Goal: Transaction & Acquisition: Purchase product/service

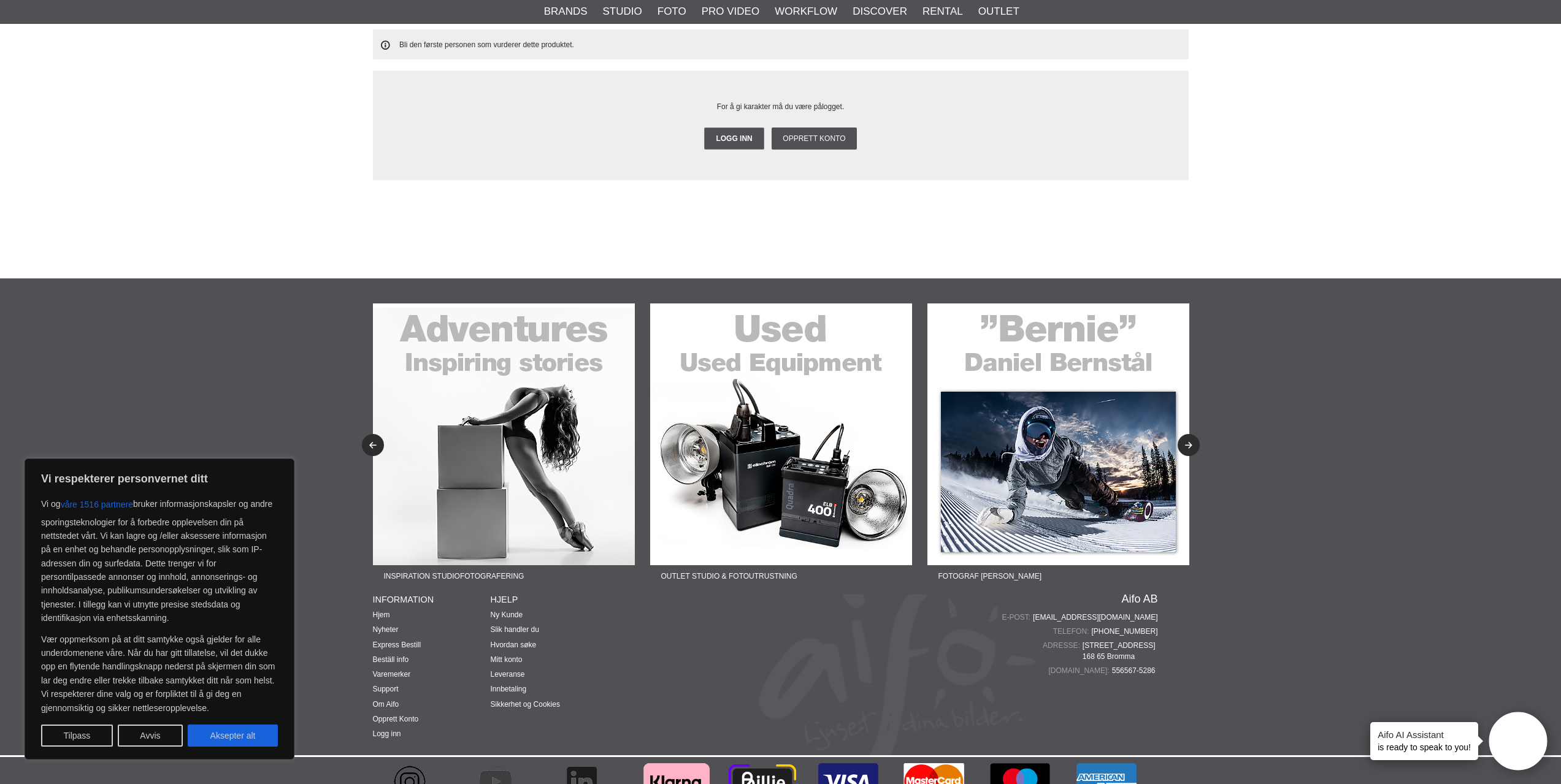
scroll to position [2562, 0]
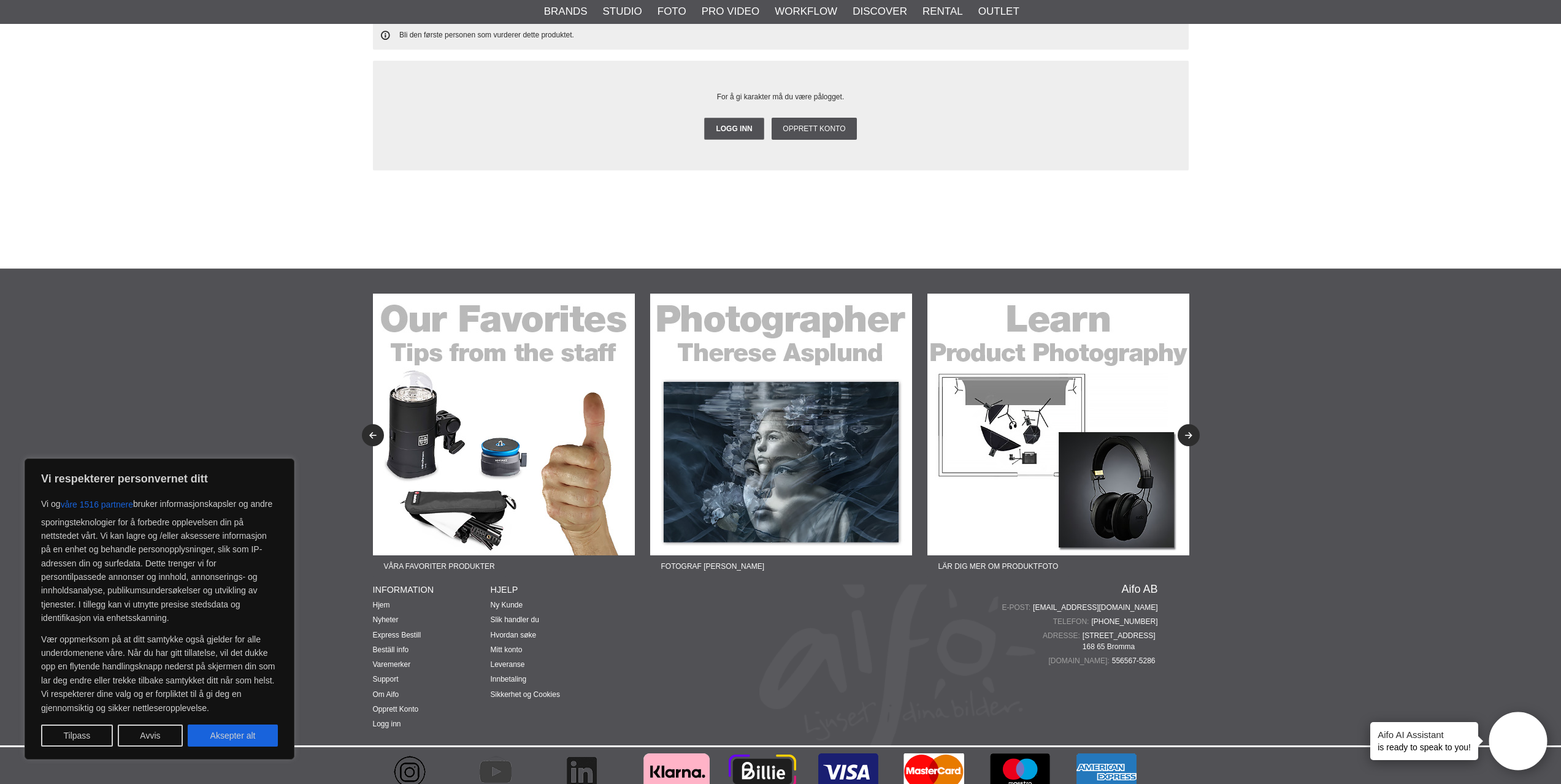
drag, startPoint x: 1086, startPoint y: 626, endPoint x: 1174, endPoint y: 613, distance: 89.0
click at [1152, 630] on span "Mariehällsvägen 39 B 168 65 Bromma" at bounding box center [1120, 641] width 75 height 22
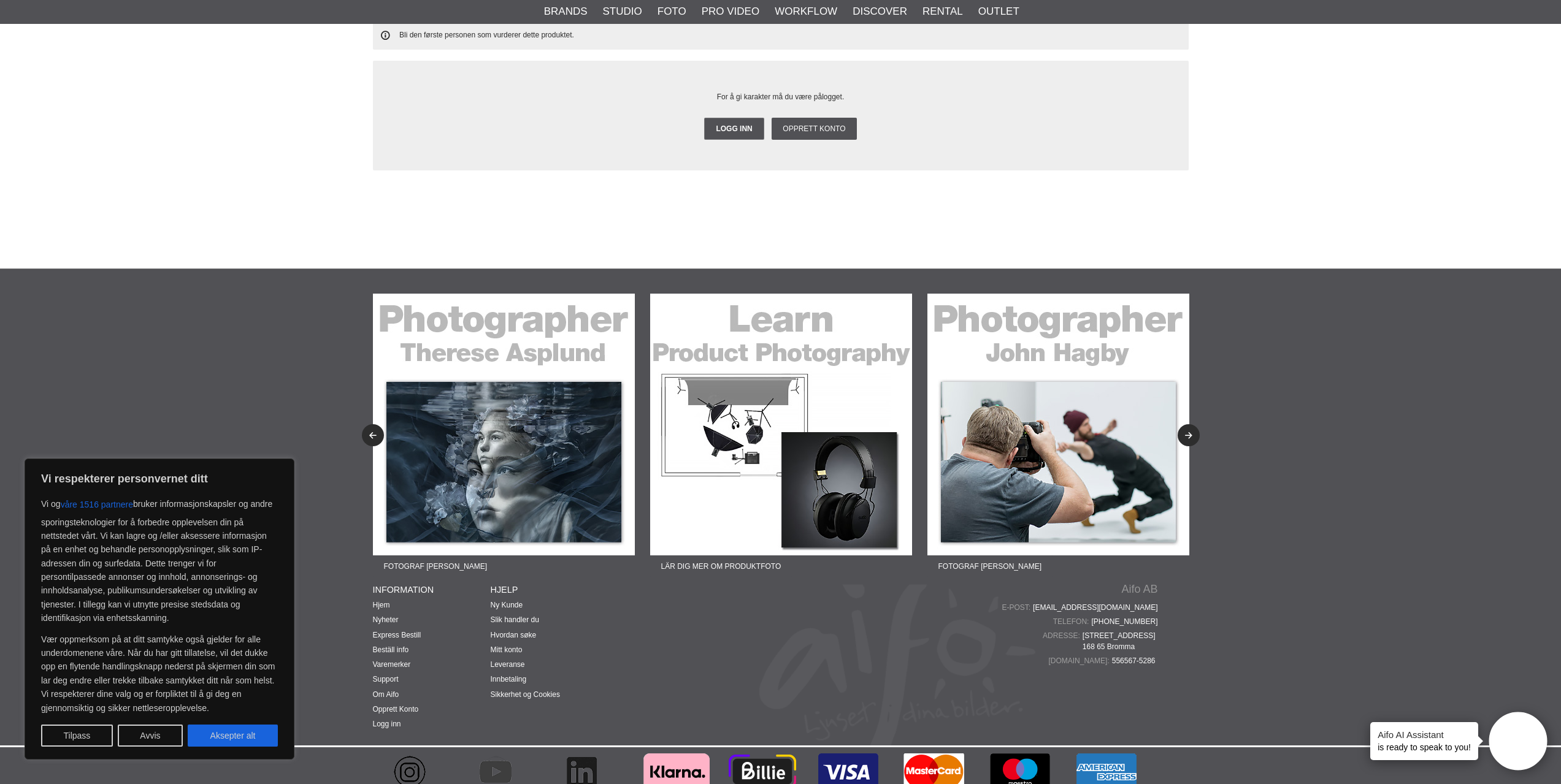
click at [1131, 584] on link "Aifo AB" at bounding box center [1139, 589] width 36 height 11
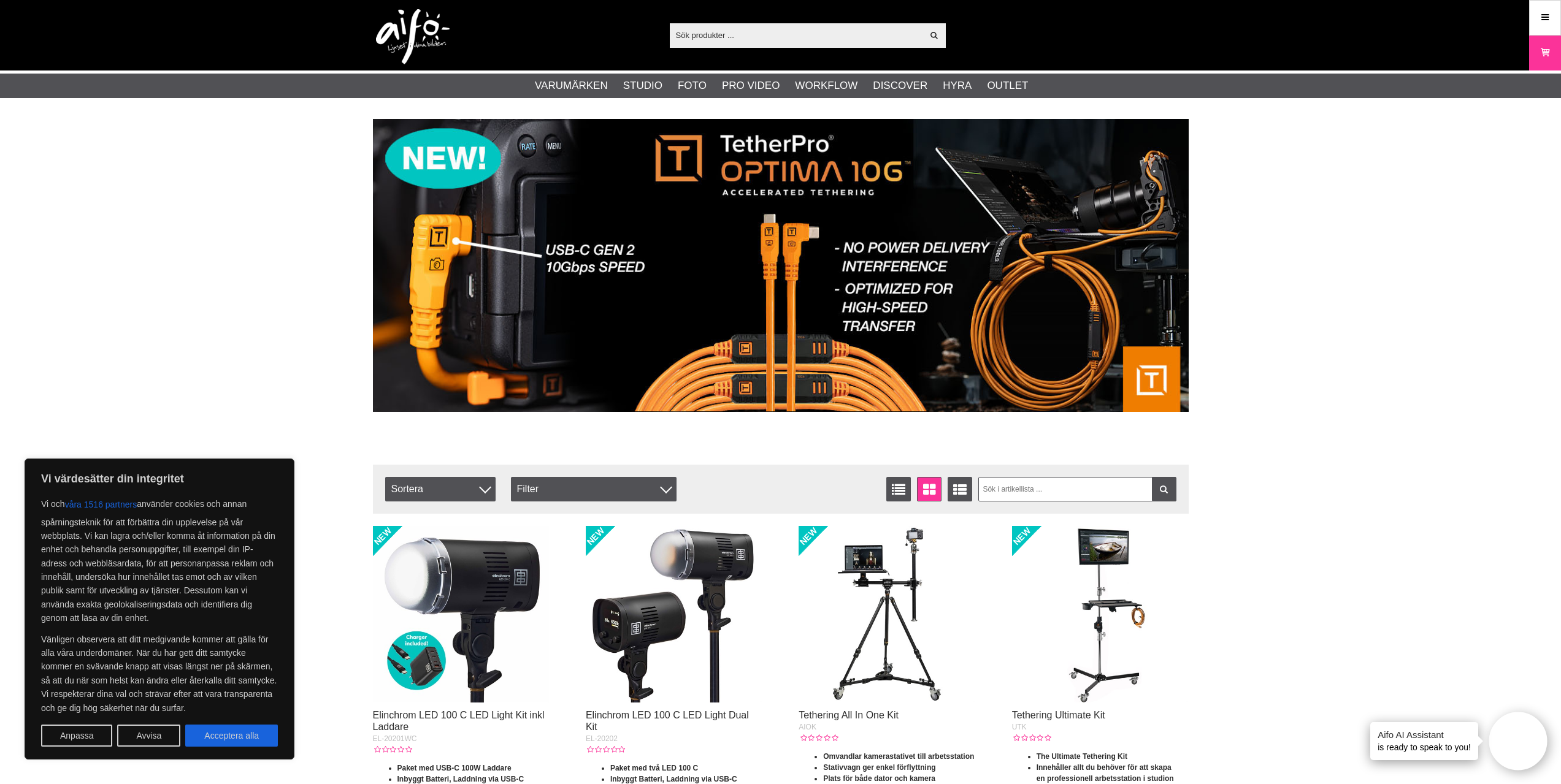
click at [786, 39] on input "text" at bounding box center [796, 35] width 253 height 18
paste input "Elinchrom 19370 Skyport Universal Plus Set"
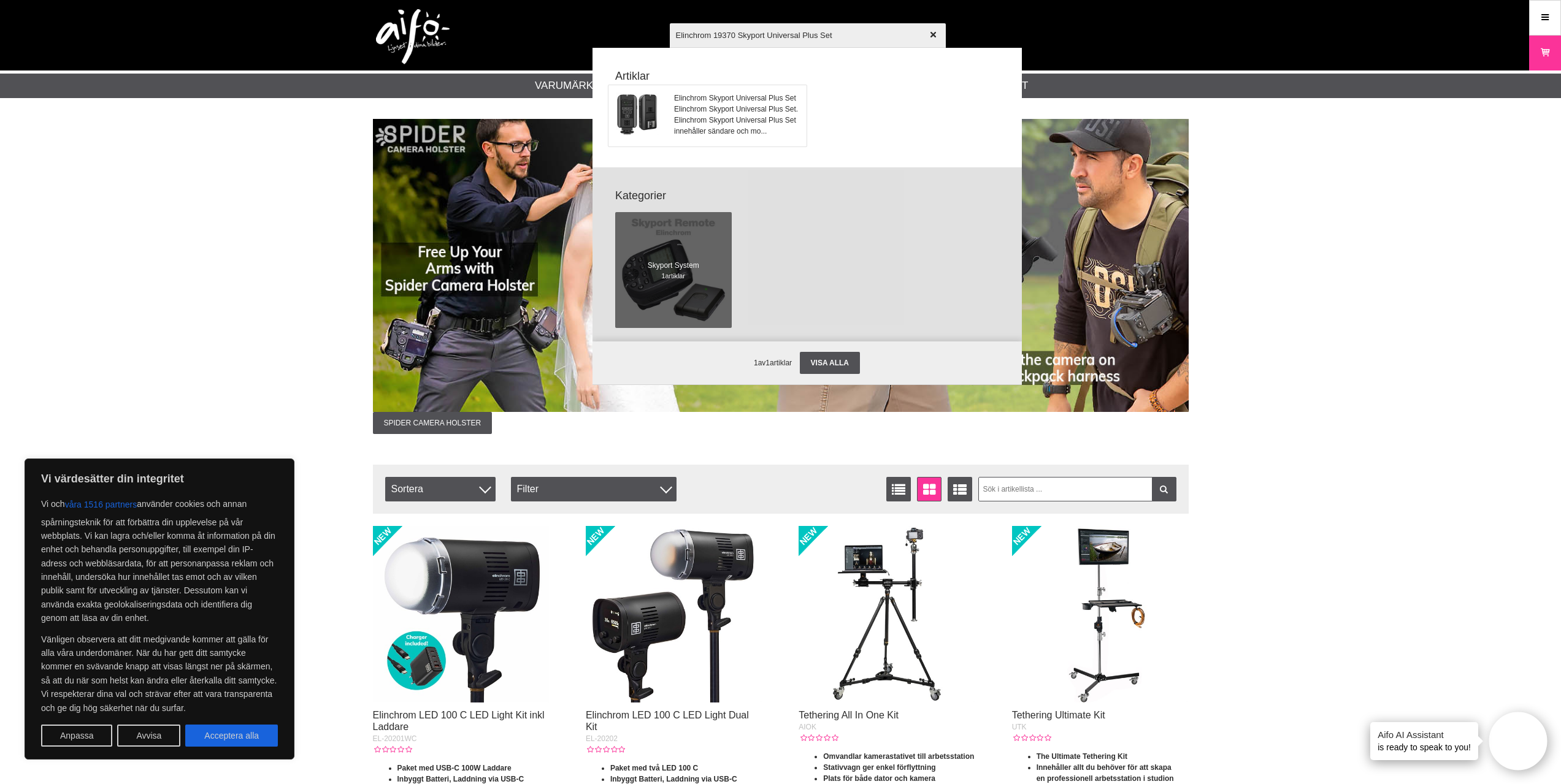
type input "Elinchrom 19370 Skyport Universal Plus Set"
click at [738, 103] on span "Elinchrom Skyport Universal Plus Set" at bounding box center [737, 98] width 124 height 11
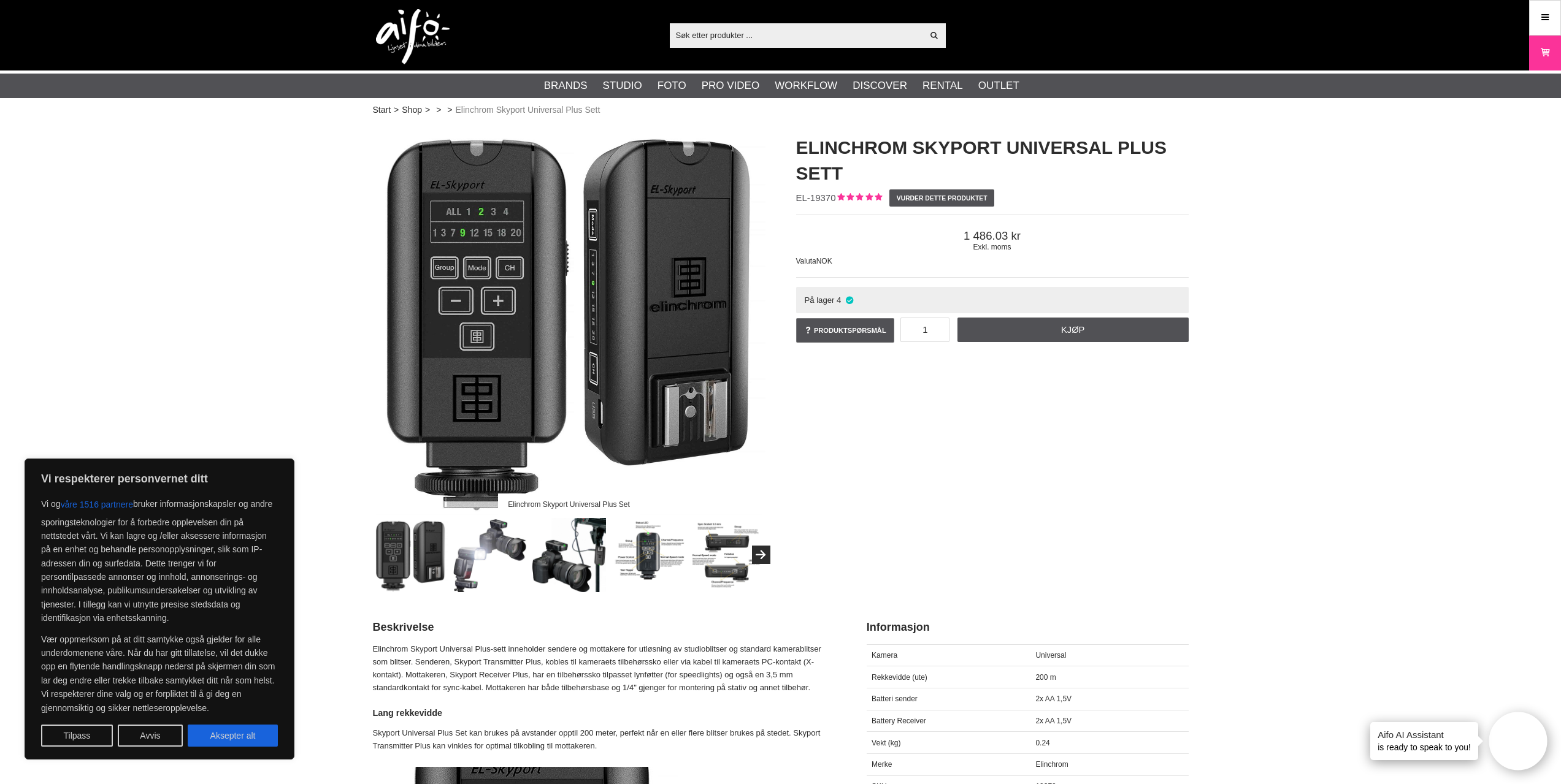
click at [838, 298] on span "4" at bounding box center [839, 300] width 5 height 9
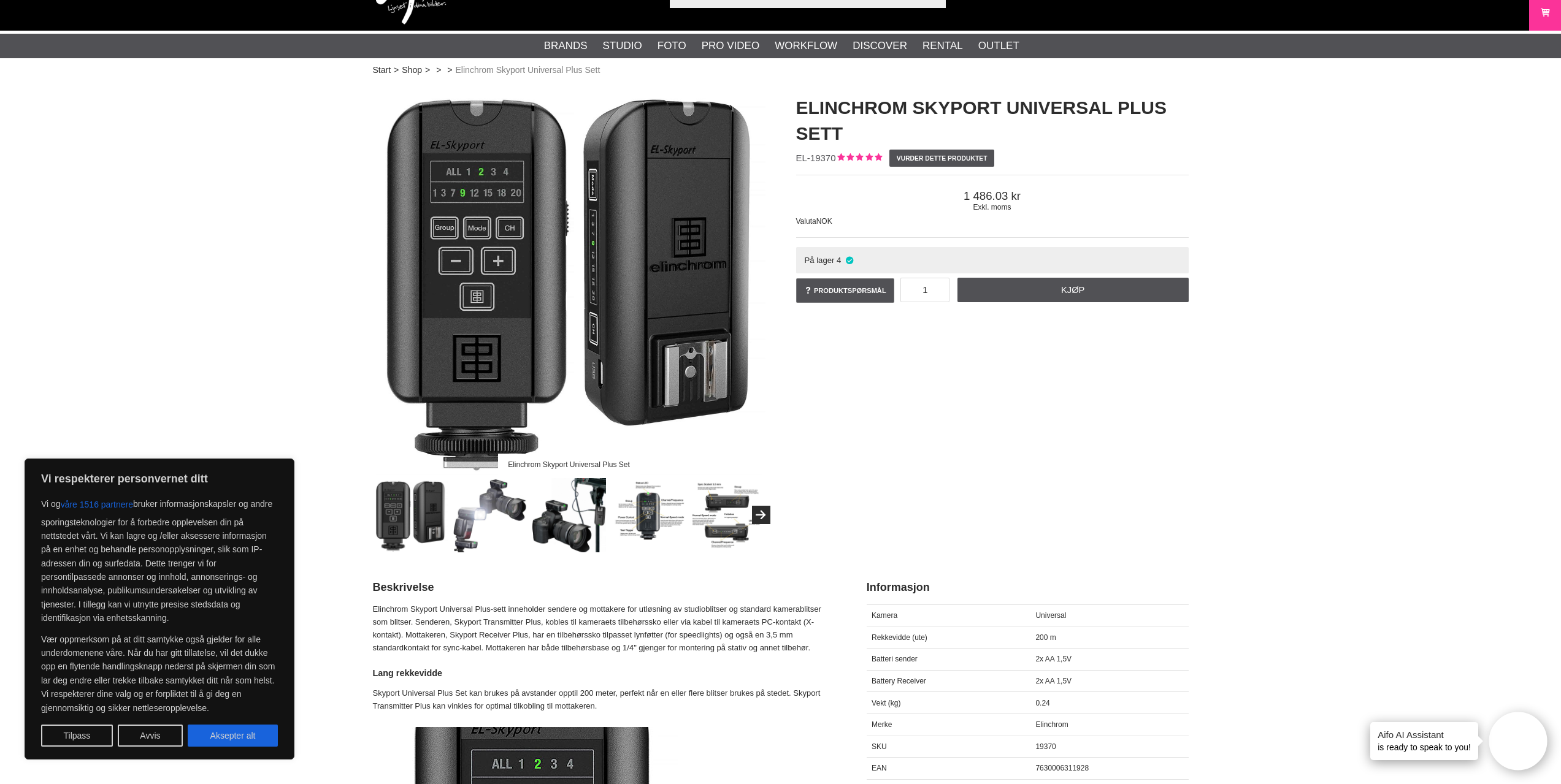
scroll to position [62, 0]
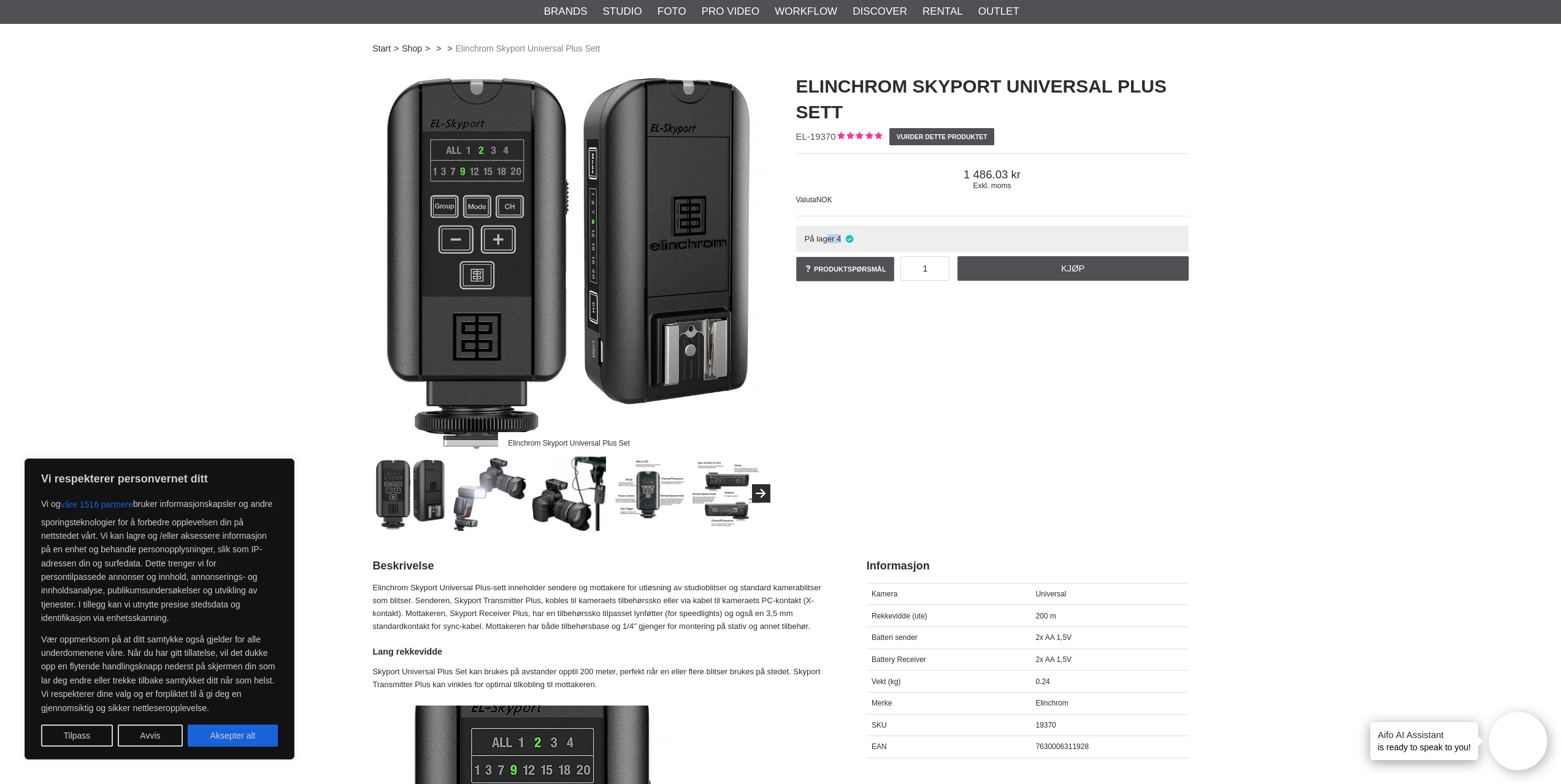
drag, startPoint x: 834, startPoint y: 240, endPoint x: 858, endPoint y: 238, distance: 24.1
click at [858, 238] on div "På lager 4" at bounding box center [993, 239] width 393 height 26
click at [822, 239] on span "På lager" at bounding box center [819, 239] width 30 height 9
click at [809, 239] on span "På lager" at bounding box center [819, 239] width 30 height 9
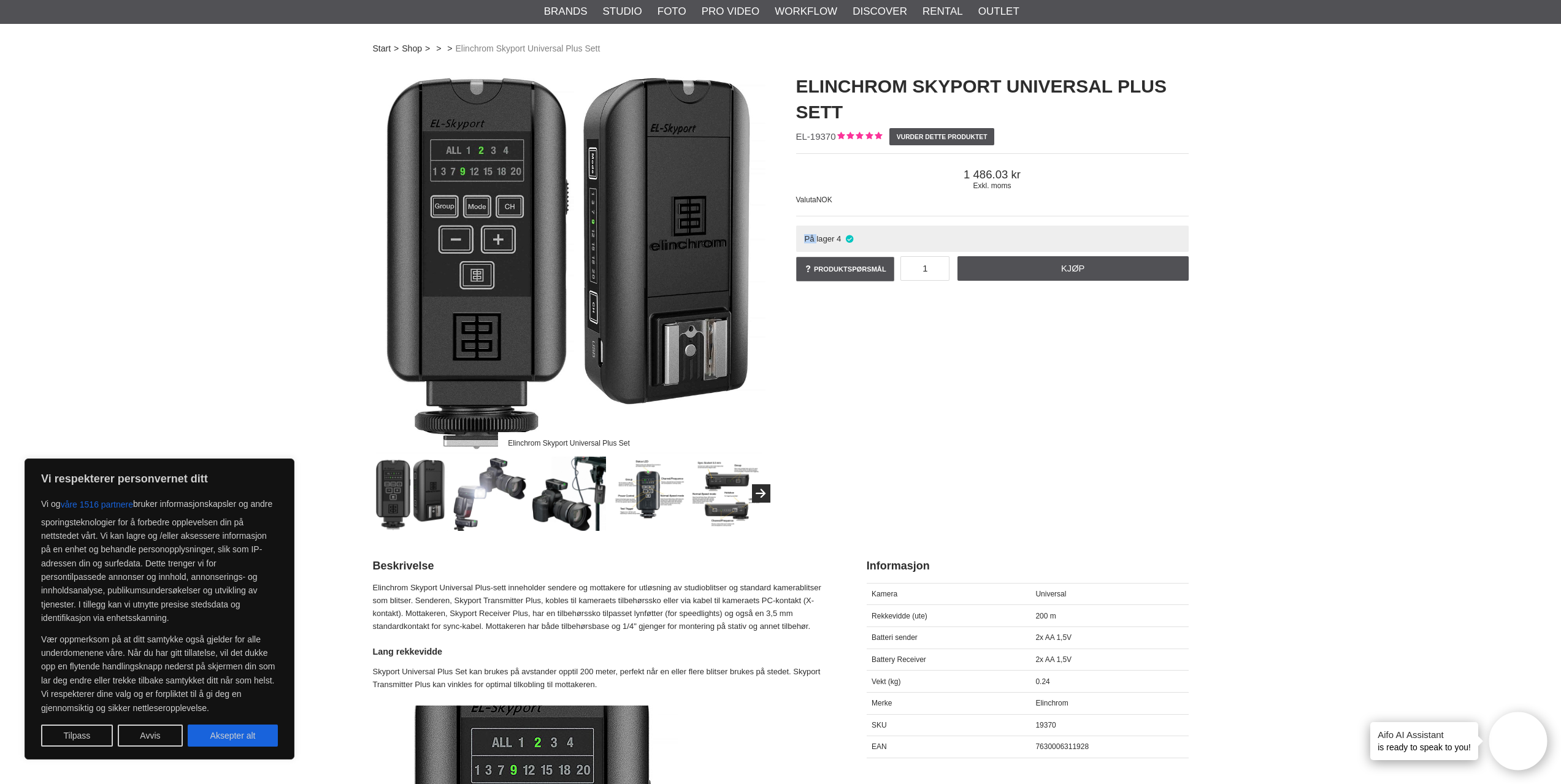
click at [809, 239] on span "På lager" at bounding box center [819, 239] width 30 height 9
click at [820, 238] on span "På lager" at bounding box center [819, 239] width 30 height 9
click at [812, 239] on span "På lager" at bounding box center [819, 239] width 30 height 9
click at [810, 240] on span "På lager" at bounding box center [819, 239] width 30 height 9
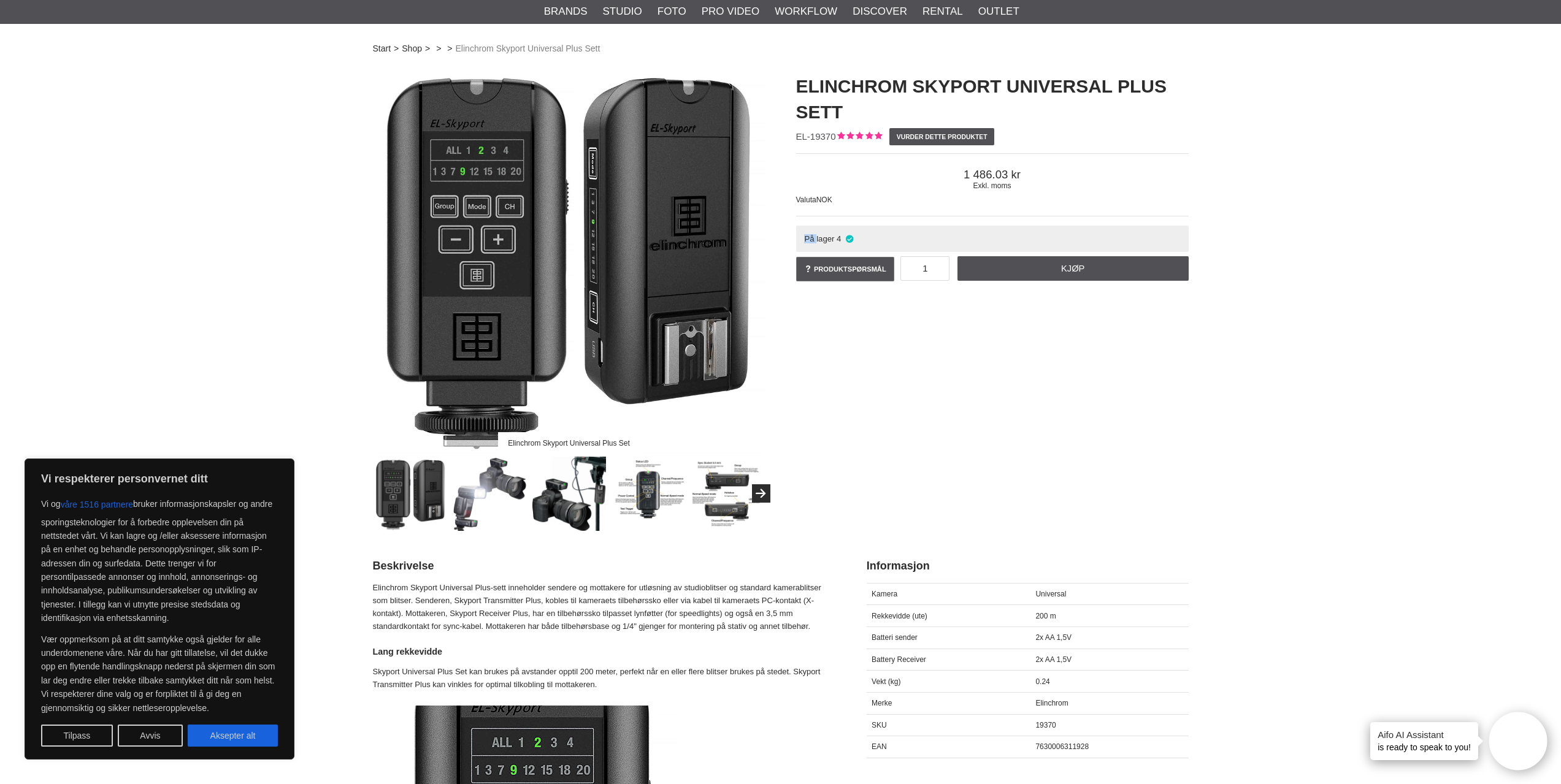
click at [810, 240] on span "På lager" at bounding box center [819, 239] width 30 height 9
click at [818, 238] on span "På lager" at bounding box center [819, 239] width 30 height 9
click at [807, 240] on span "På lager" at bounding box center [819, 239] width 30 height 9
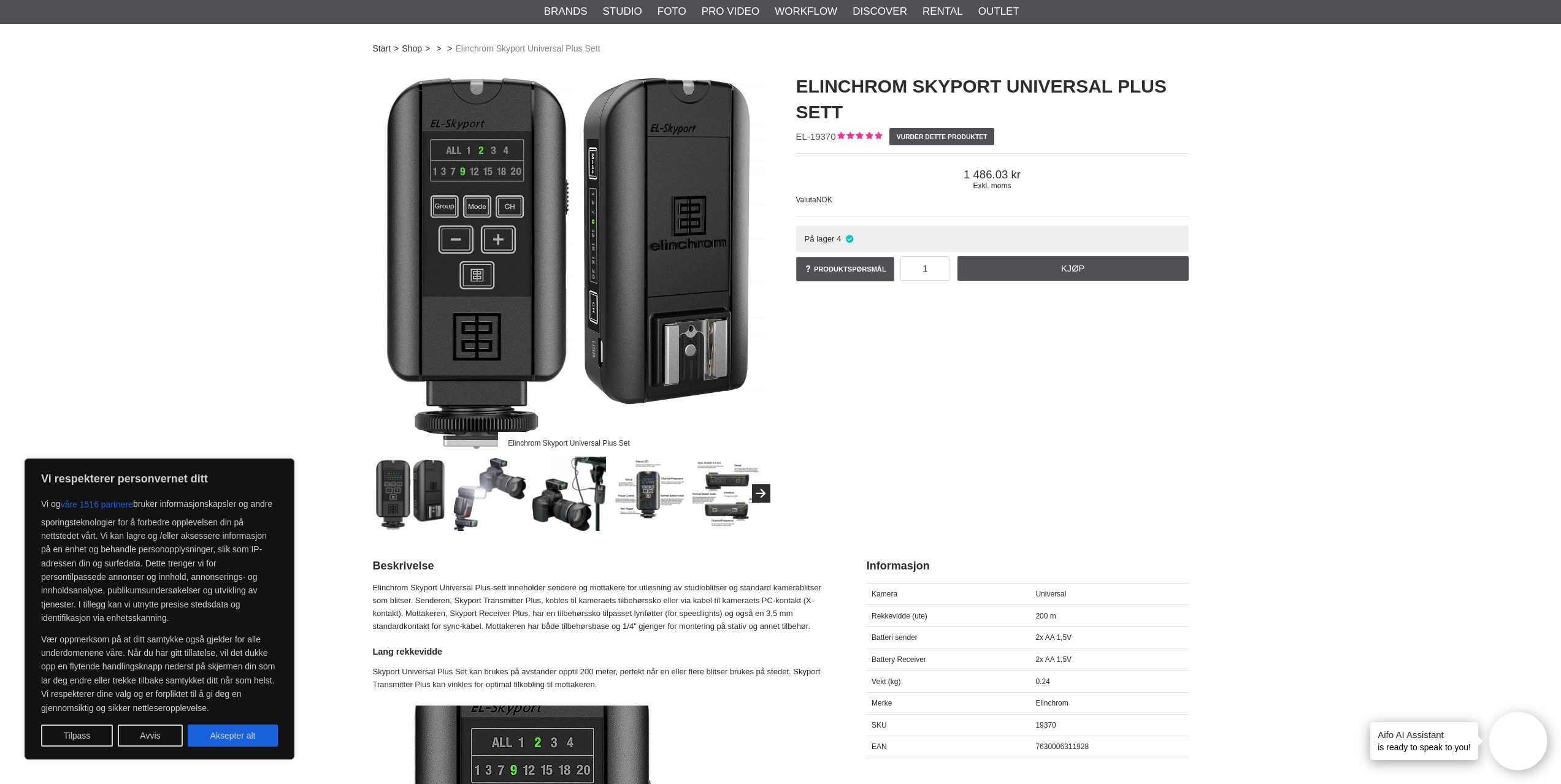
click at [820, 240] on span "På lager" at bounding box center [819, 239] width 30 height 9
click at [806, 238] on span "På lager" at bounding box center [819, 239] width 30 height 9
click at [822, 238] on span "På lager" at bounding box center [819, 239] width 30 height 9
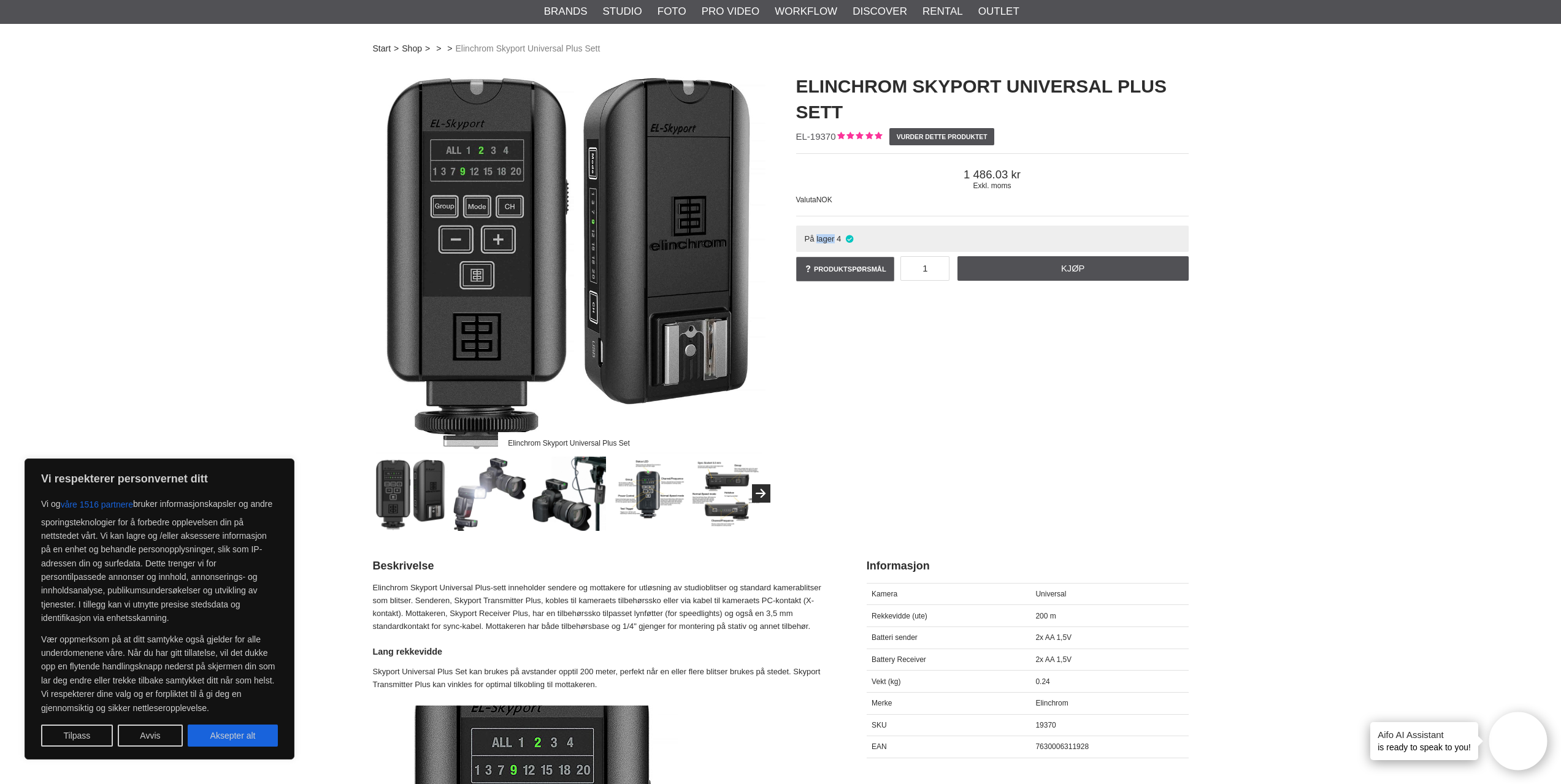
click at [822, 238] on span "På lager" at bounding box center [819, 239] width 30 height 9
click at [810, 241] on span "På lager" at bounding box center [819, 239] width 30 height 9
click at [824, 238] on span "På lager" at bounding box center [819, 239] width 30 height 9
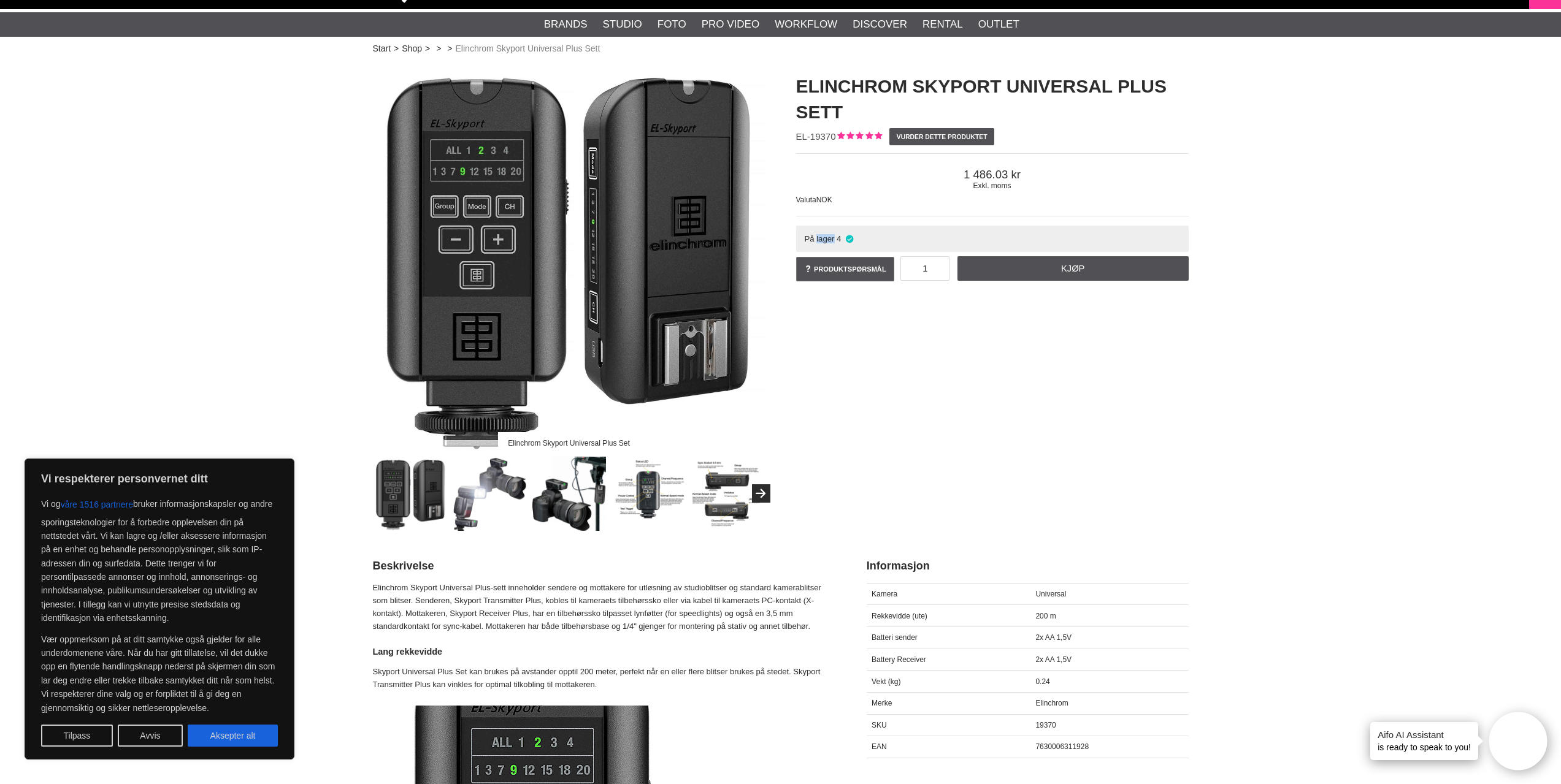
scroll to position [0, 0]
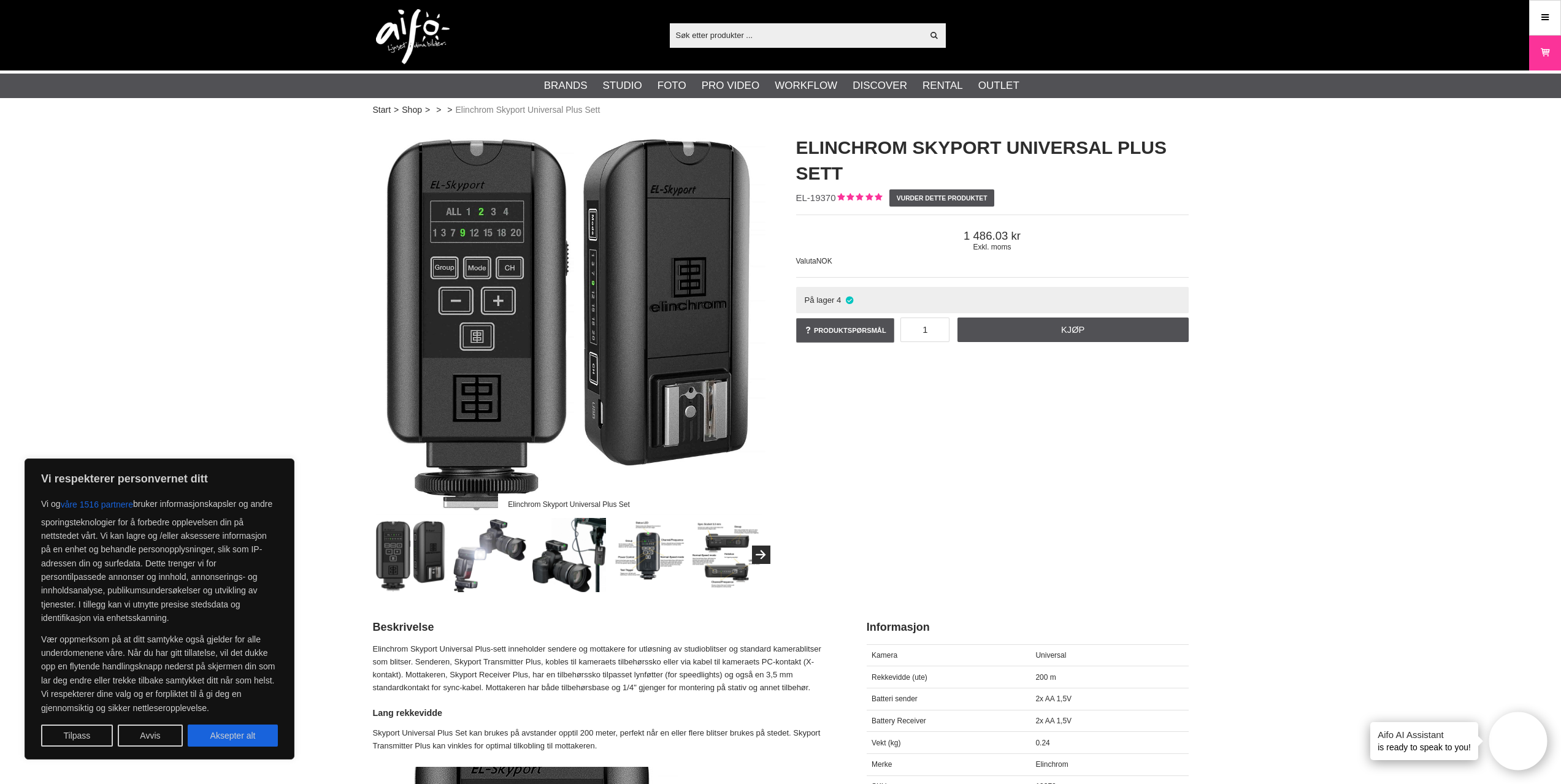
click at [839, 300] on span "4" at bounding box center [839, 300] width 5 height 9
drag, startPoint x: 854, startPoint y: 300, endPoint x: 806, endPoint y: 299, distance: 48.0
click at [806, 299] on div "På lager 4" at bounding box center [993, 300] width 393 height 26
click at [858, 477] on div "Elinchrom Skyport Universal Plus Set Elinchrom Skyport Universal Plus Sett EL-1…" at bounding box center [780, 357] width 847 height 470
click at [644, 572] on img at bounding box center [648, 555] width 74 height 74
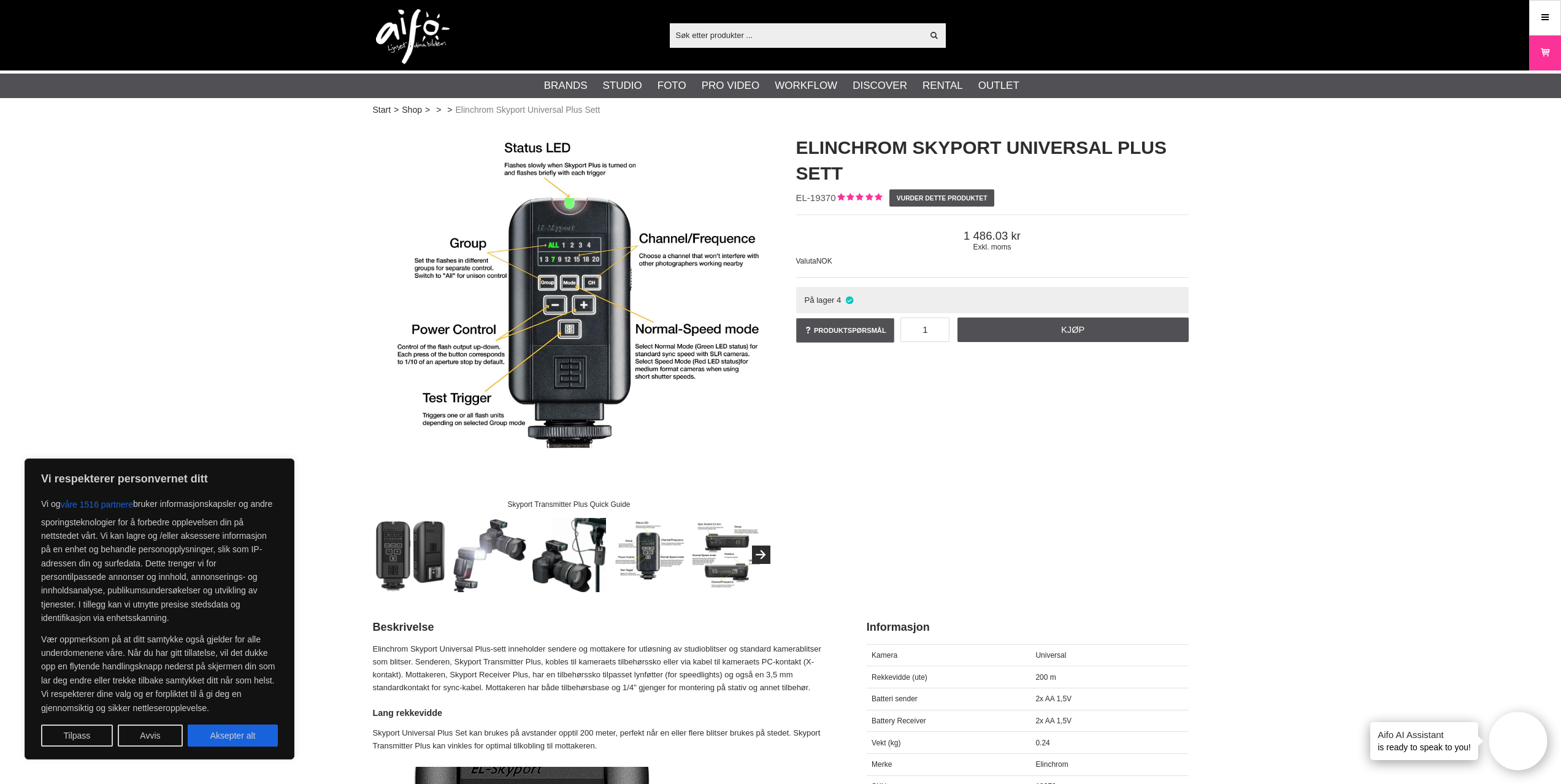
click at [731, 560] on img at bounding box center [727, 555] width 74 height 74
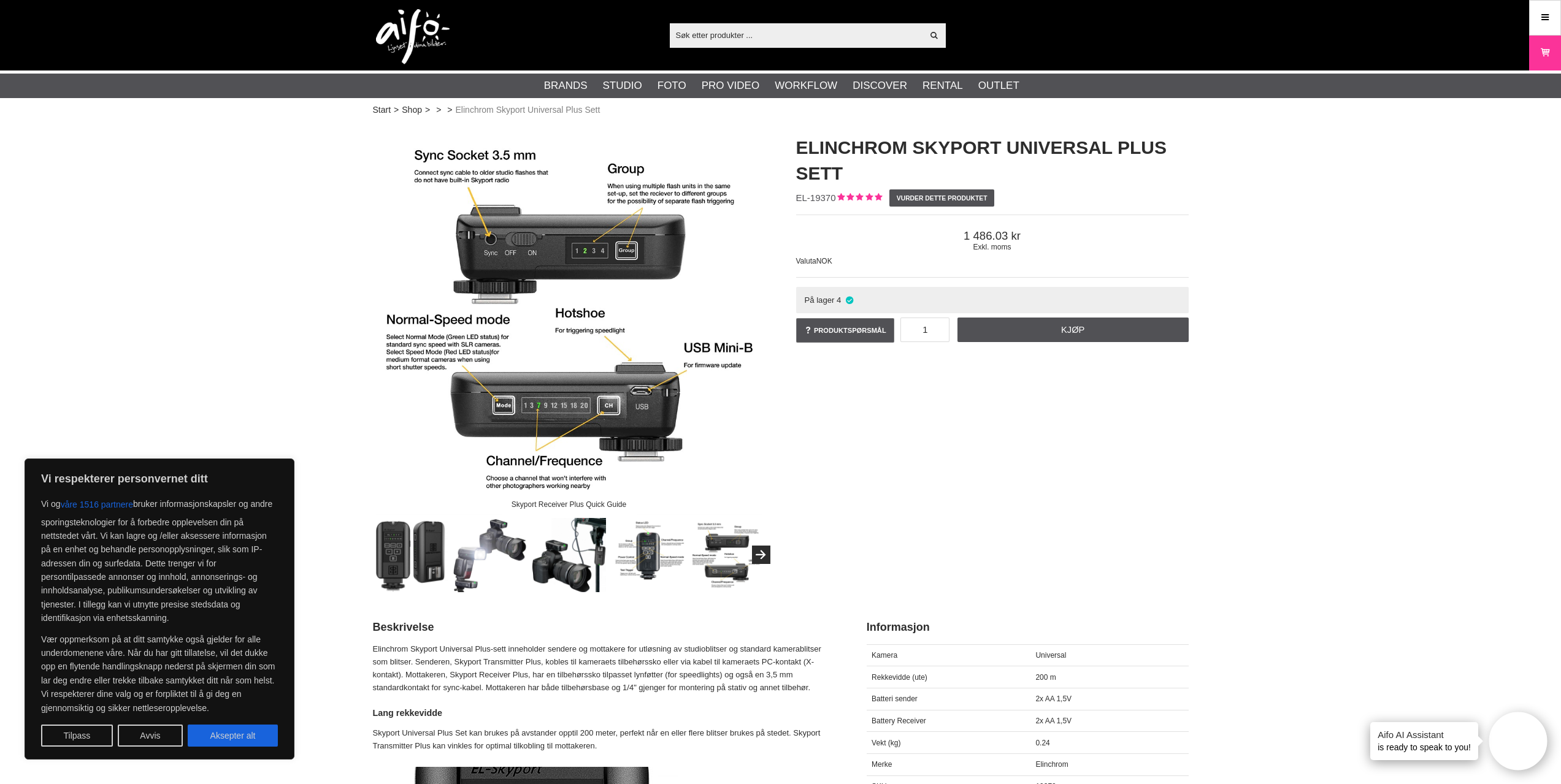
click at [642, 565] on img at bounding box center [648, 555] width 74 height 74
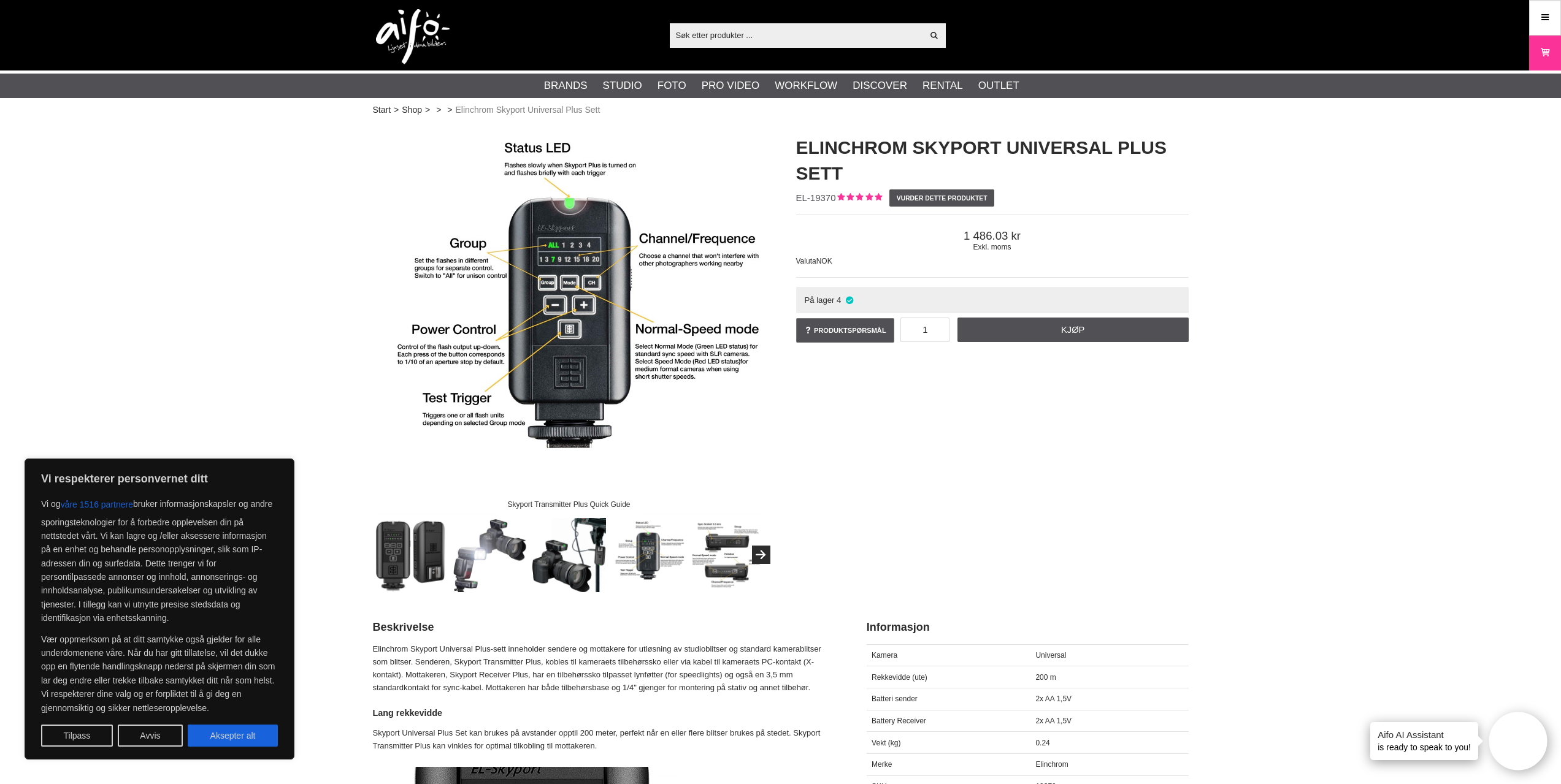
click at [587, 571] on img at bounding box center [568, 555] width 74 height 74
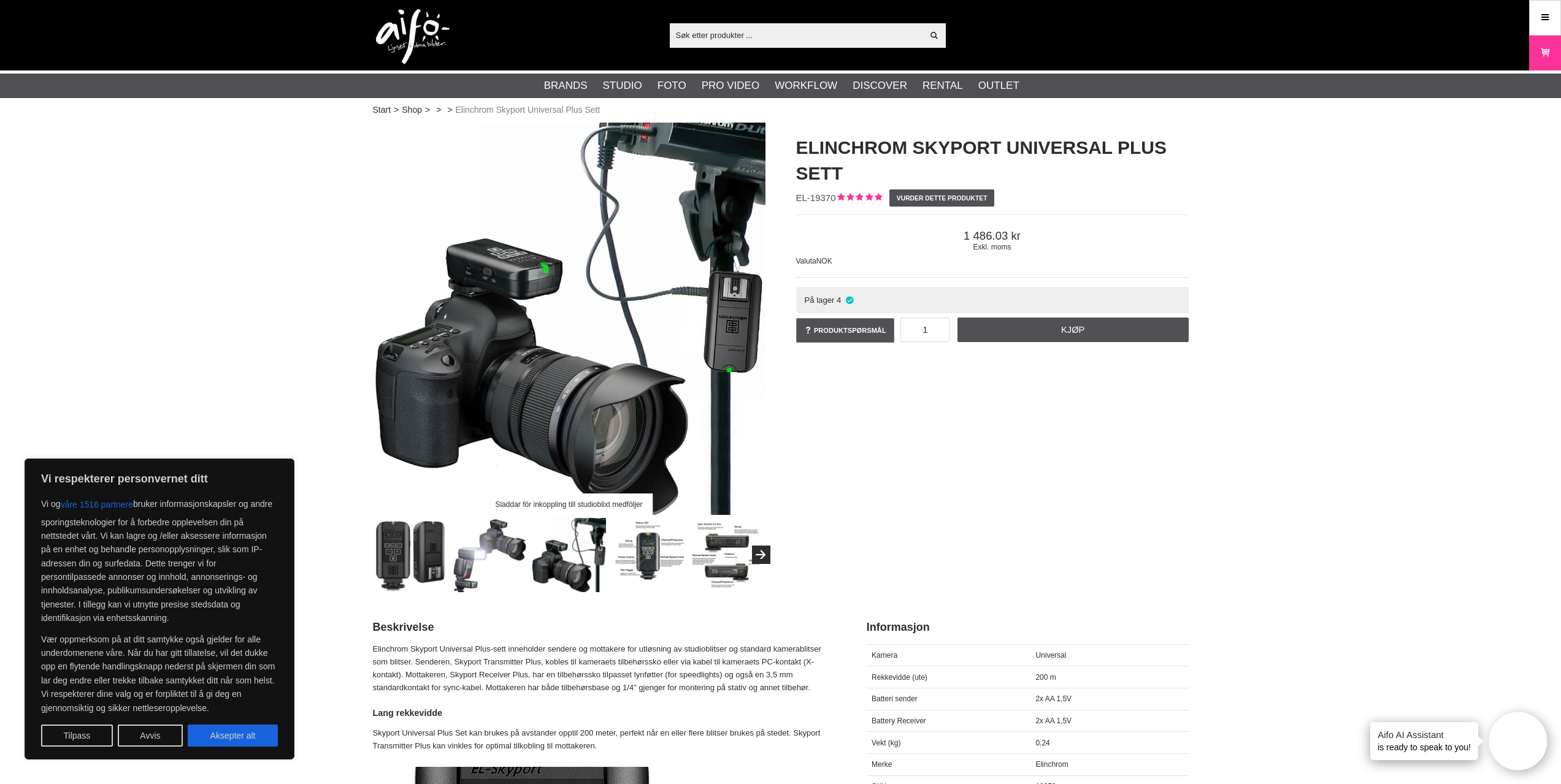
click at [500, 571] on img at bounding box center [489, 555] width 74 height 74
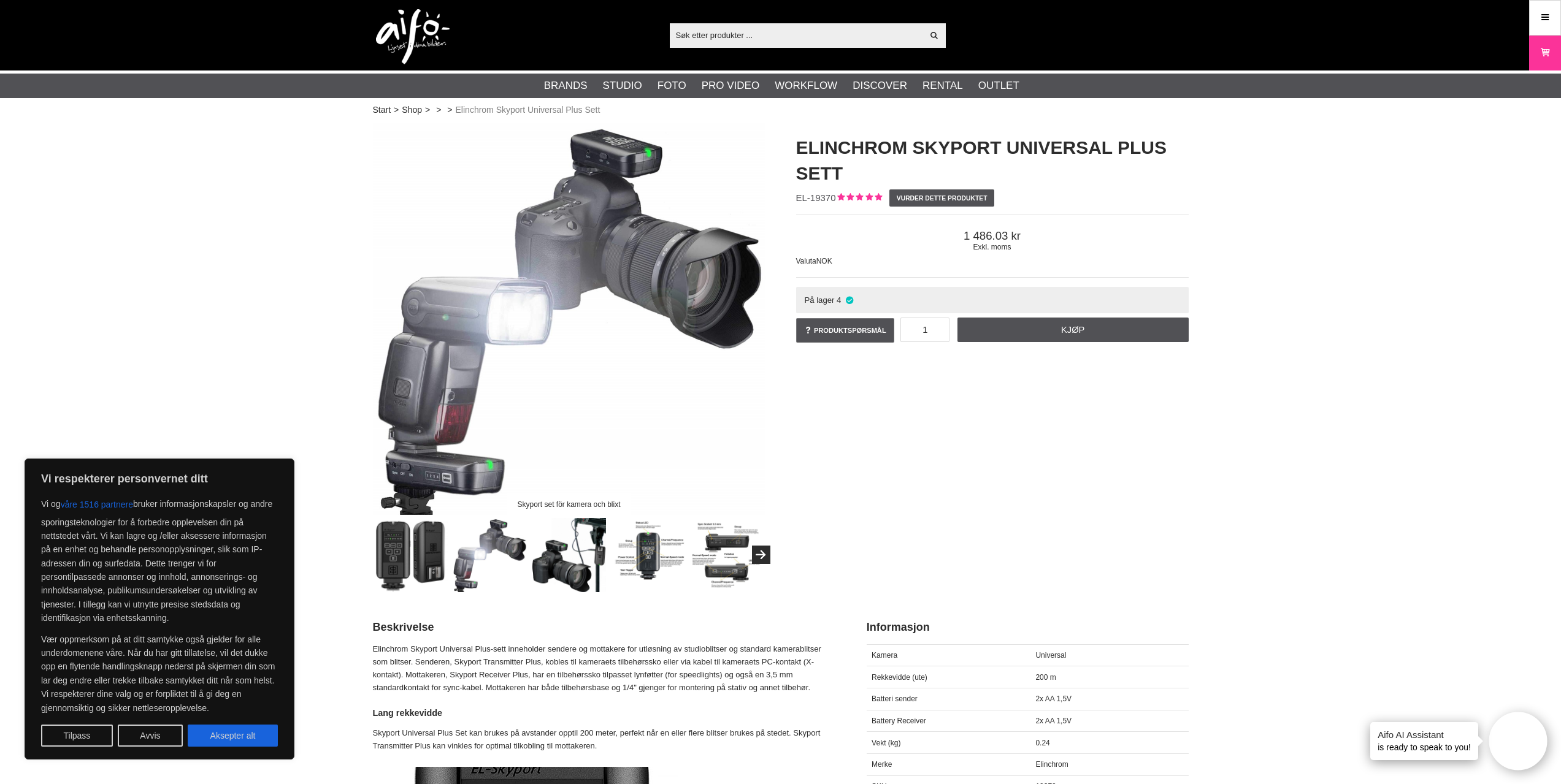
click at [406, 578] on img at bounding box center [411, 555] width 74 height 74
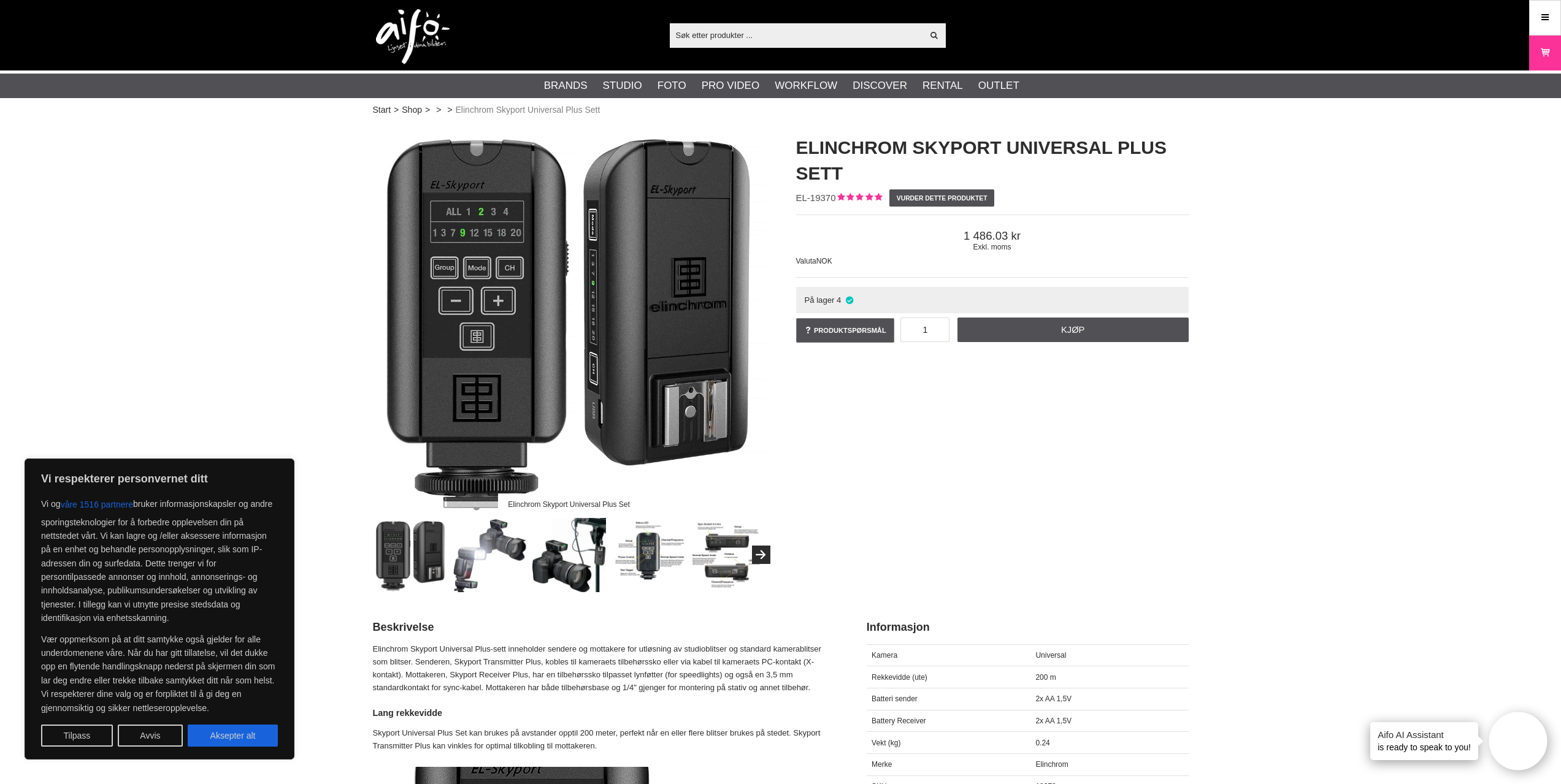
click at [456, 571] on img at bounding box center [489, 555] width 74 height 74
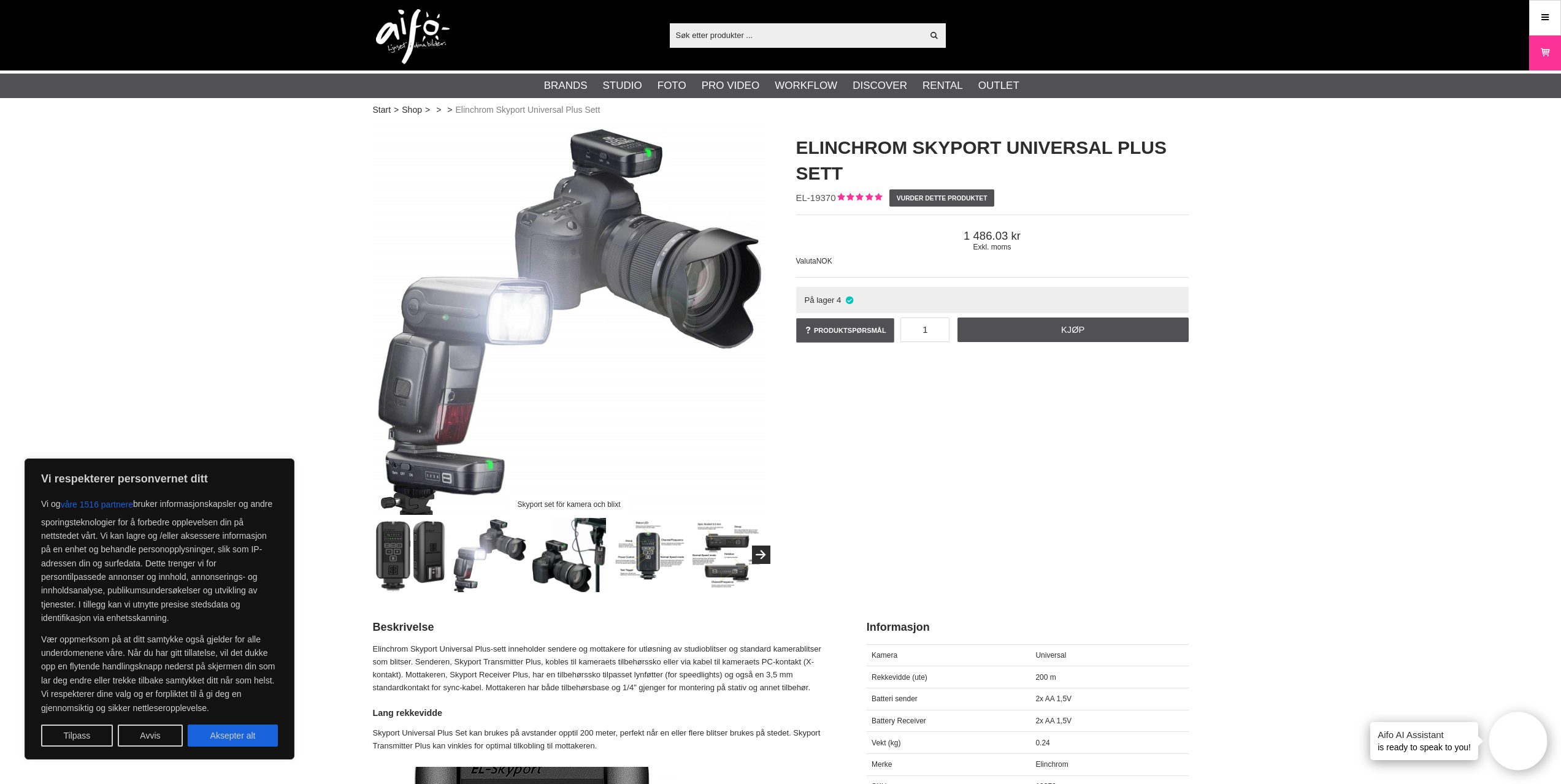
click at [543, 566] on img at bounding box center [568, 555] width 74 height 74
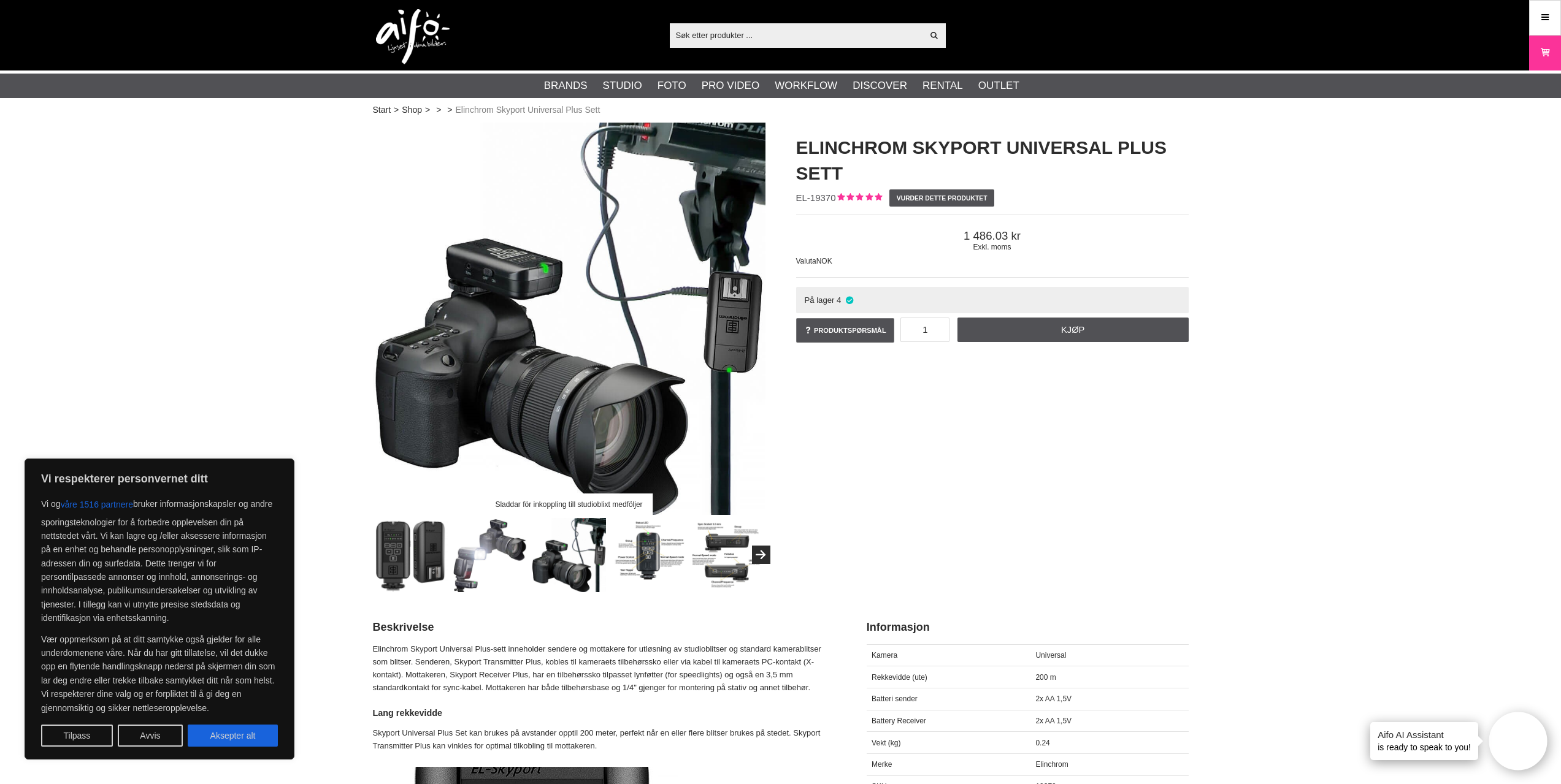
click at [642, 565] on img at bounding box center [648, 555] width 74 height 74
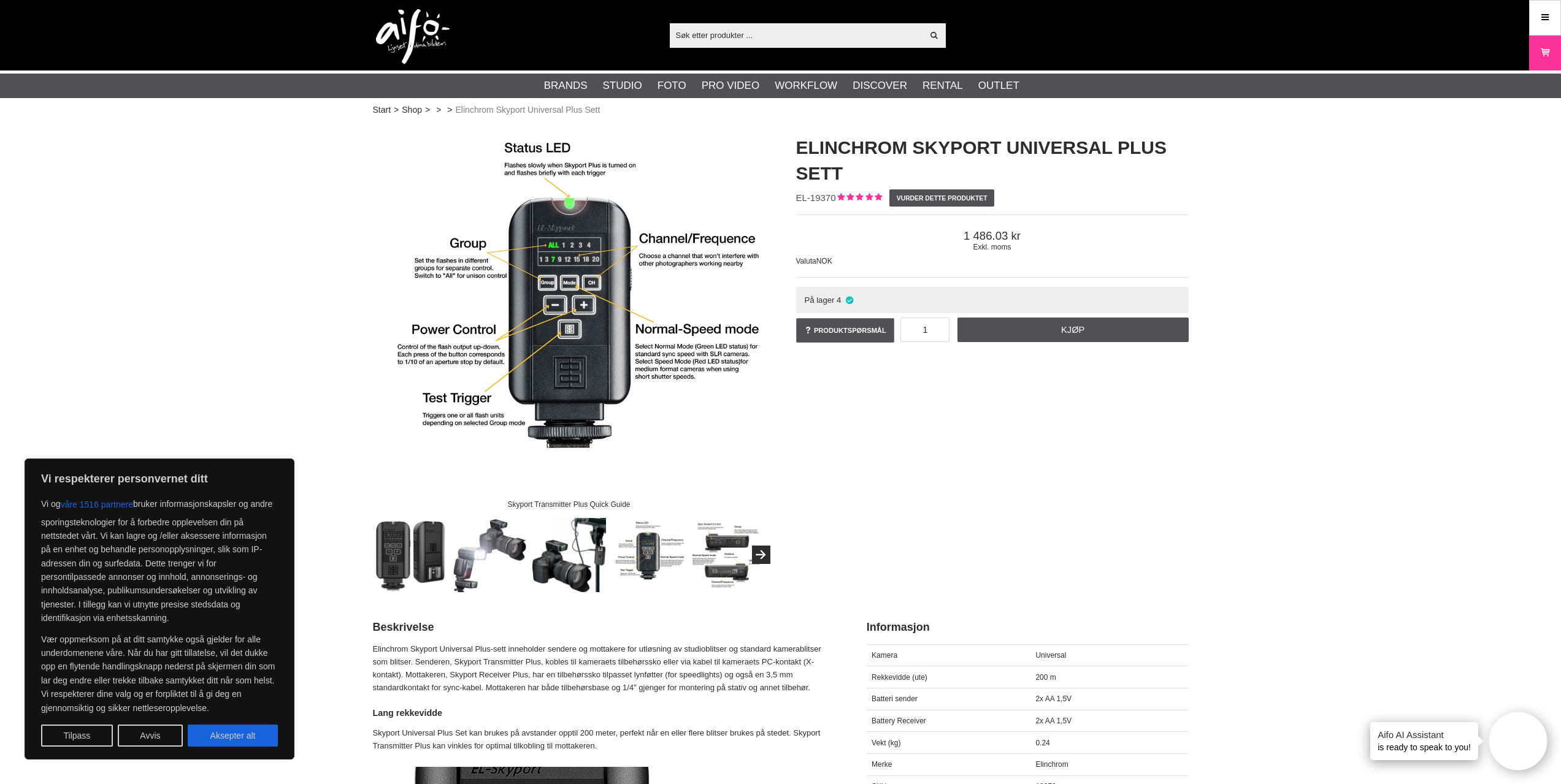
click at [725, 569] on img at bounding box center [727, 555] width 74 height 74
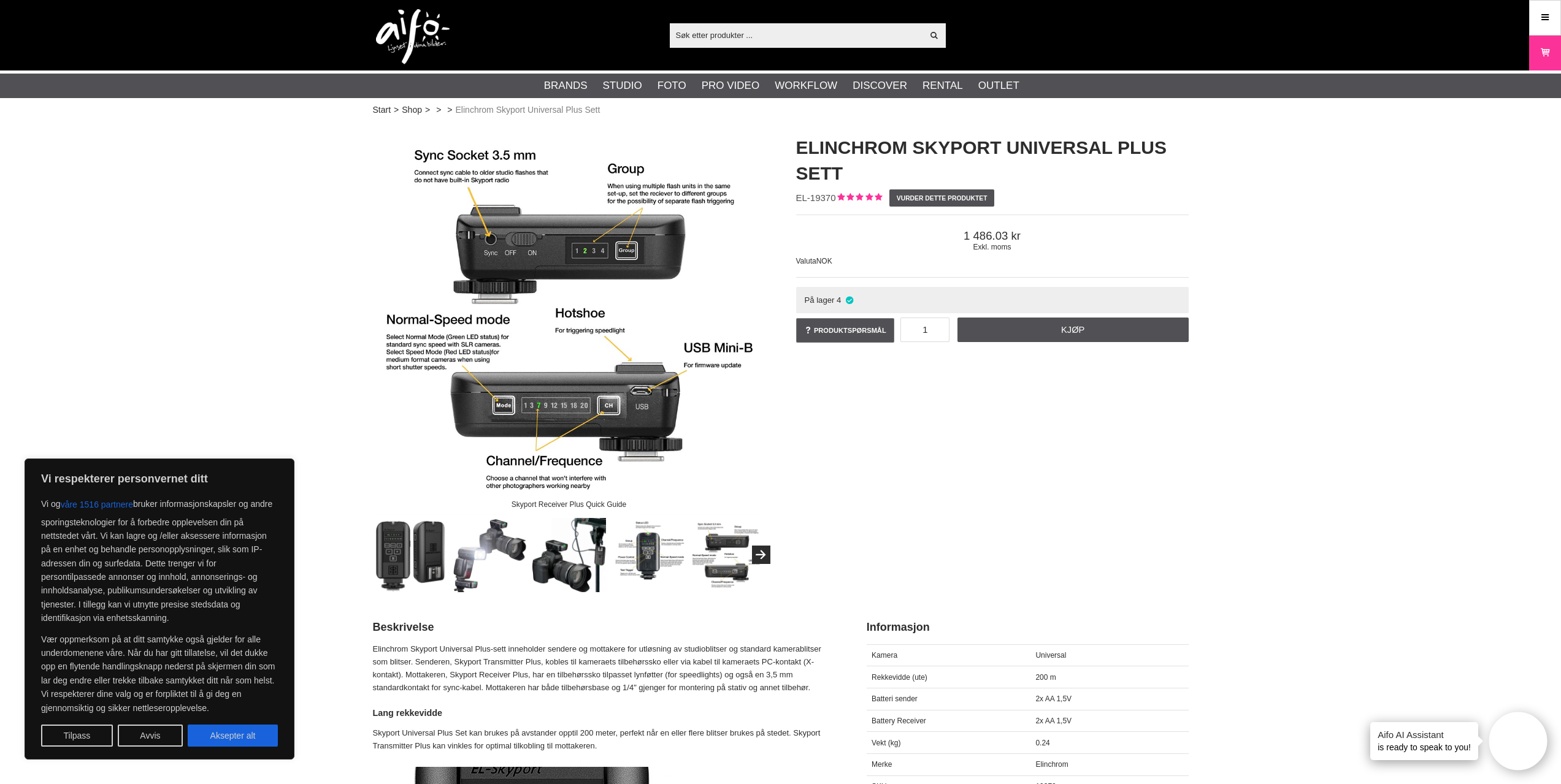
click at [640, 572] on img at bounding box center [648, 555] width 74 height 74
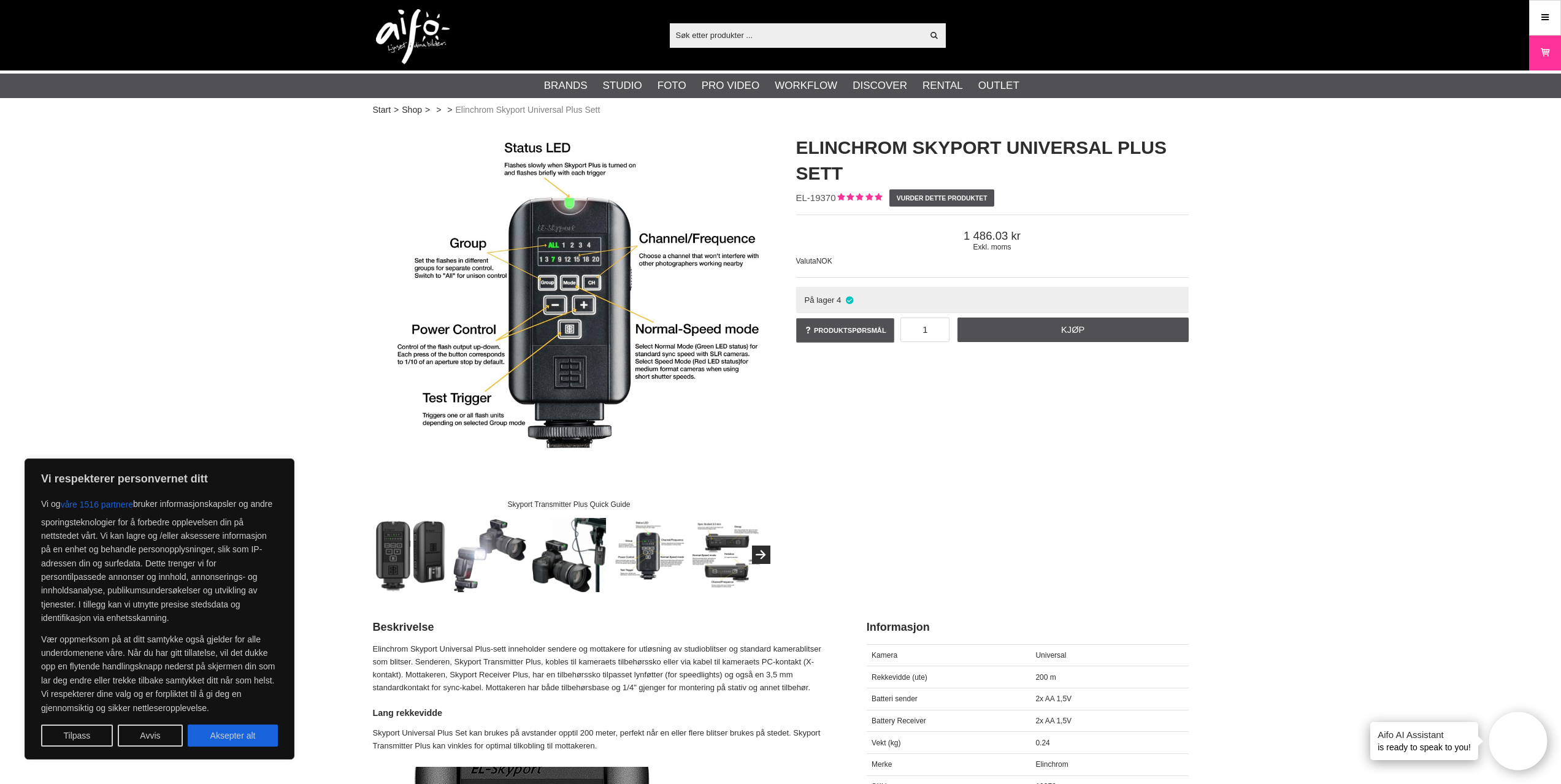
click at [817, 198] on span "EL-19370" at bounding box center [816, 198] width 40 height 10
drag, startPoint x: 963, startPoint y: 239, endPoint x: 1025, endPoint y: 236, distance: 62.1
click at [1025, 236] on span "1 486.03" at bounding box center [993, 236] width 393 height 14
drag, startPoint x: 1015, startPoint y: 247, endPoint x: 1023, endPoint y: 232, distance: 17.0
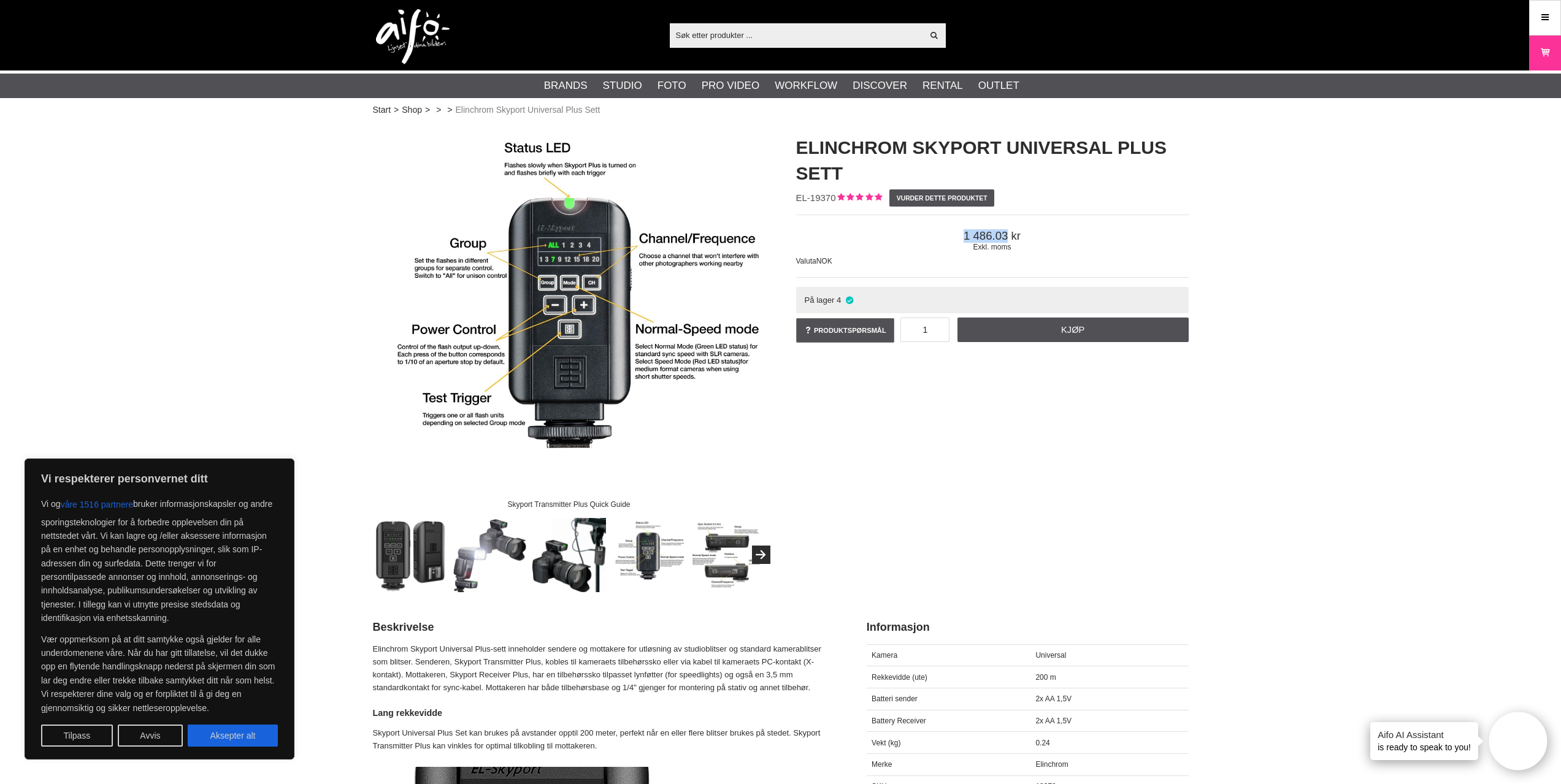
click at [1023, 232] on div "Exkl. moms 1 486.03" at bounding box center [993, 240] width 393 height 31
click at [238, 737] on button "Aksepter alt" at bounding box center [233, 736] width 90 height 22
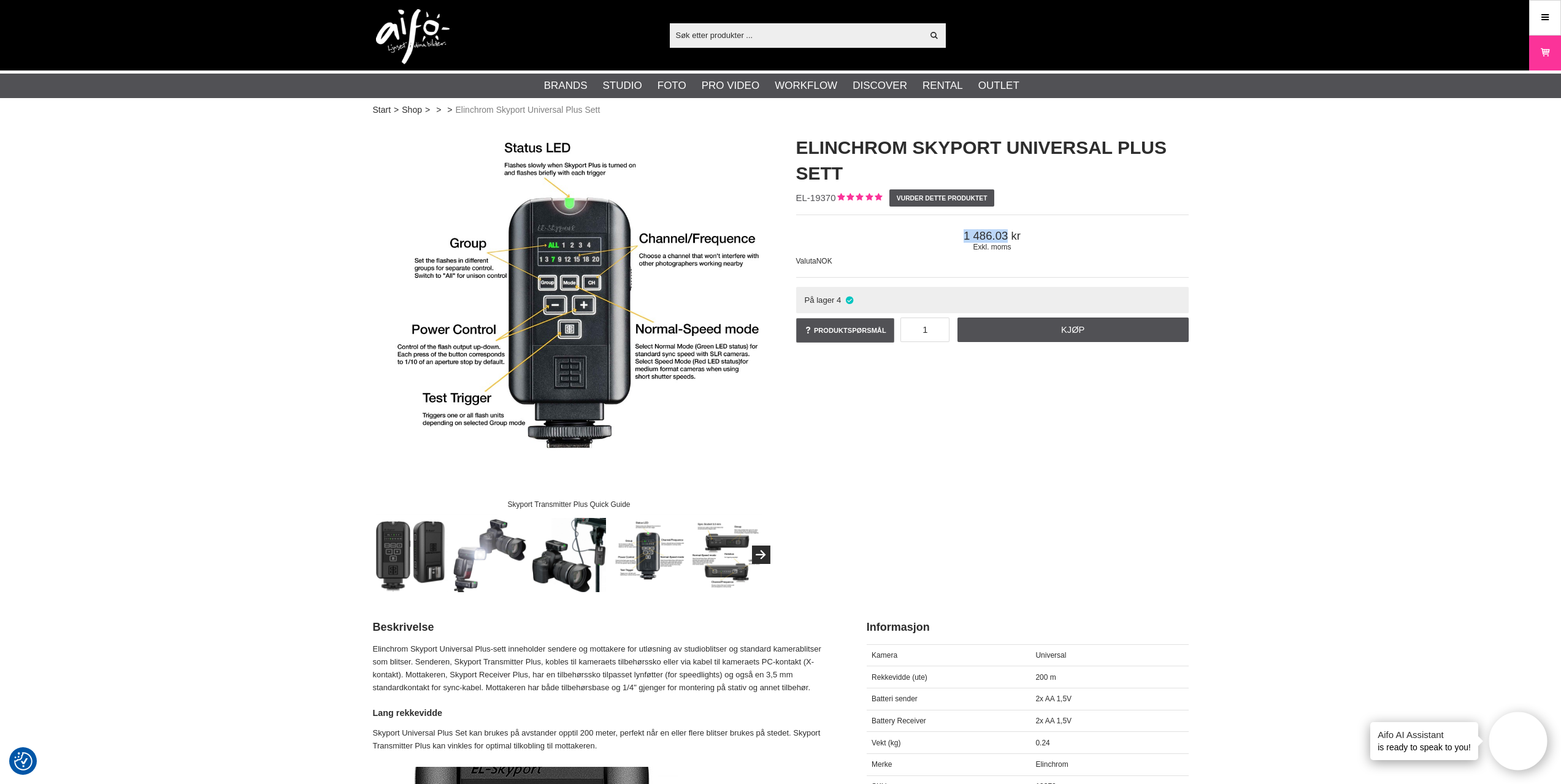
checkbox input "true"
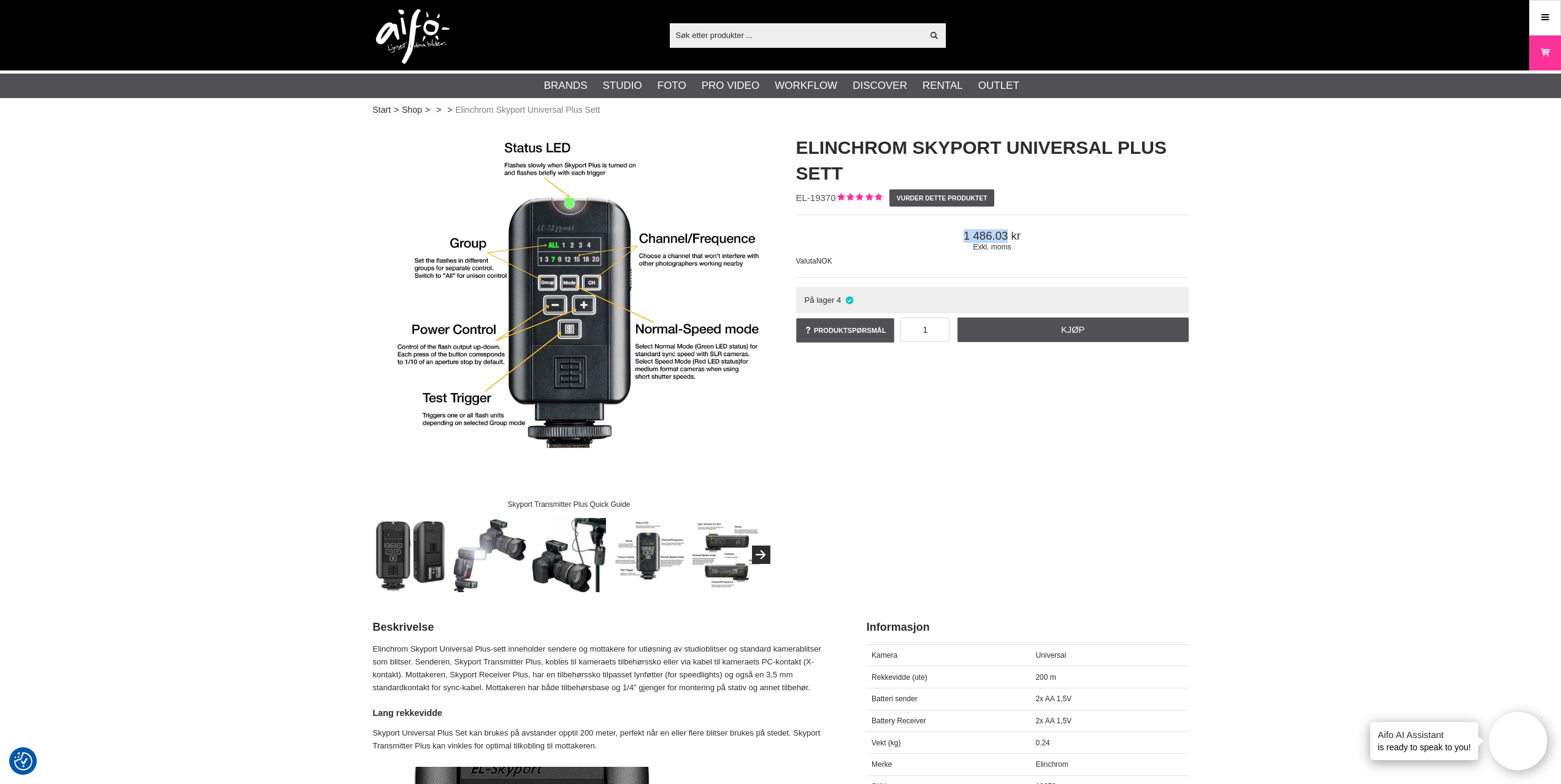
click at [433, 539] on img at bounding box center [411, 555] width 74 height 74
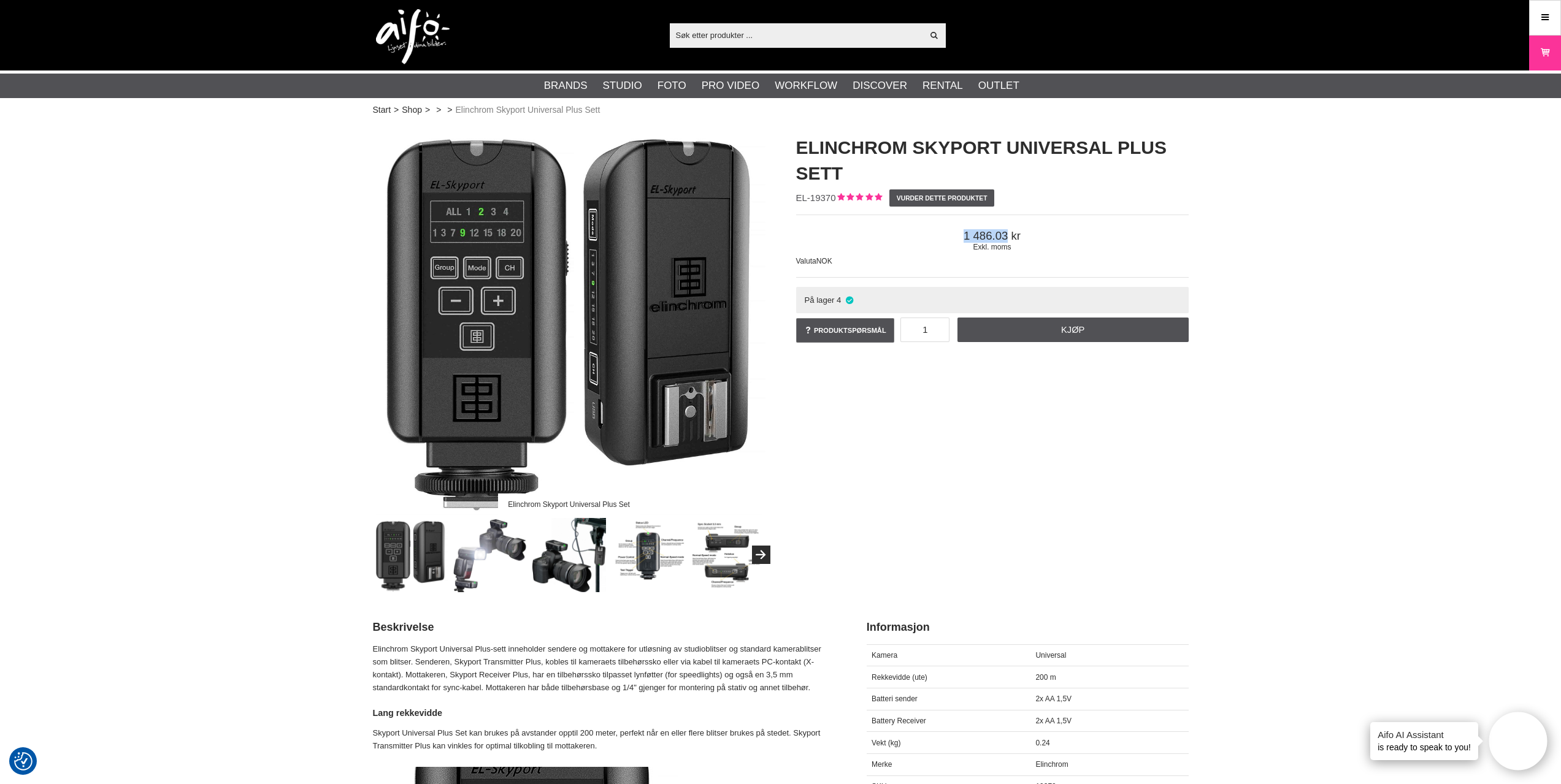
click at [408, 573] on img at bounding box center [411, 555] width 74 height 74
click at [445, 567] on img at bounding box center [411, 555] width 74 height 74
click at [463, 567] on img at bounding box center [489, 555] width 74 height 74
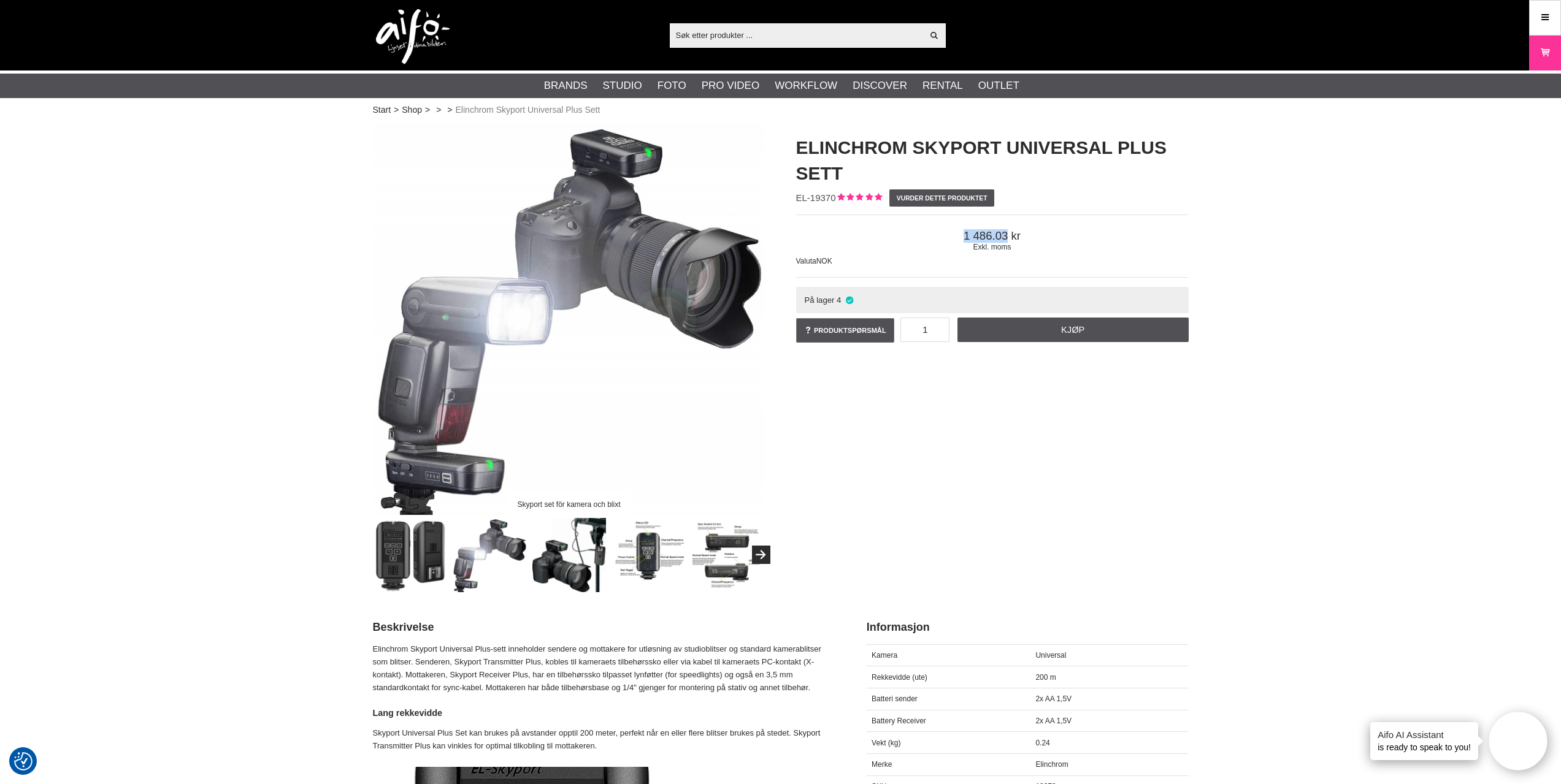
click at [585, 572] on img at bounding box center [568, 555] width 74 height 74
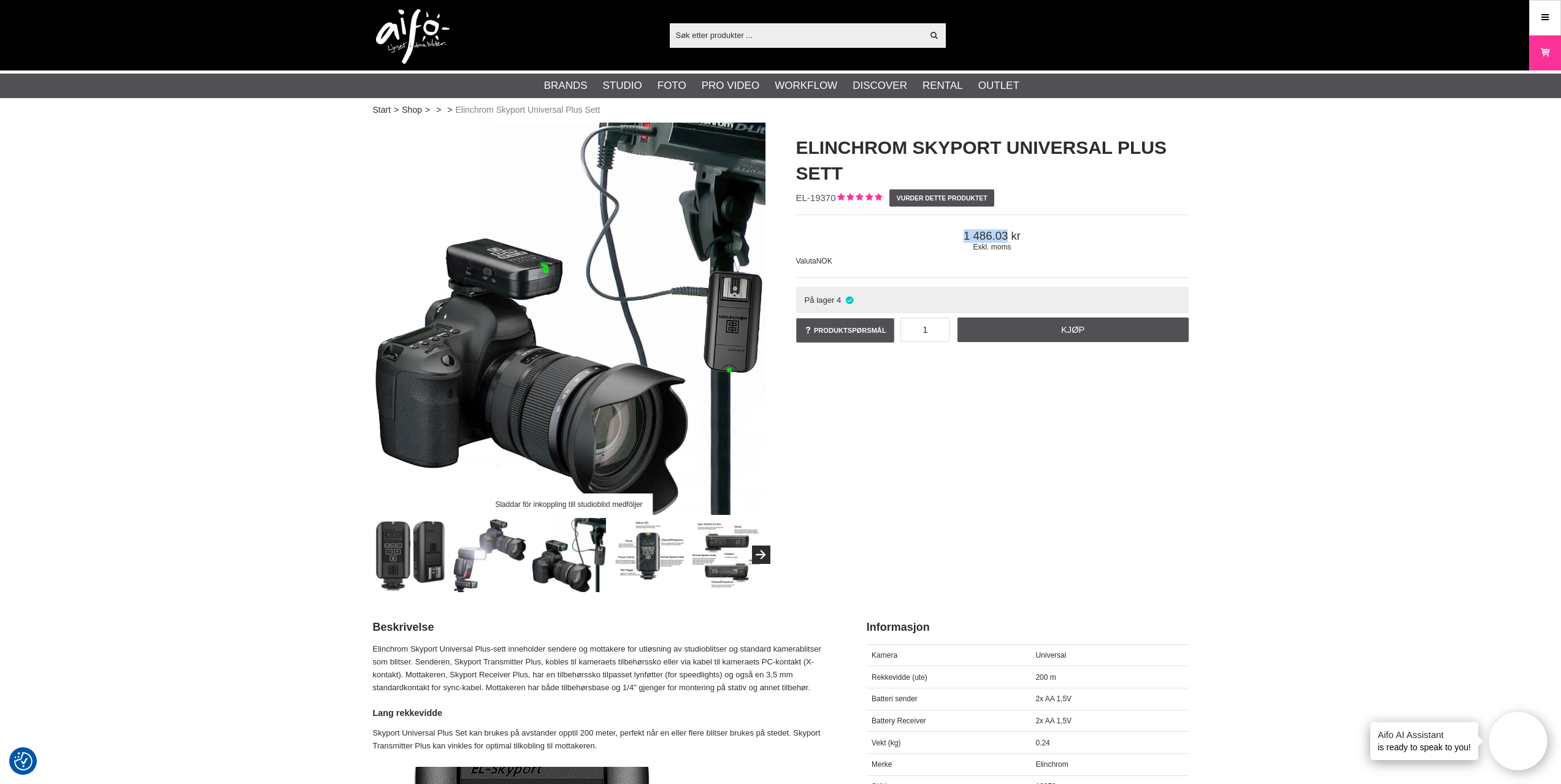
click at [644, 567] on img at bounding box center [648, 555] width 74 height 74
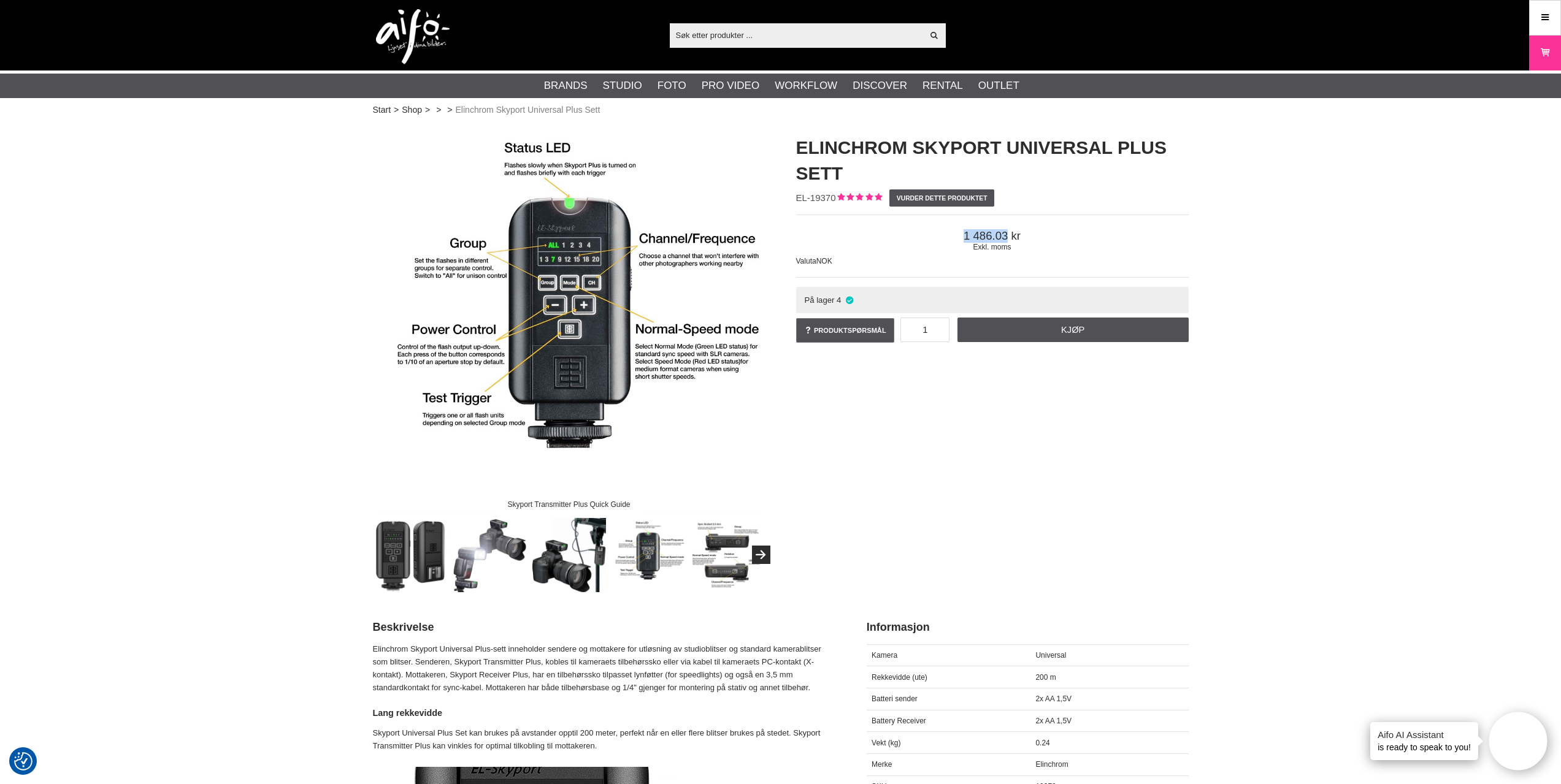
click at [713, 564] on img at bounding box center [727, 555] width 74 height 74
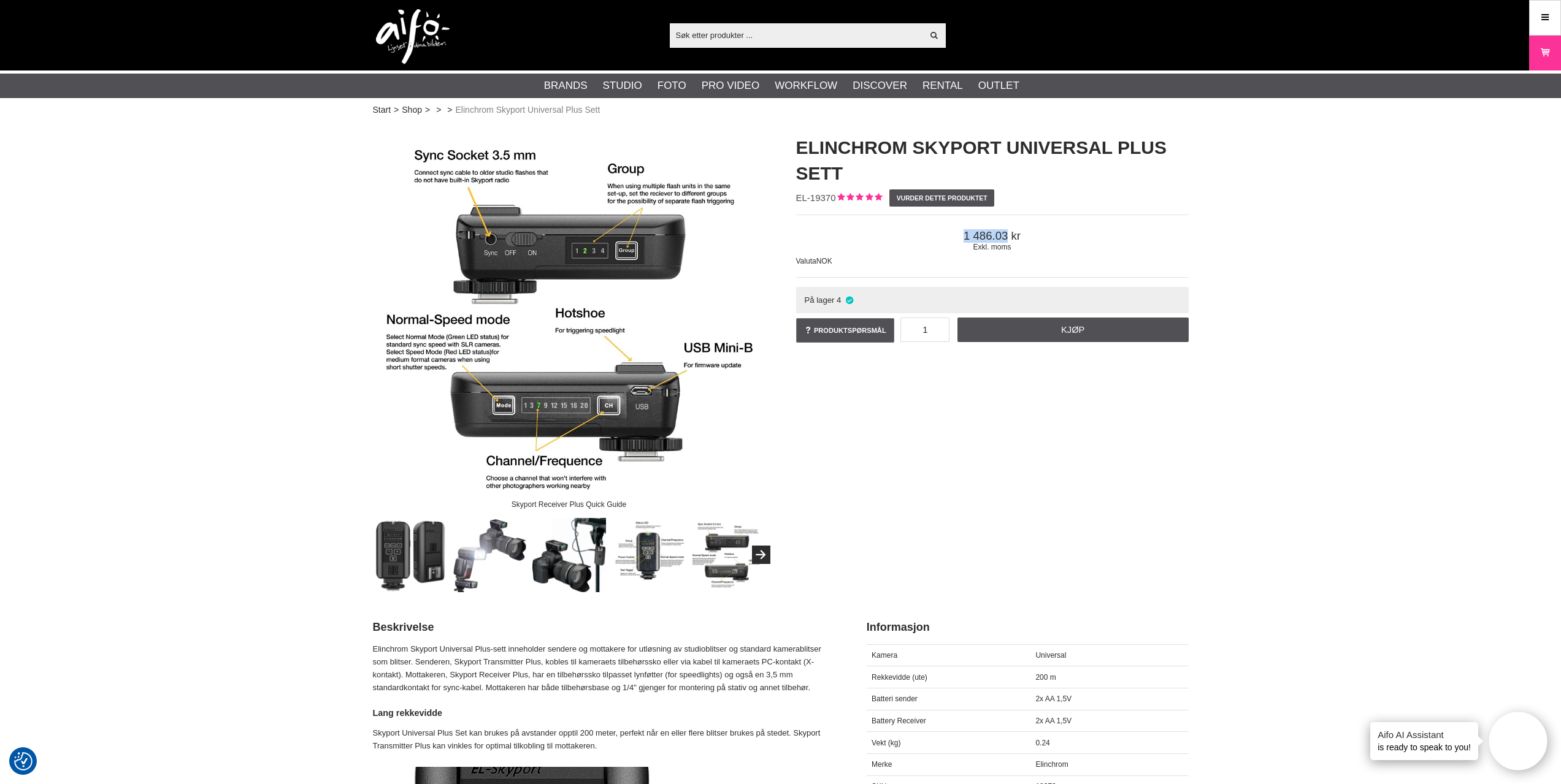
click at [663, 569] on img at bounding box center [648, 555] width 74 height 74
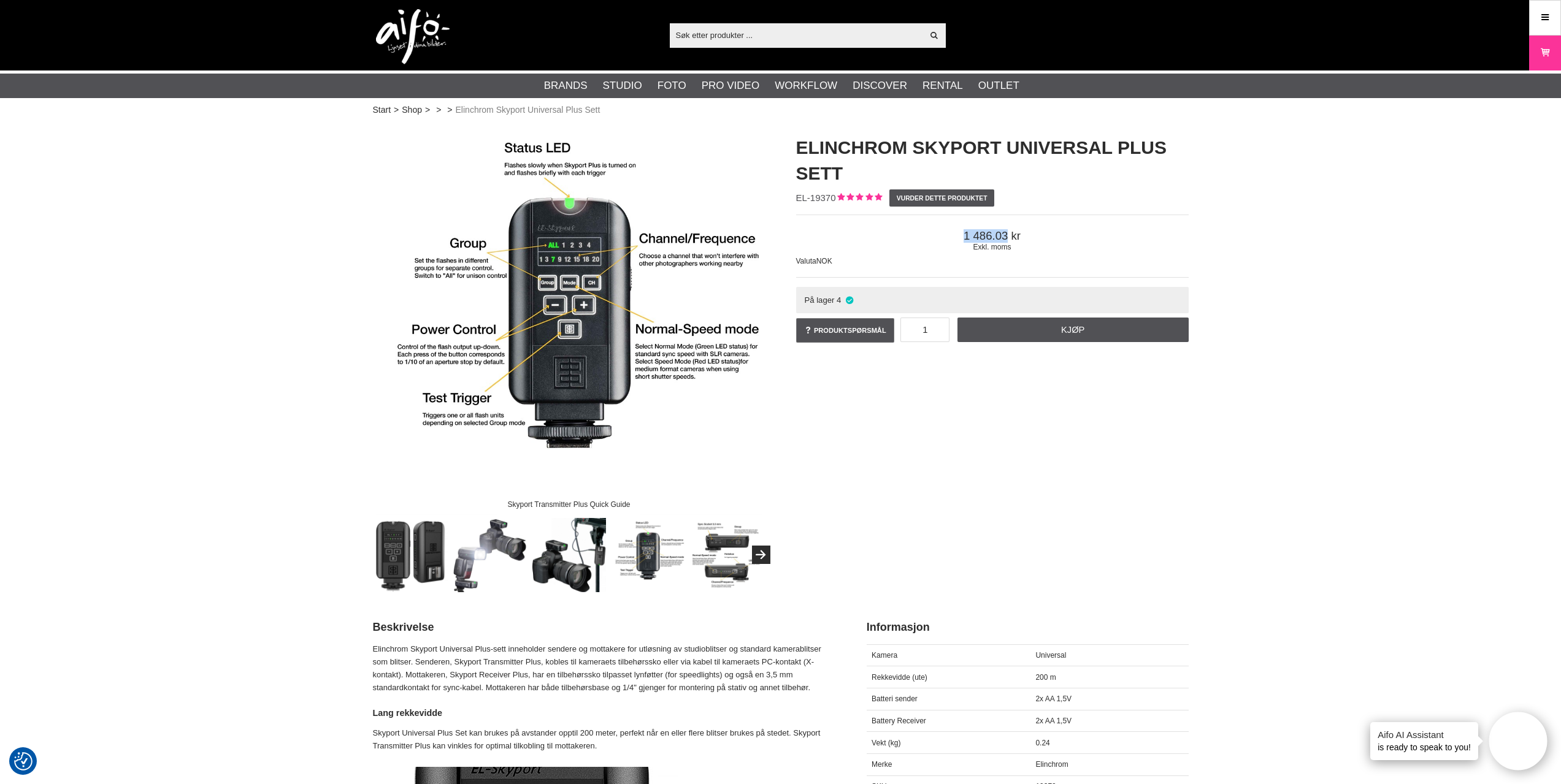
click at [422, 576] on img at bounding box center [411, 555] width 74 height 74
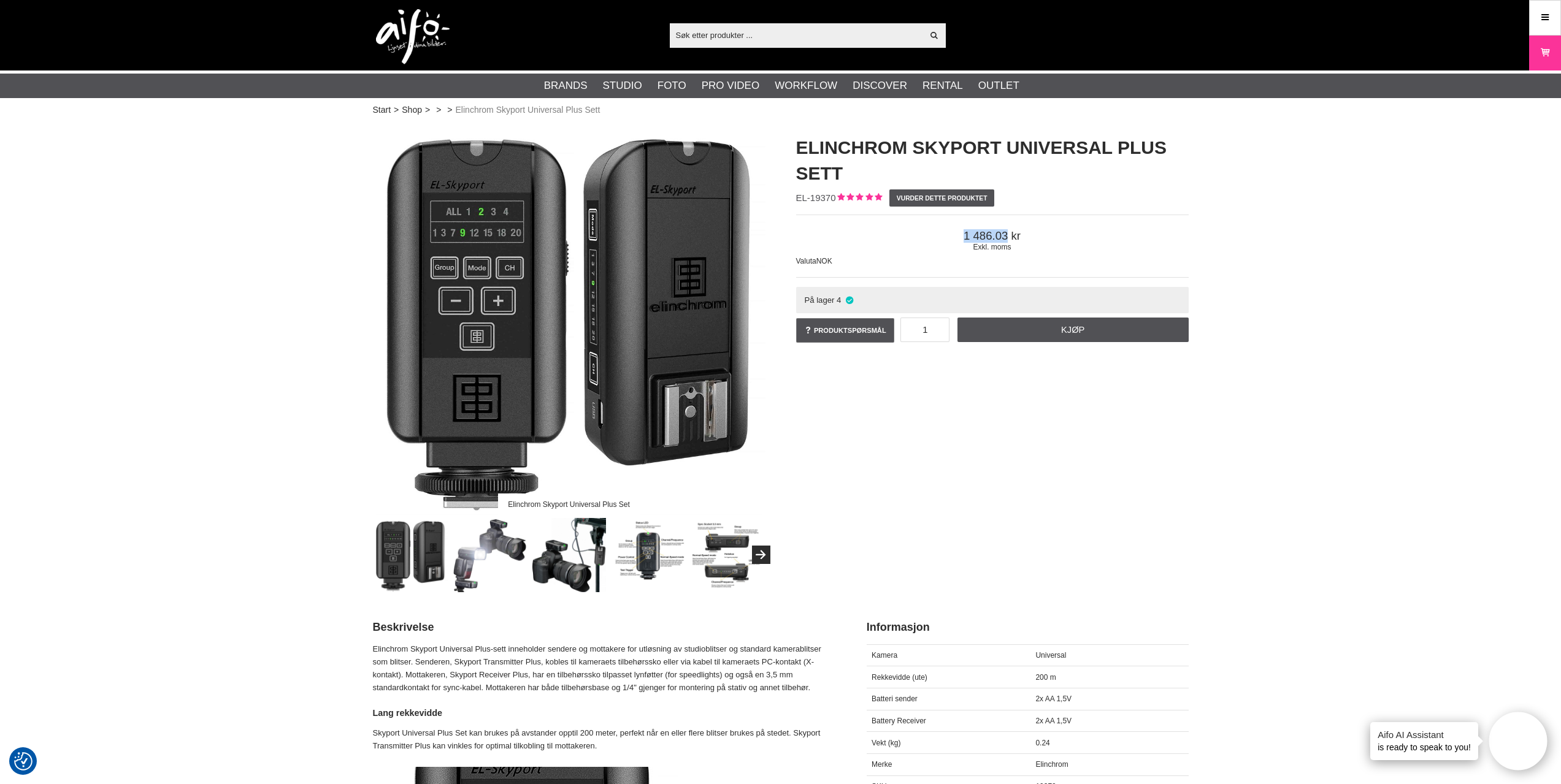
click at [487, 580] on img at bounding box center [489, 555] width 74 height 74
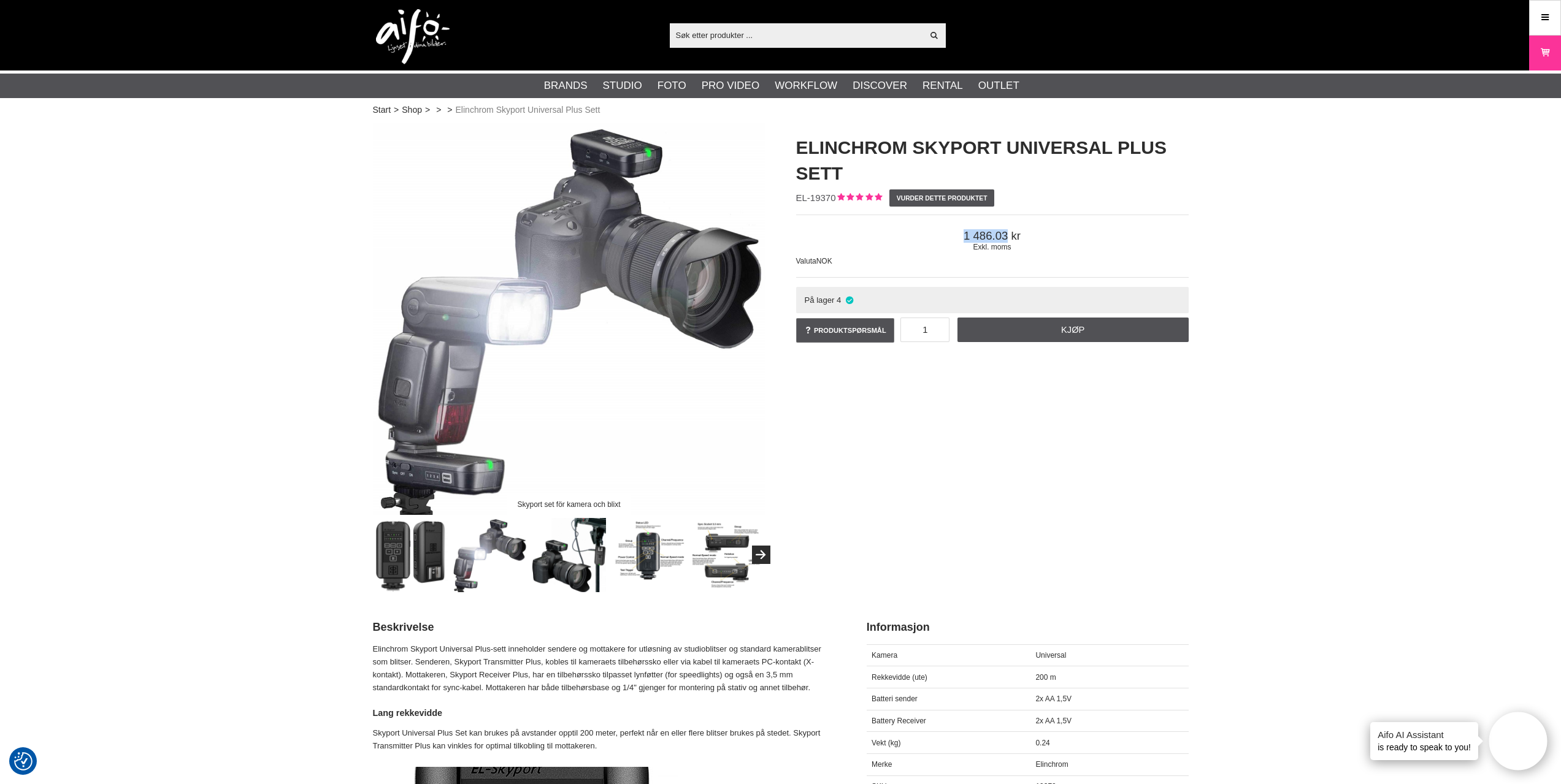
click at [402, 557] on img at bounding box center [411, 555] width 74 height 74
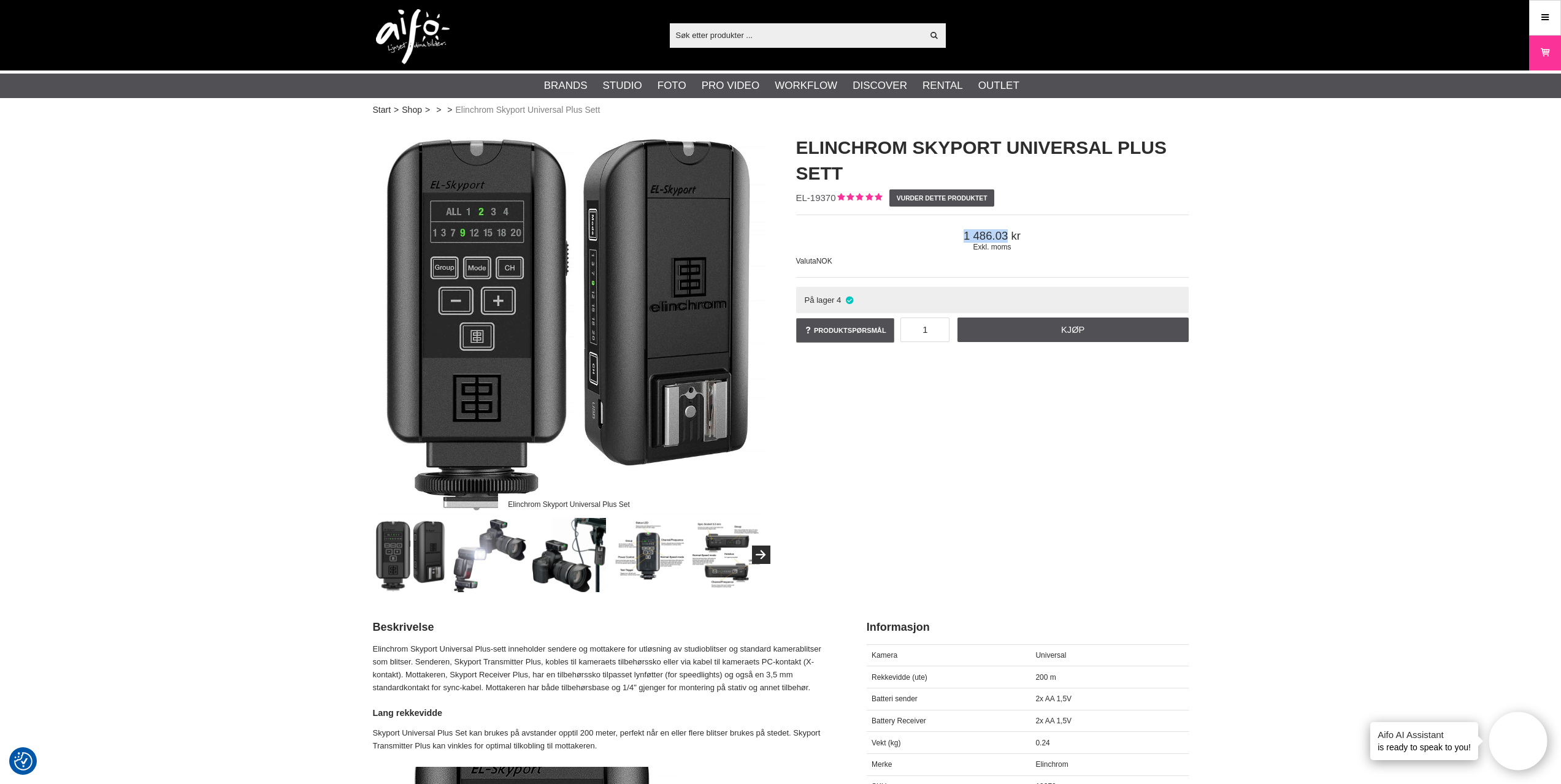
click at [559, 573] on img at bounding box center [568, 555] width 74 height 74
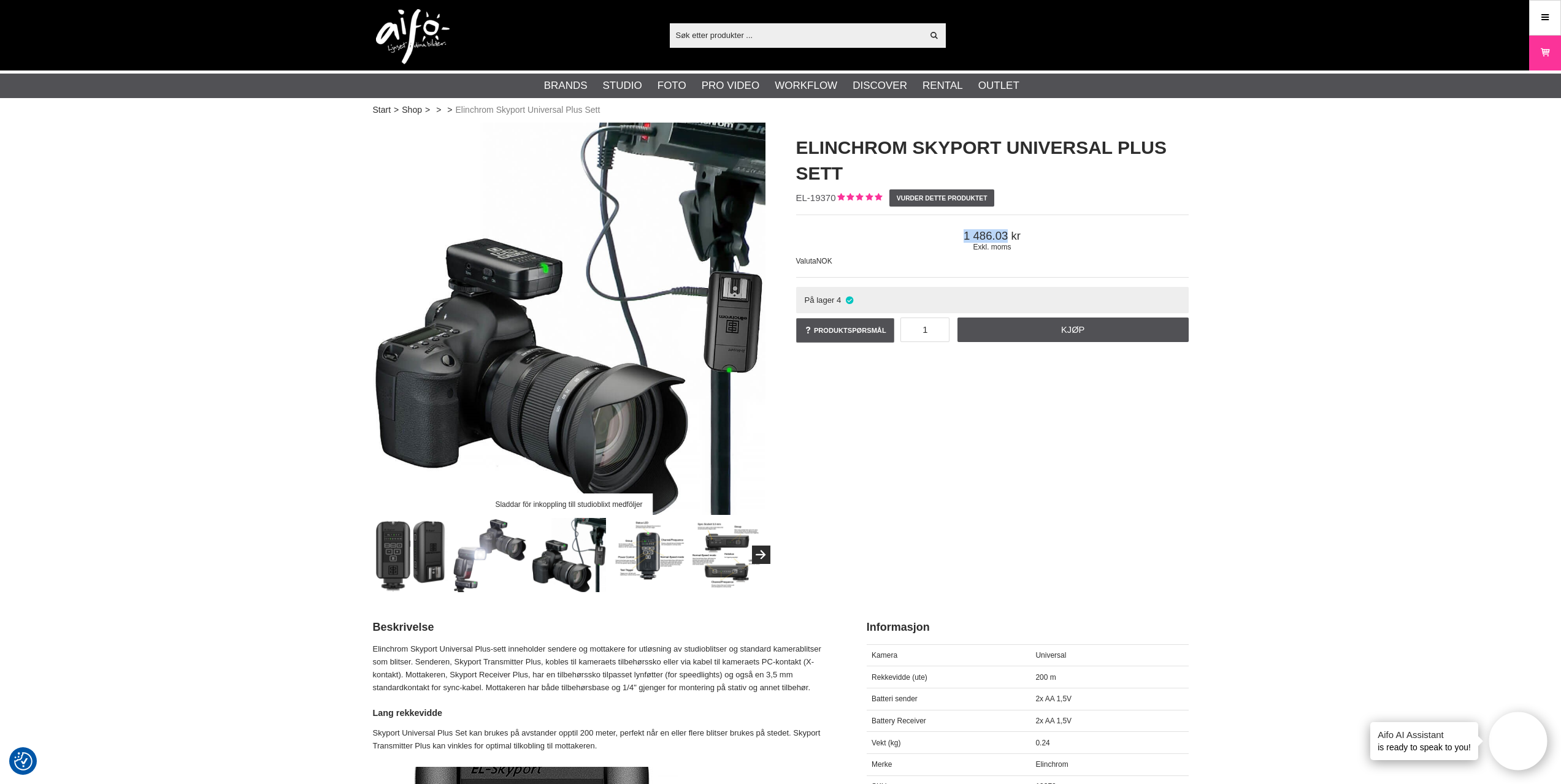
click at [494, 570] on img at bounding box center [489, 555] width 74 height 74
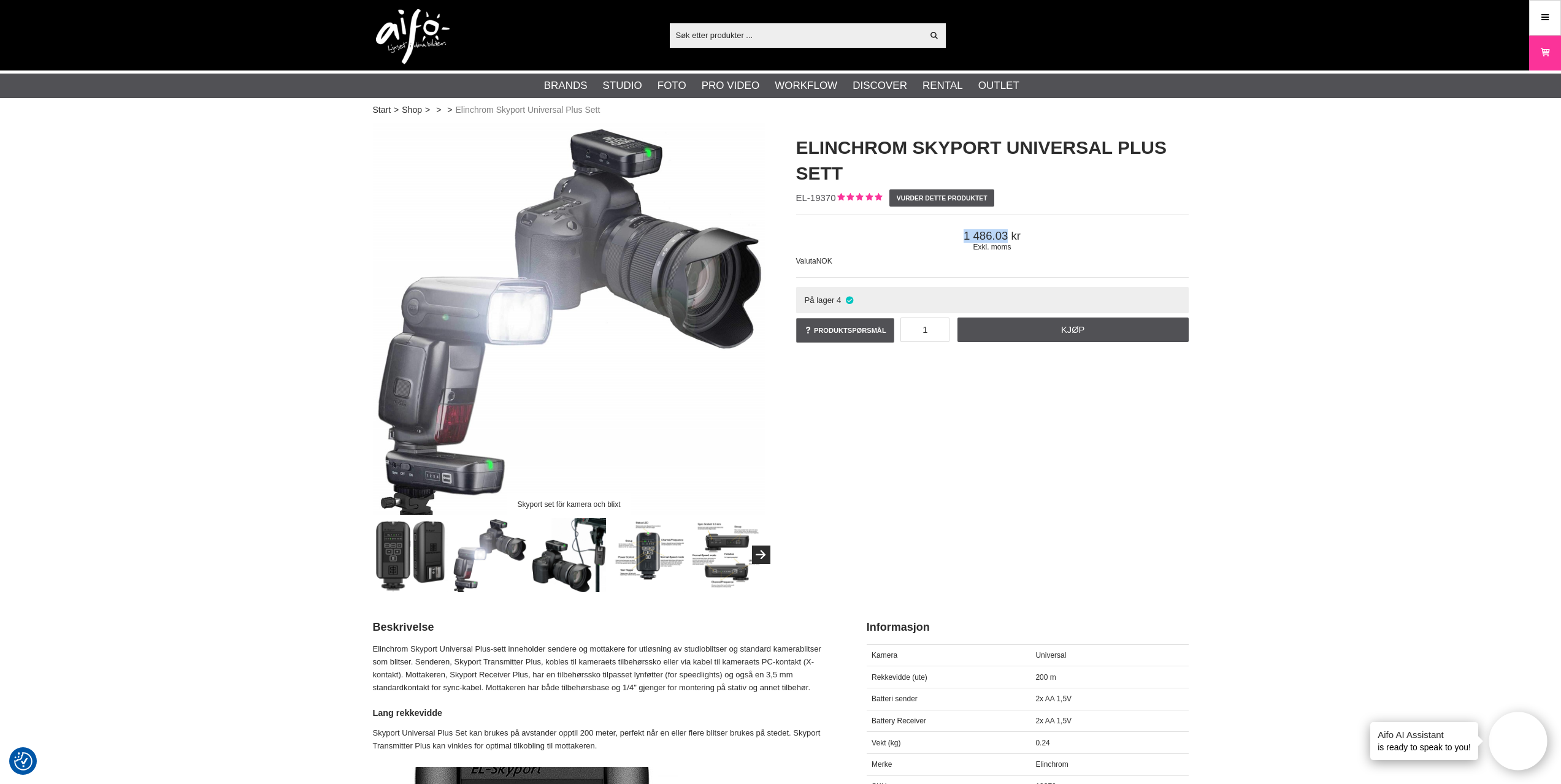
click at [554, 572] on img at bounding box center [568, 555] width 74 height 74
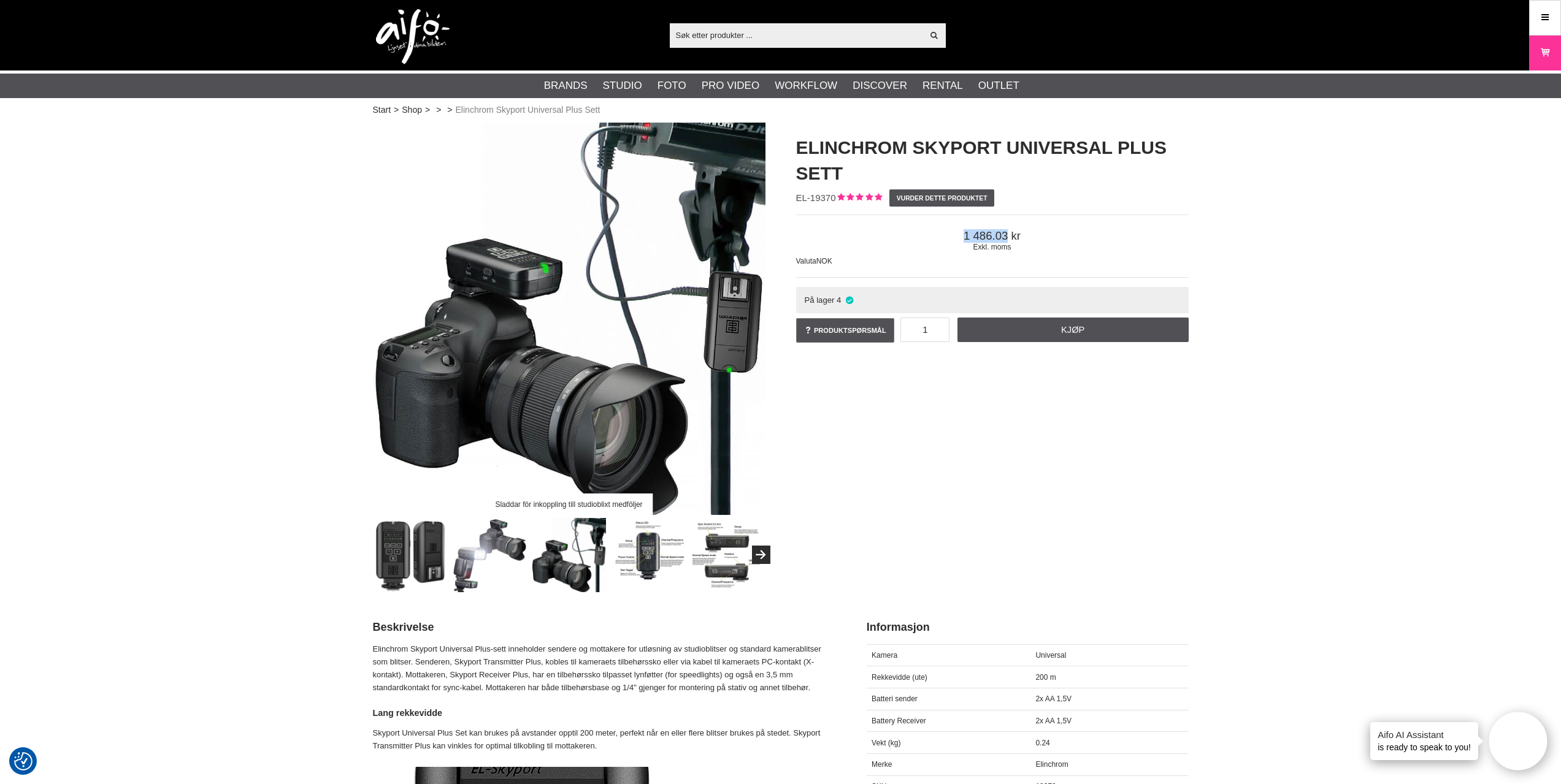
click at [490, 574] on img at bounding box center [489, 555] width 74 height 74
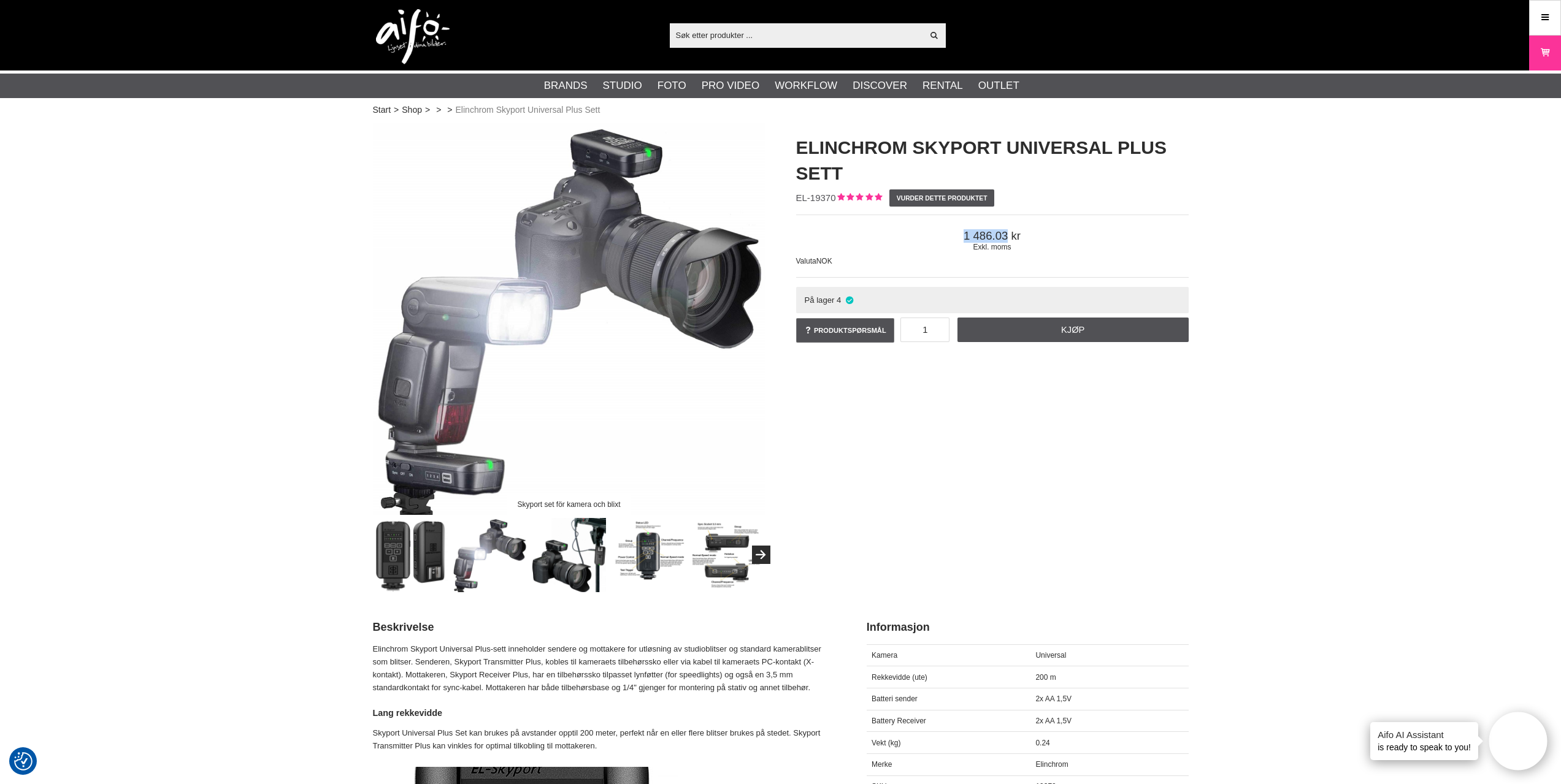
click at [446, 571] on img at bounding box center [411, 555] width 74 height 74
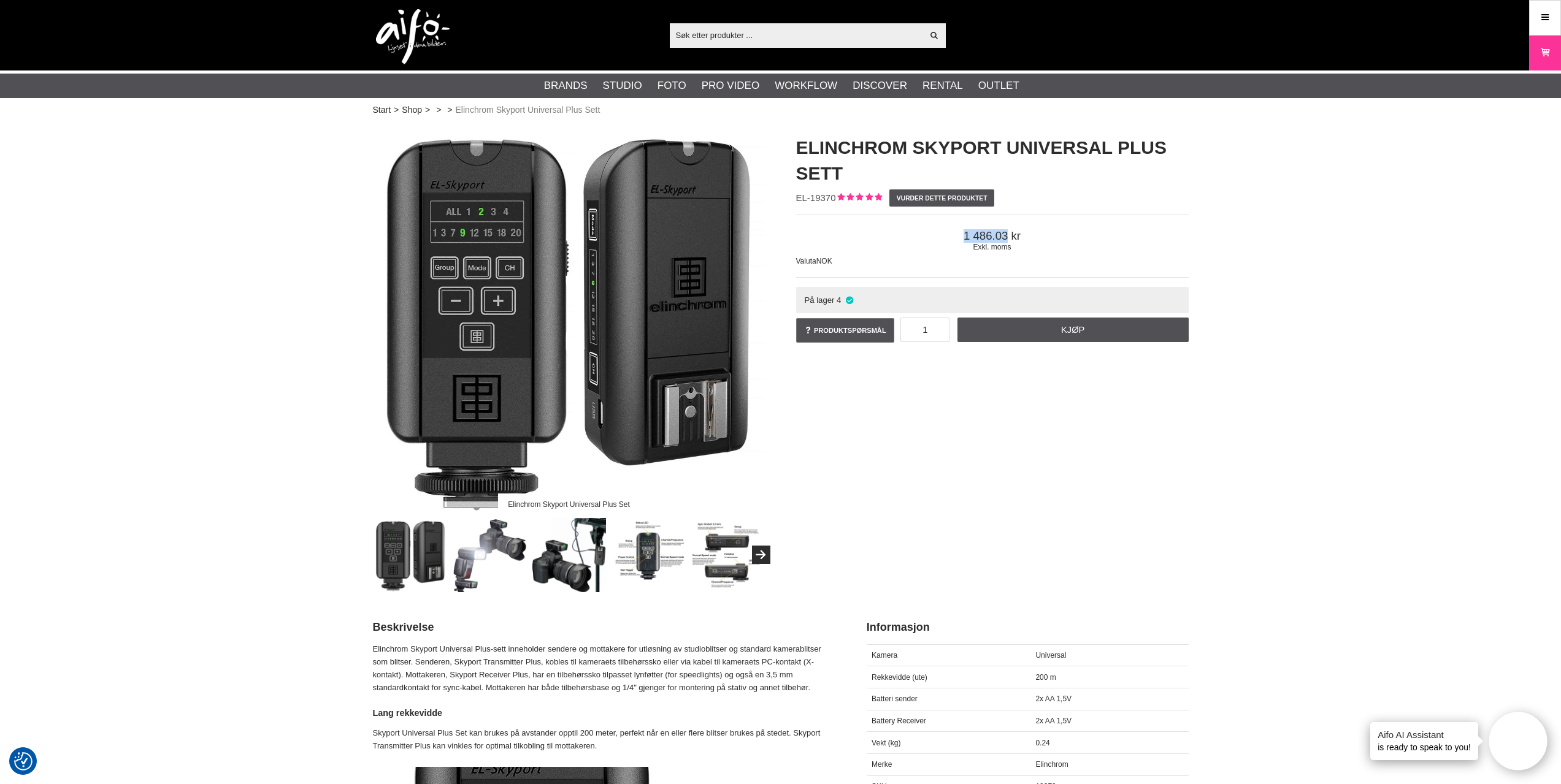
click at [547, 567] on img at bounding box center [568, 555] width 74 height 74
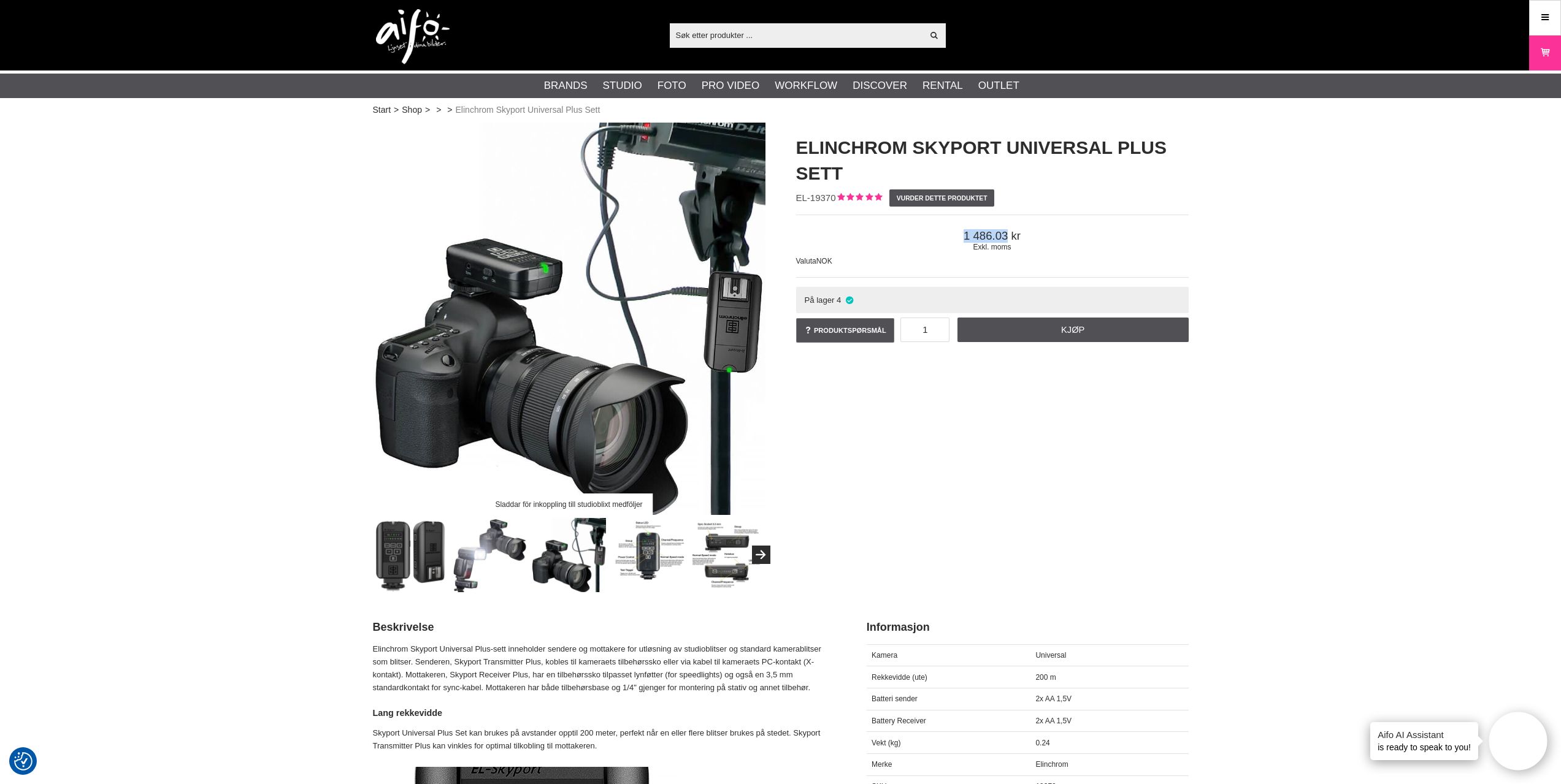
click at [510, 569] on img at bounding box center [489, 555] width 74 height 74
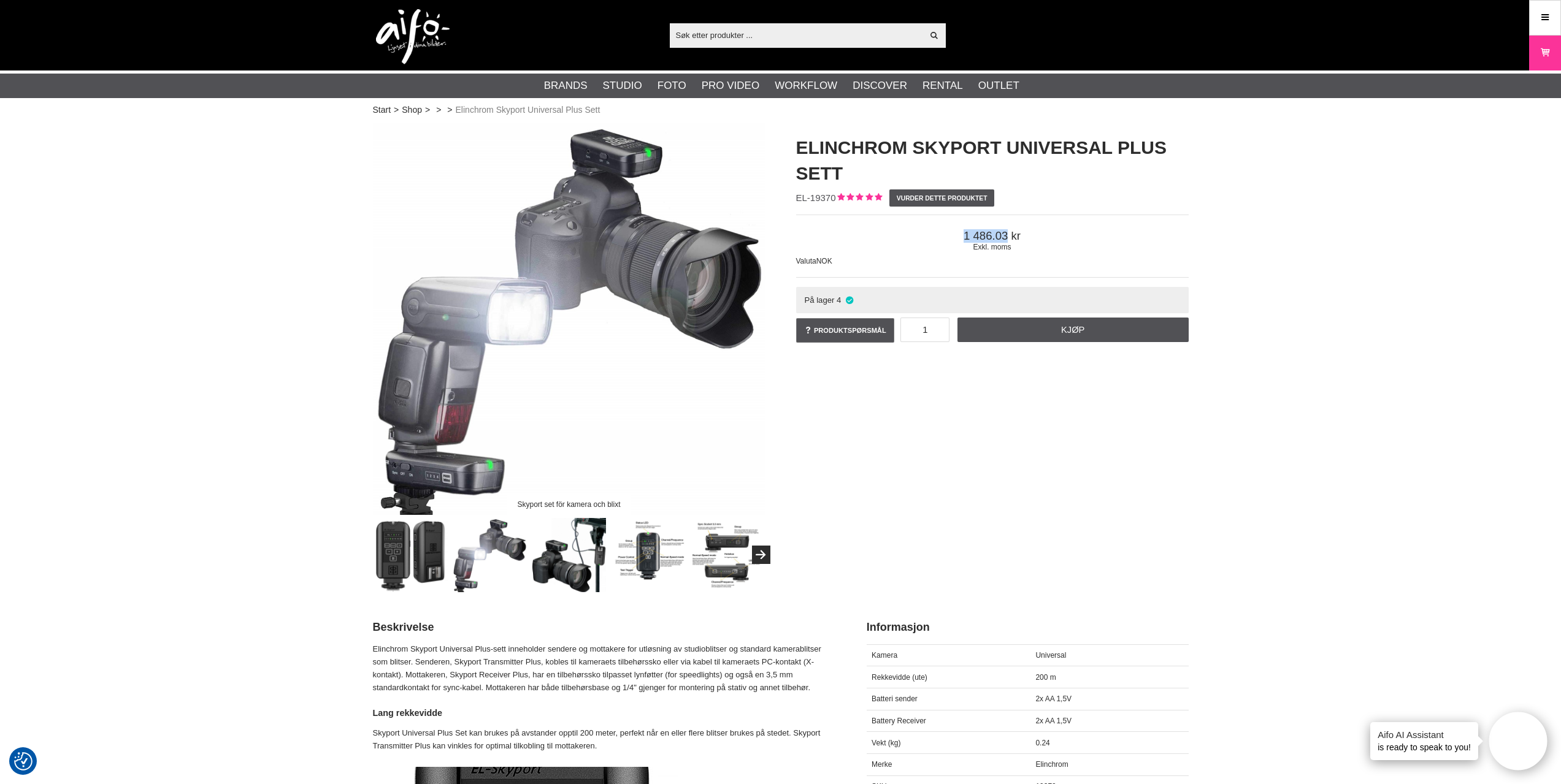
click at [432, 568] on img at bounding box center [411, 555] width 74 height 74
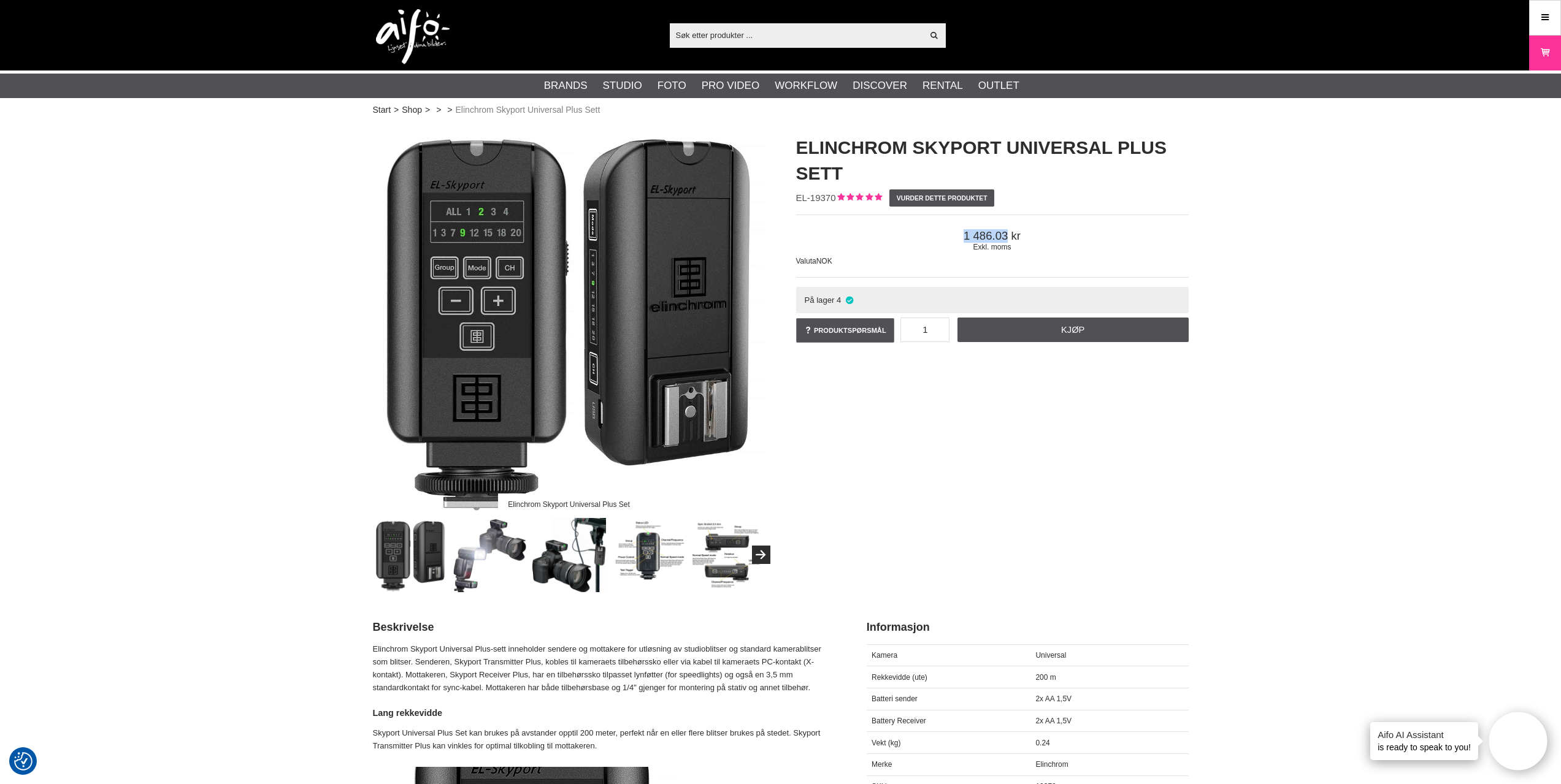
click at [374, 518] on link at bounding box center [411, 555] width 74 height 74
click at [1034, 325] on link "Kjøp" at bounding box center [1073, 329] width 231 height 24
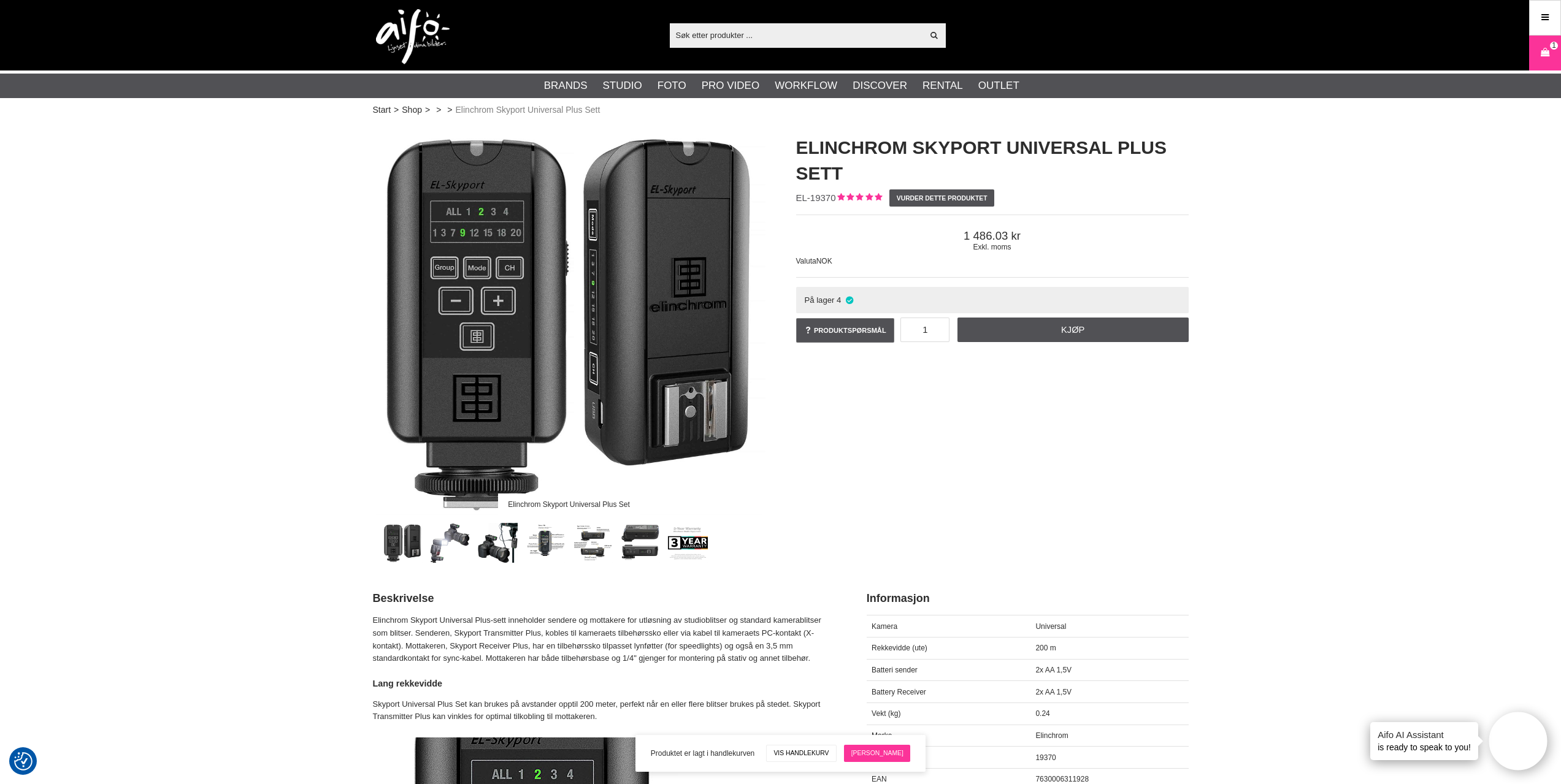
click at [880, 751] on link "Till kassen" at bounding box center [877, 753] width 66 height 17
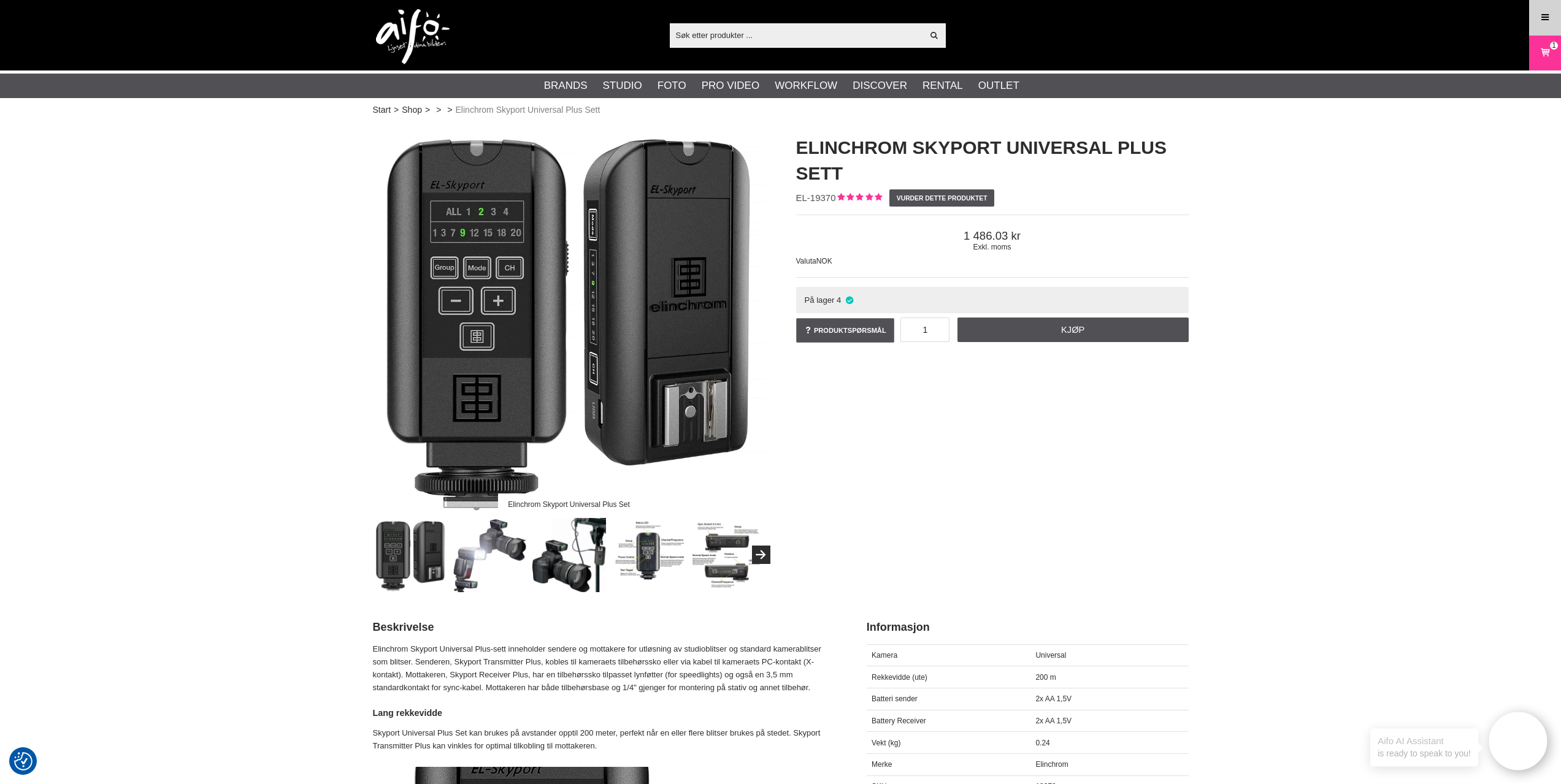
click at [1547, 20] on icon at bounding box center [1545, 18] width 11 height 14
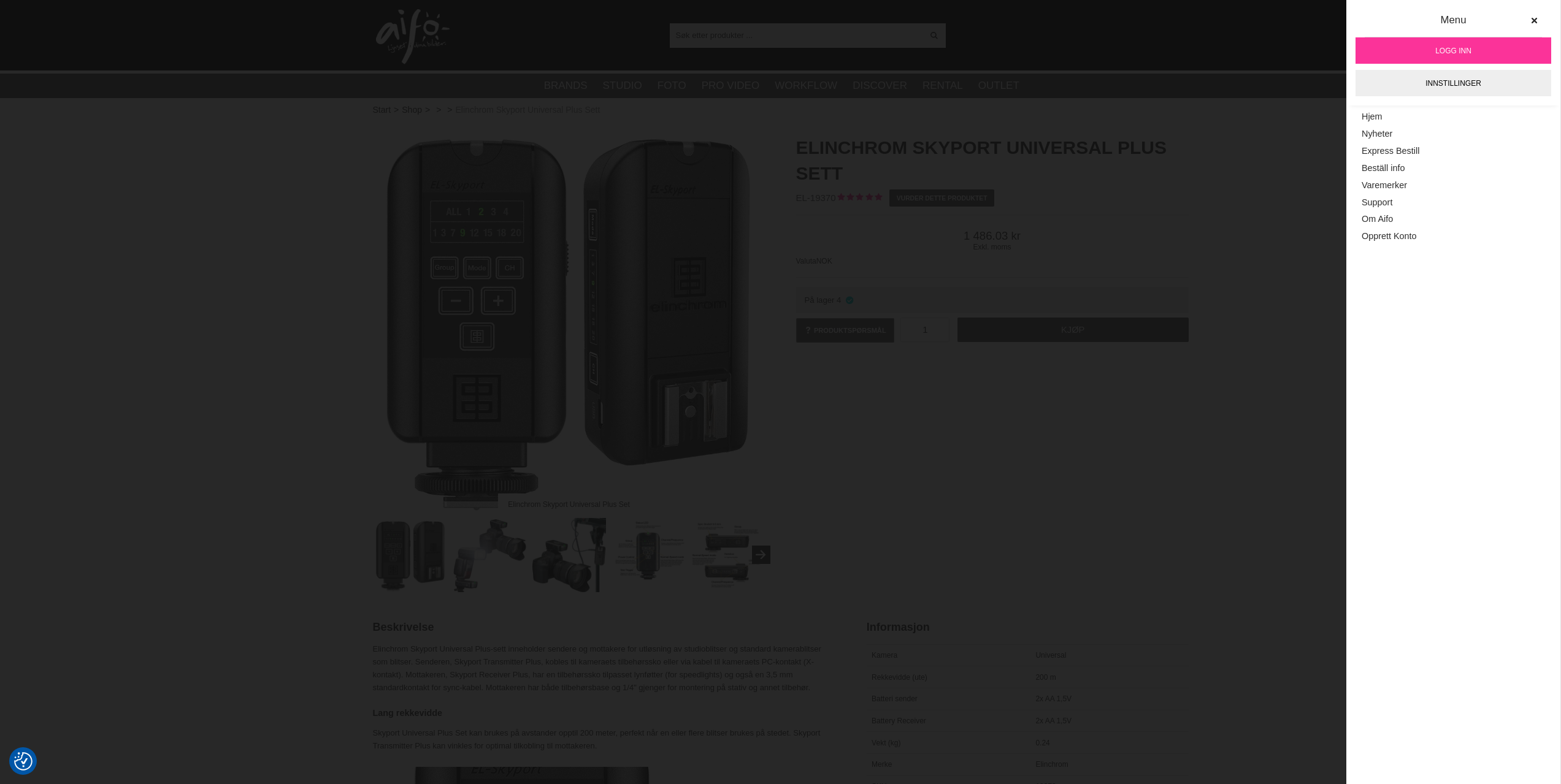
drag, startPoint x: 1150, startPoint y: 202, endPoint x: 1202, endPoint y: 98, distance: 116.3
click at [1150, 203] on div "Elinchrom Skyport Universal Plus Sett EL-19370 Vurder dette produktet Exkl. mom…" at bounding box center [993, 240] width 423 height 235
click at [1003, 145] on h1 "Elinchrom Skyport Universal Plus Sett" at bounding box center [993, 160] width 393 height 52
click at [817, 151] on h1 "Elinchrom Skyport Universal Plus Sett" at bounding box center [993, 160] width 393 height 52
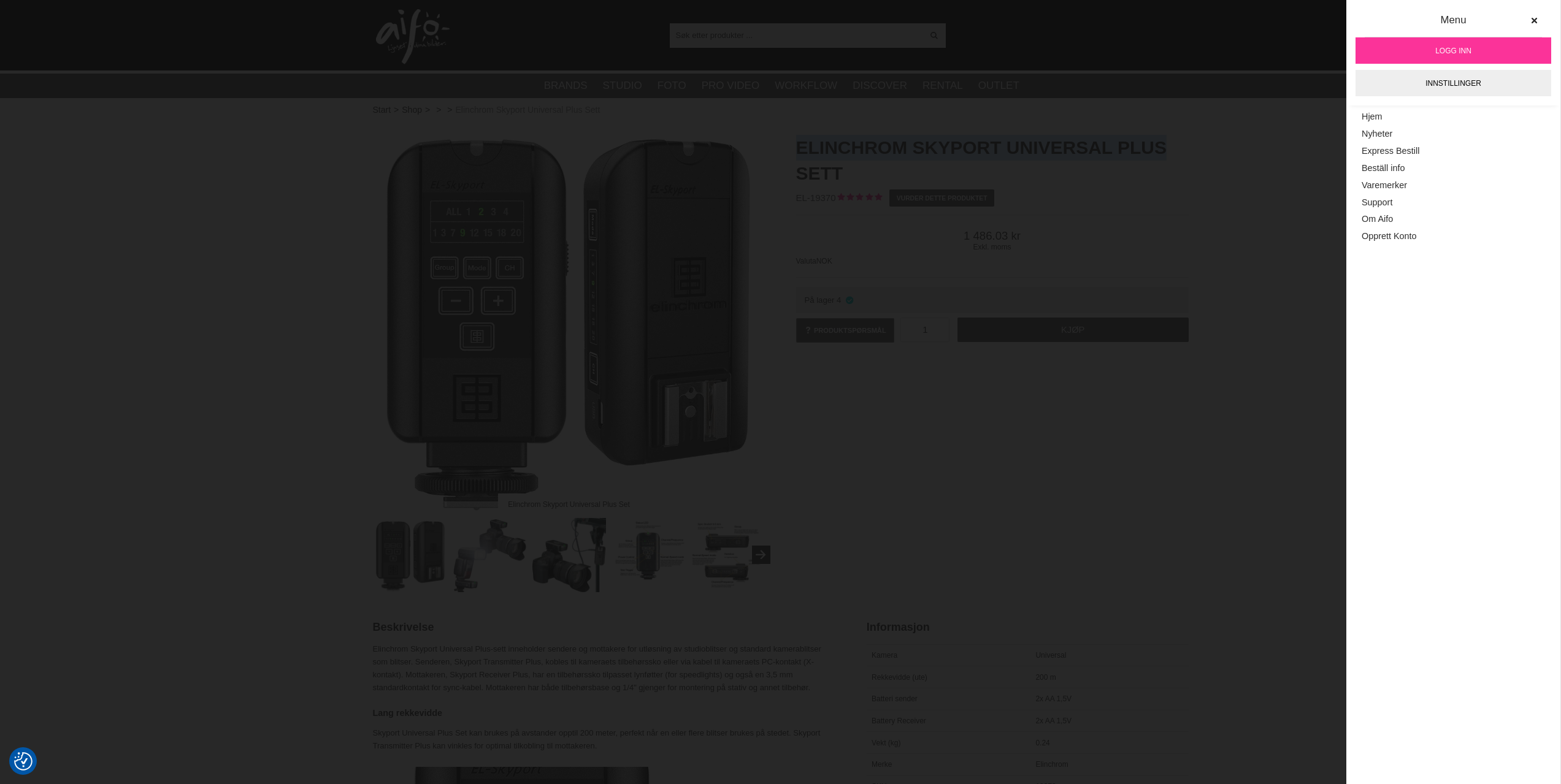
drag, startPoint x: 797, startPoint y: 147, endPoint x: 1166, endPoint y: 141, distance: 369.0
click at [1166, 141] on h1 "Elinchrom Skyport Universal Plus Sett" at bounding box center [993, 160] width 393 height 52
copy h1 "Elinchrom Skyport Universal Plus"
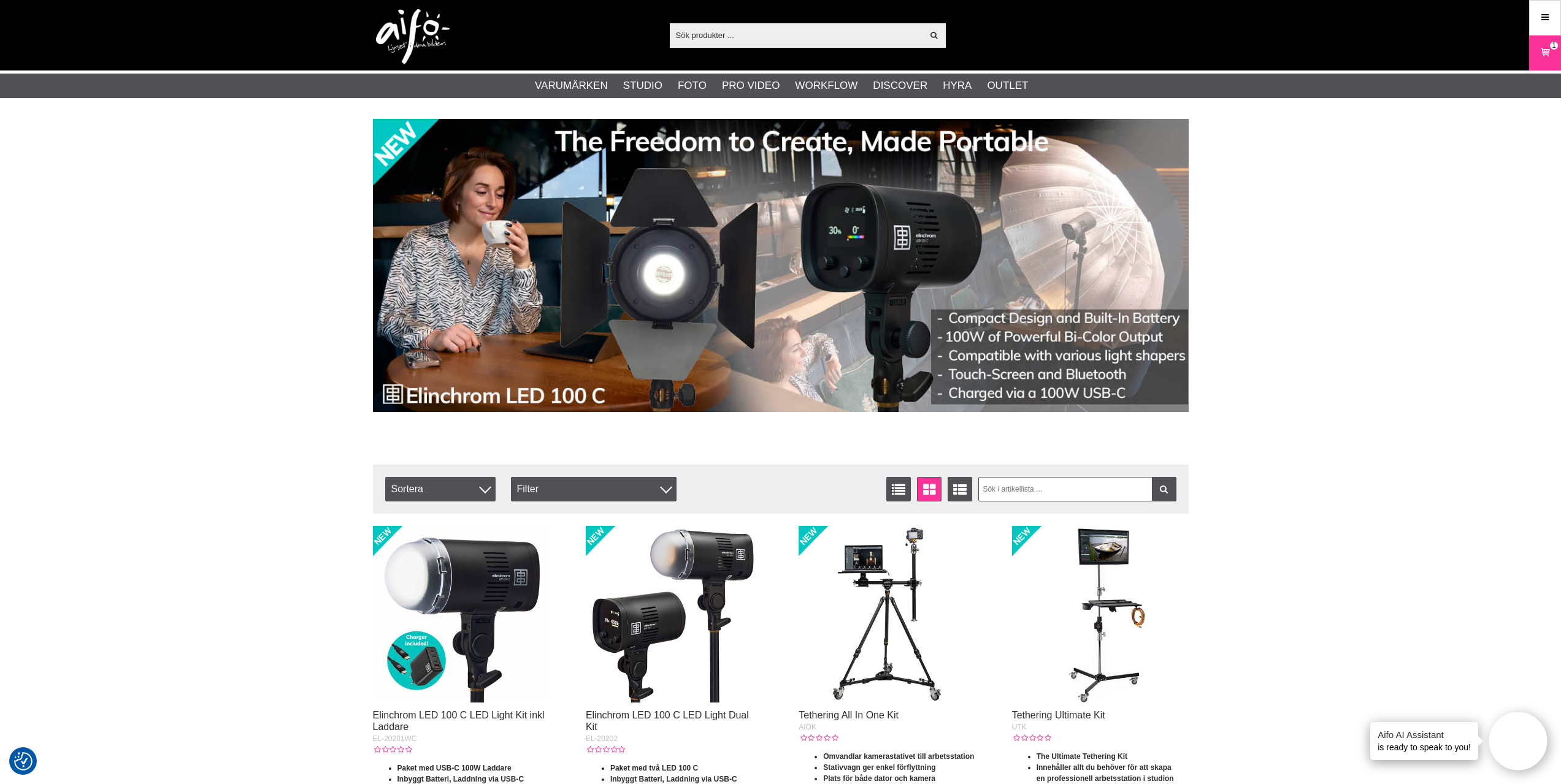
click at [702, 30] on input "text" at bounding box center [796, 35] width 253 height 18
paste input "Elinchrom Skyport Universal Plus"
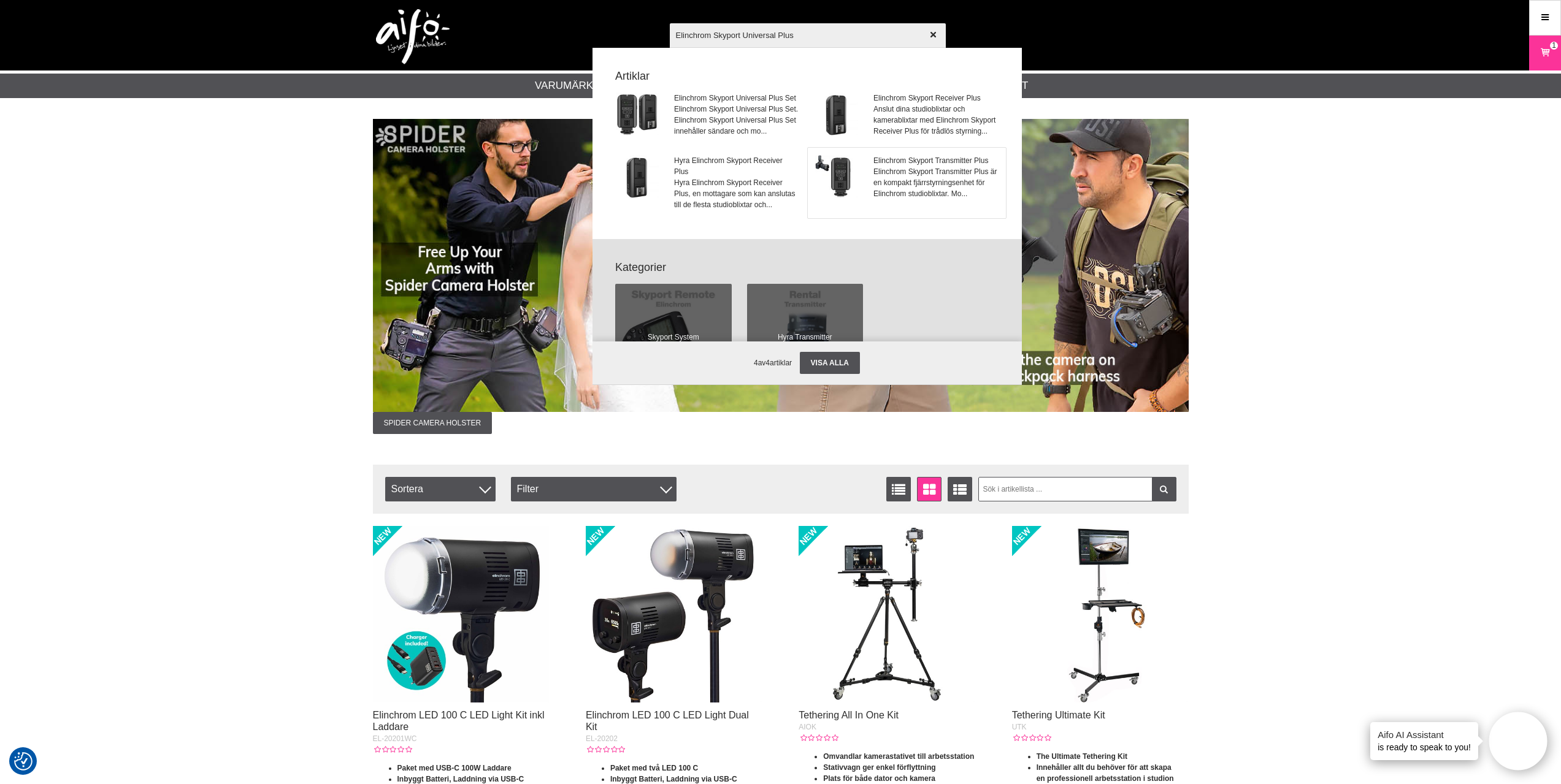
type input "Elinchrom Skyport Universal Plus"
click at [889, 199] on span "Elinchrom Skyport Transmitter Plus är en kompakt fjärrstyrningsenhet för Elinch…" at bounding box center [936, 183] width 124 height 33
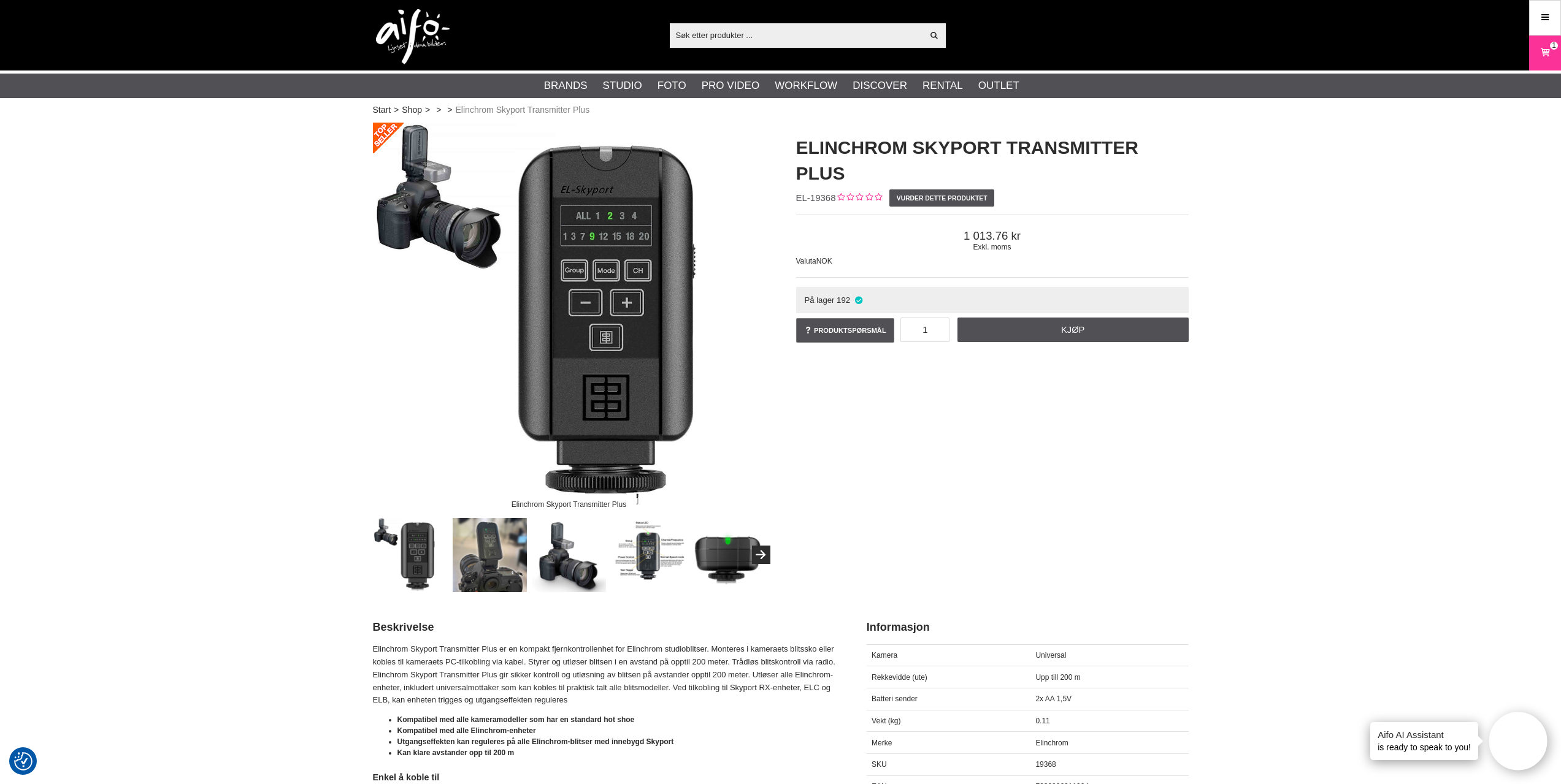
click at [749, 48] on div "Vis alt Products Kategorier ut av products Ditt søk etter ga ingen treff. Prøv …" at bounding box center [781, 35] width 834 height 71
click at [749, 34] on input "text" at bounding box center [796, 35] width 253 height 18
paste input "Elinchrom Skyport Universal Plus"
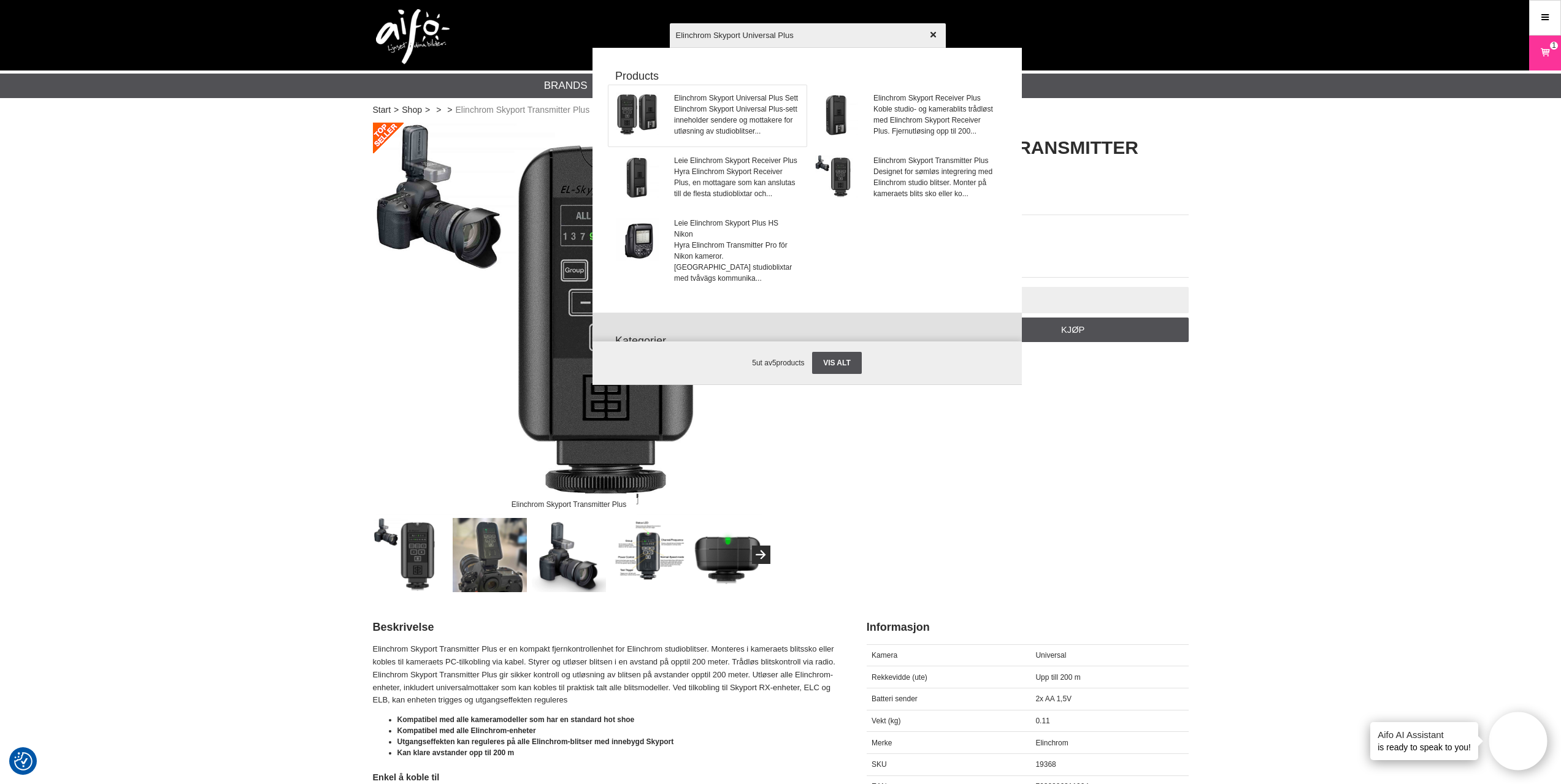
type input "Elinchrom Skyport Universal Plus"
click at [691, 127] on span "Elinchrom Skyport Universal Plus-sett inneholder sendere og mottakere for utløs…" at bounding box center [737, 120] width 124 height 33
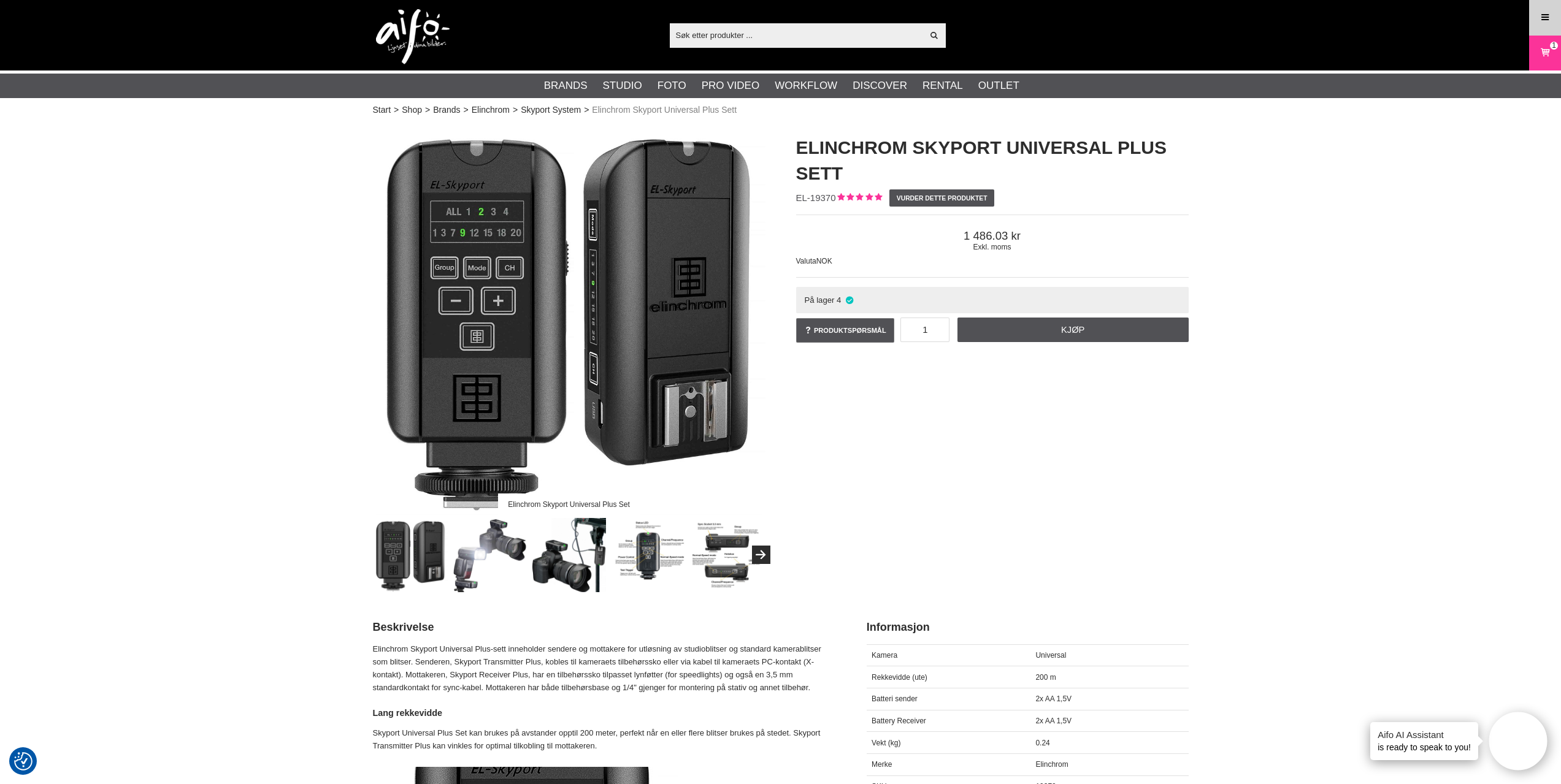
click at [1547, 13] on icon at bounding box center [1545, 18] width 11 height 14
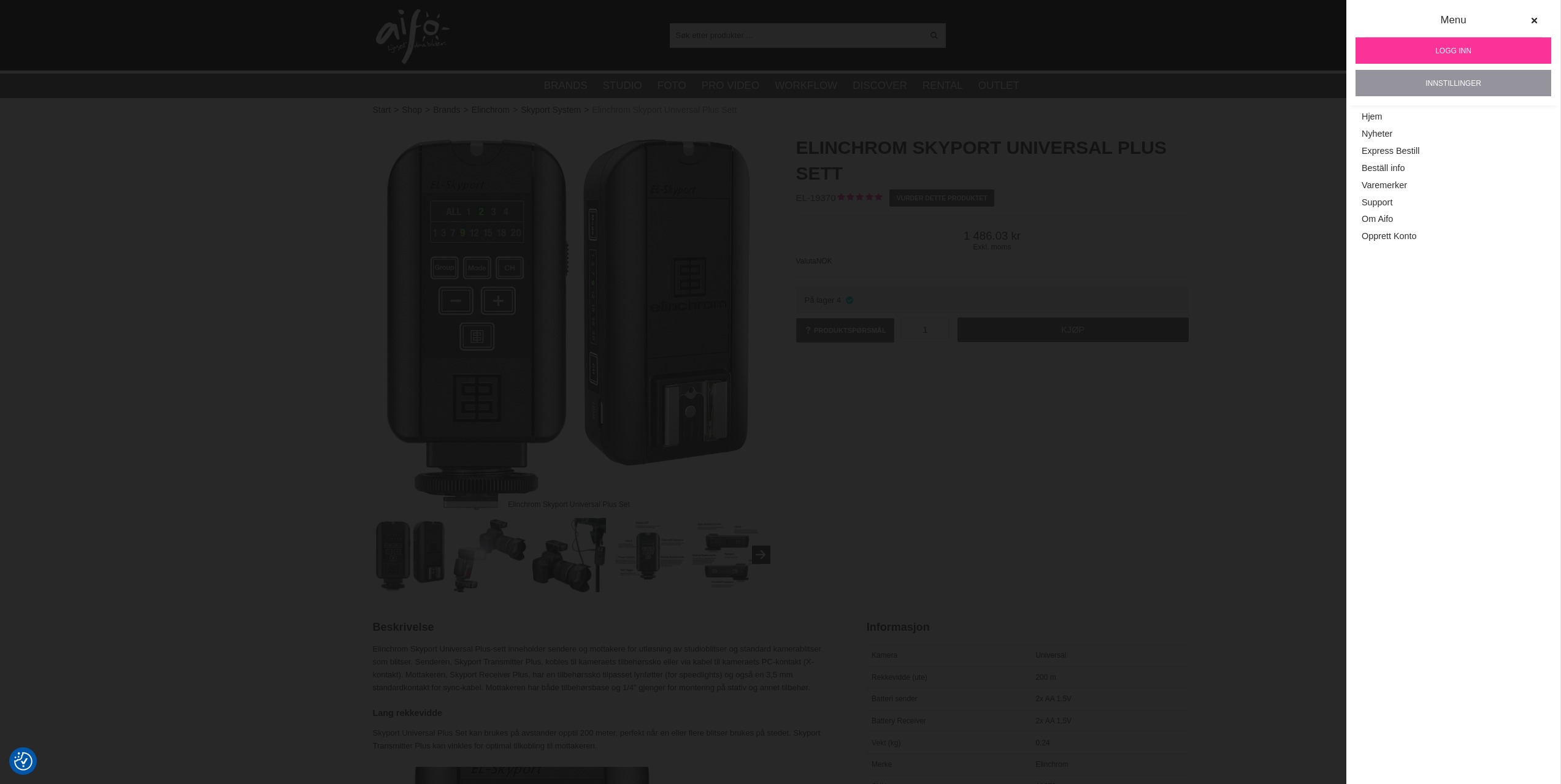
click at [1441, 80] on link "Innstillinger" at bounding box center [1453, 83] width 196 height 26
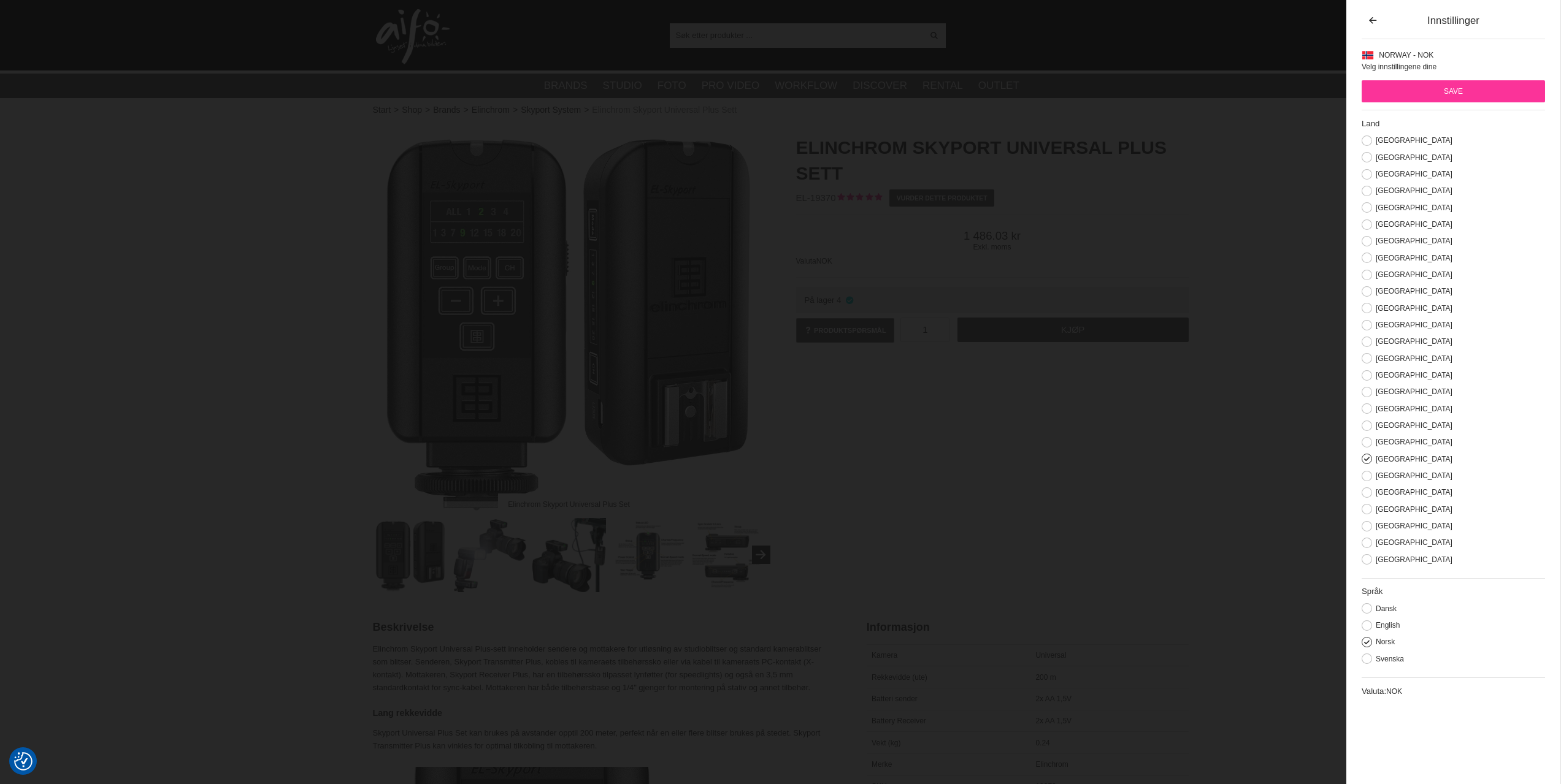
click at [1400, 61] on div "Norway - NOK Velg innstillingene dine Land Åland Austria Belgium Cyprus Czech R…" at bounding box center [1454, 377] width 183 height 656
click at [1368, 546] on button at bounding box center [1367, 543] width 10 height 10
click at [1449, 88] on input "Save" at bounding box center [1454, 92] width 183 height 22
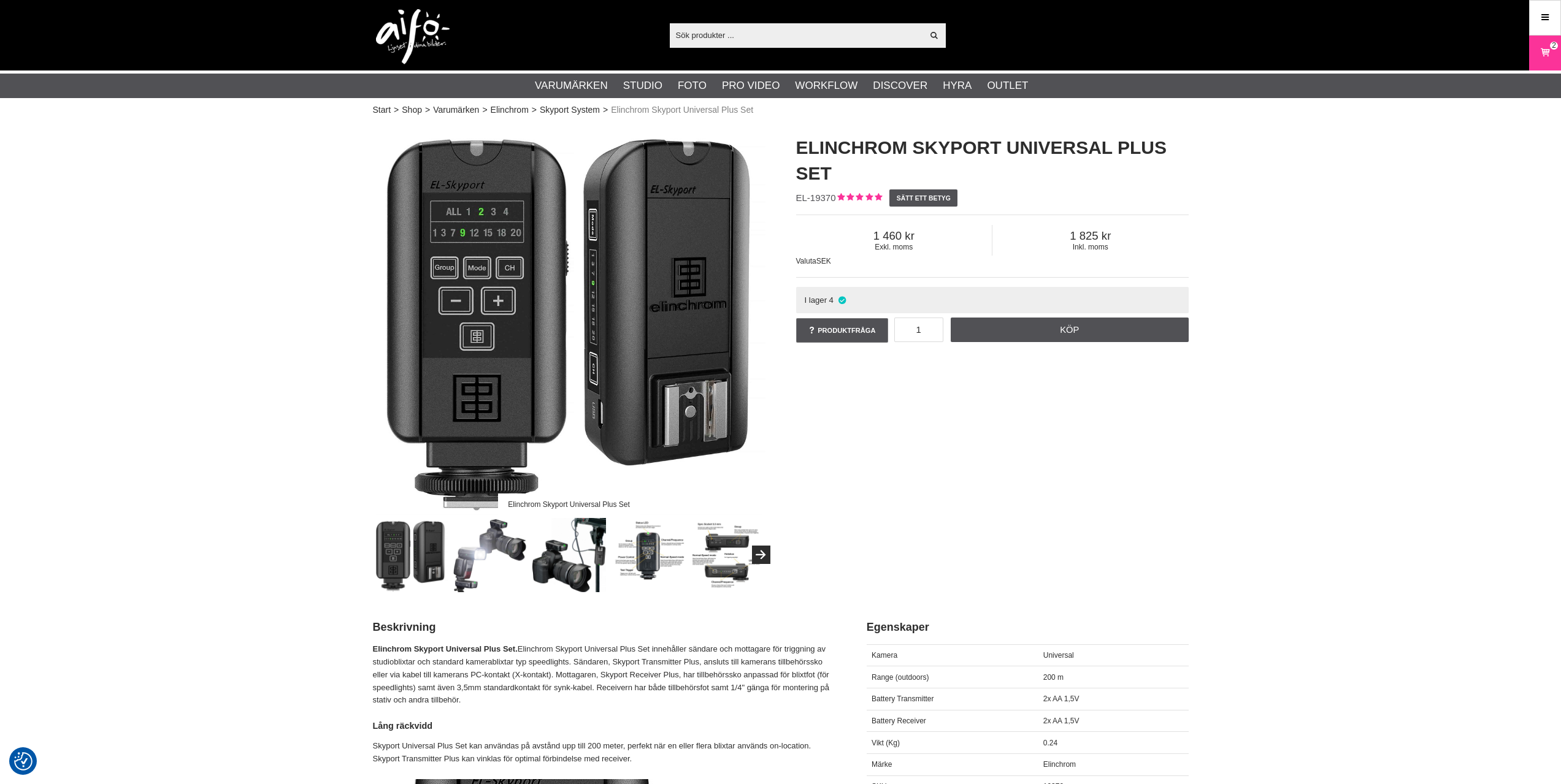
click at [1046, 395] on div "Elinchrom Skyport Universal Plus Set Elinchrom Skyport Universal Plus Set EL-19…" at bounding box center [780, 357] width 847 height 470
click at [1551, 55] on icon at bounding box center [1545, 52] width 12 height 14
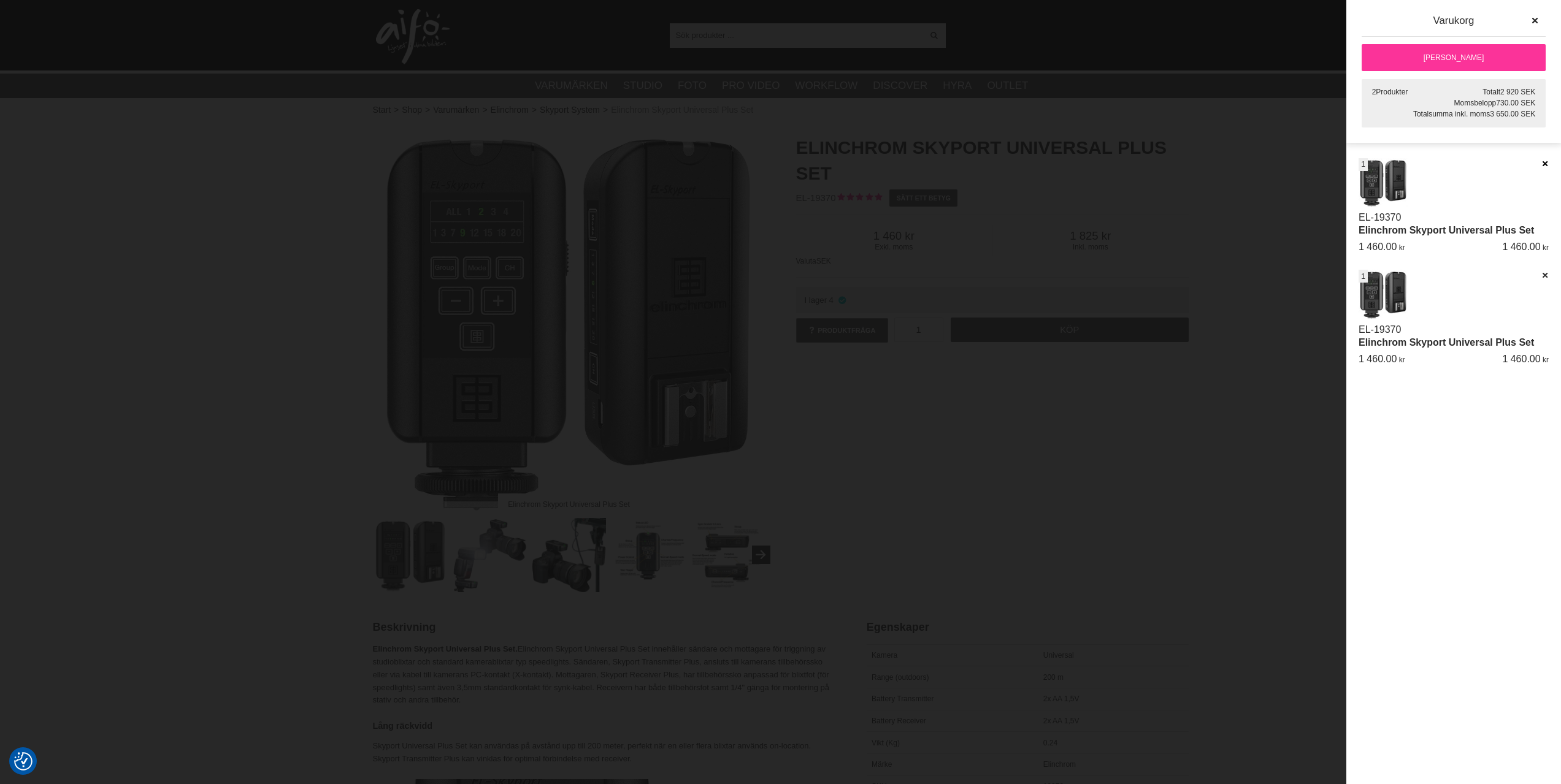
click at [1546, 161] on icon at bounding box center [1545, 164] width 8 height 9
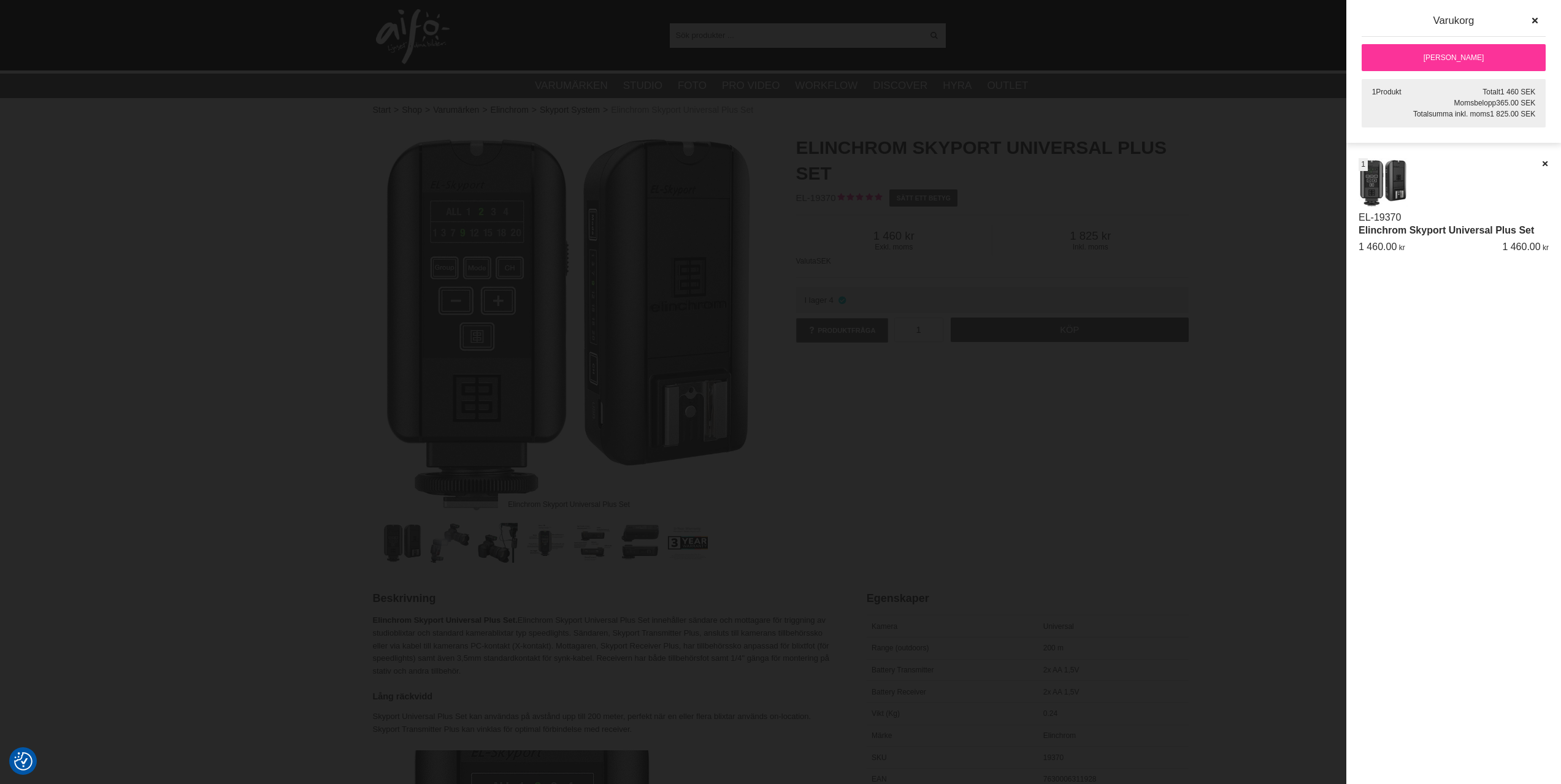
click at [1433, 59] on link "[PERSON_NAME]" at bounding box center [1454, 57] width 184 height 27
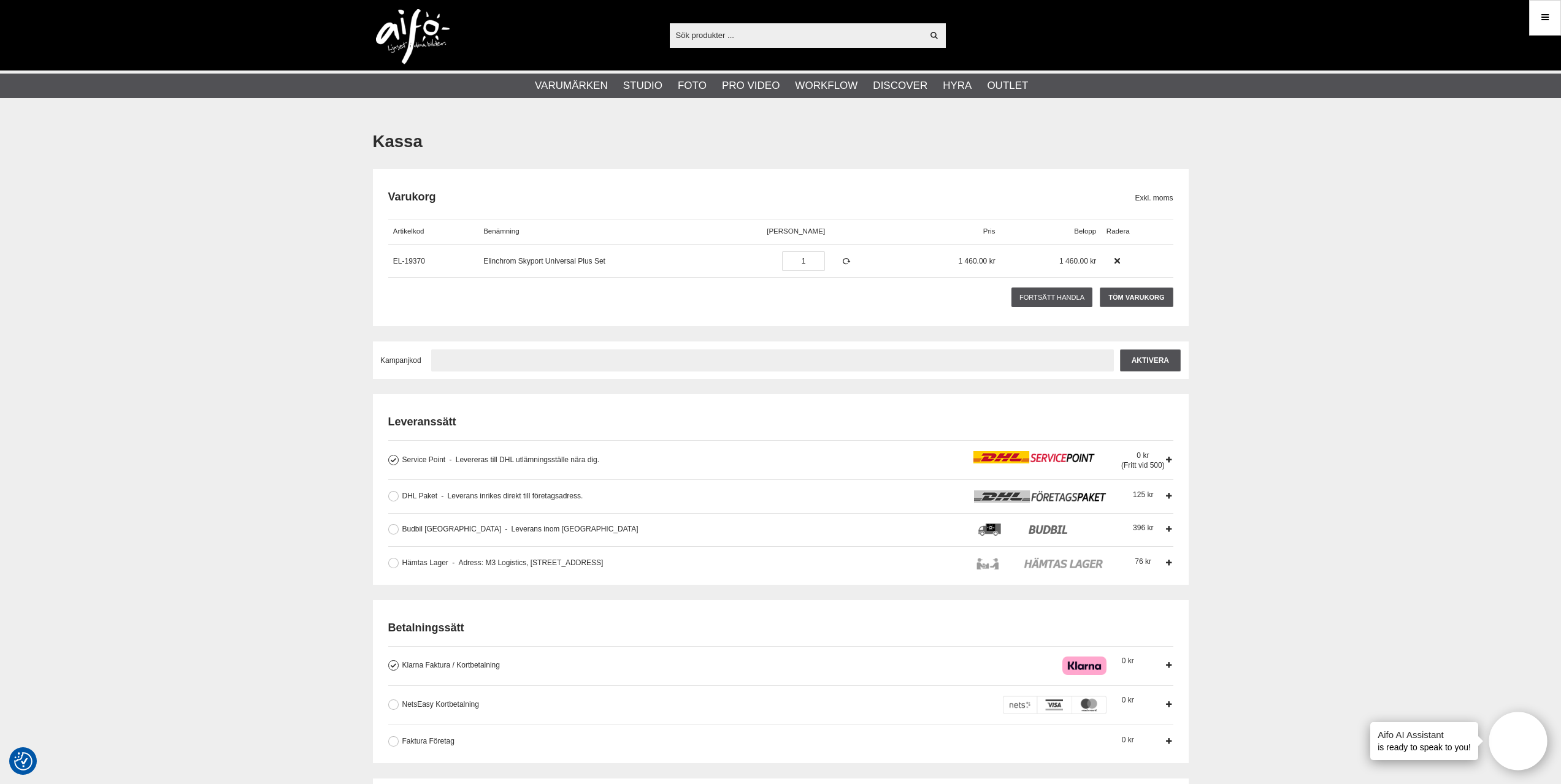
click at [521, 362] on input "text" at bounding box center [773, 361] width 683 height 22
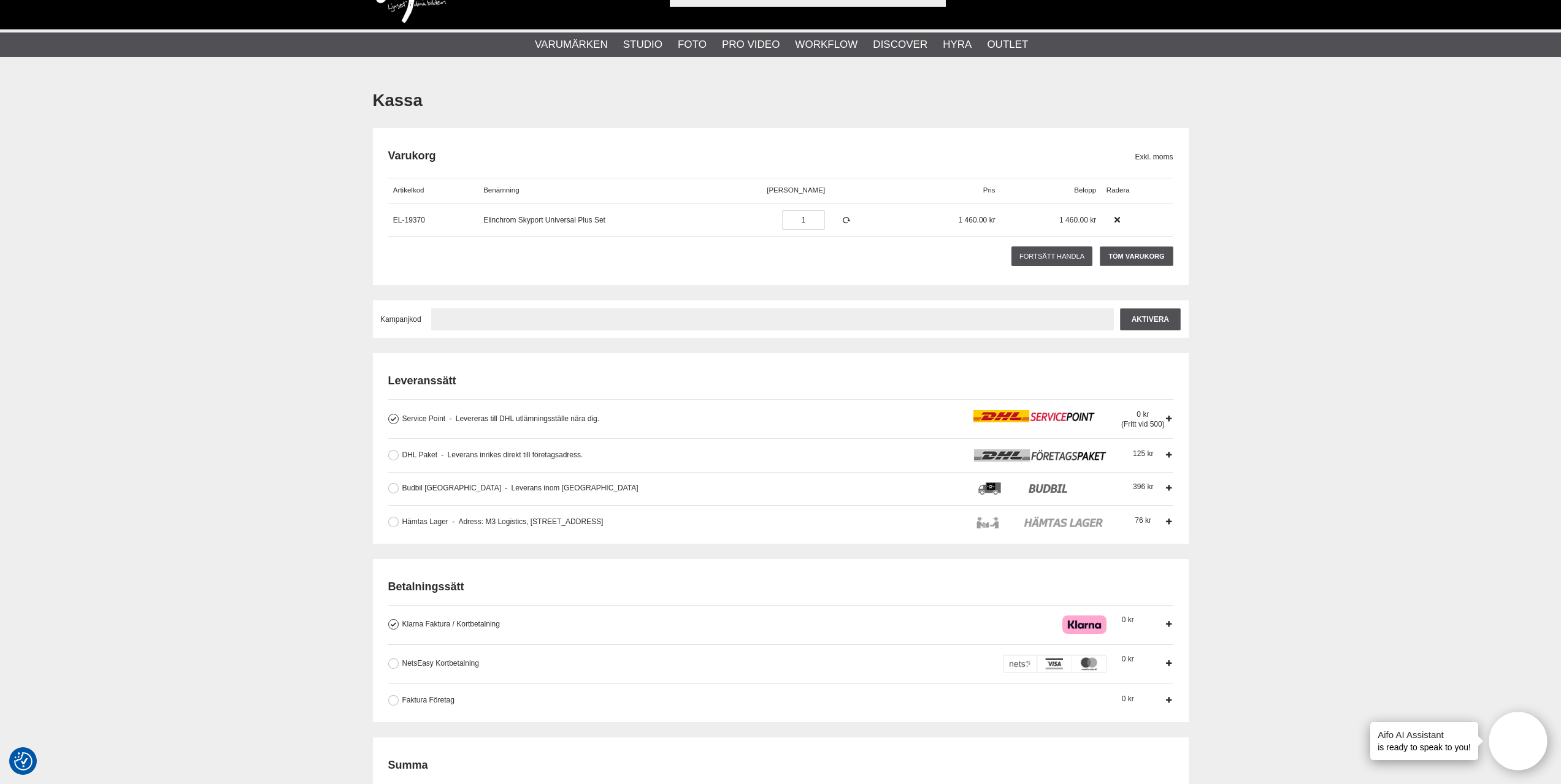
scroll to position [62, 0]
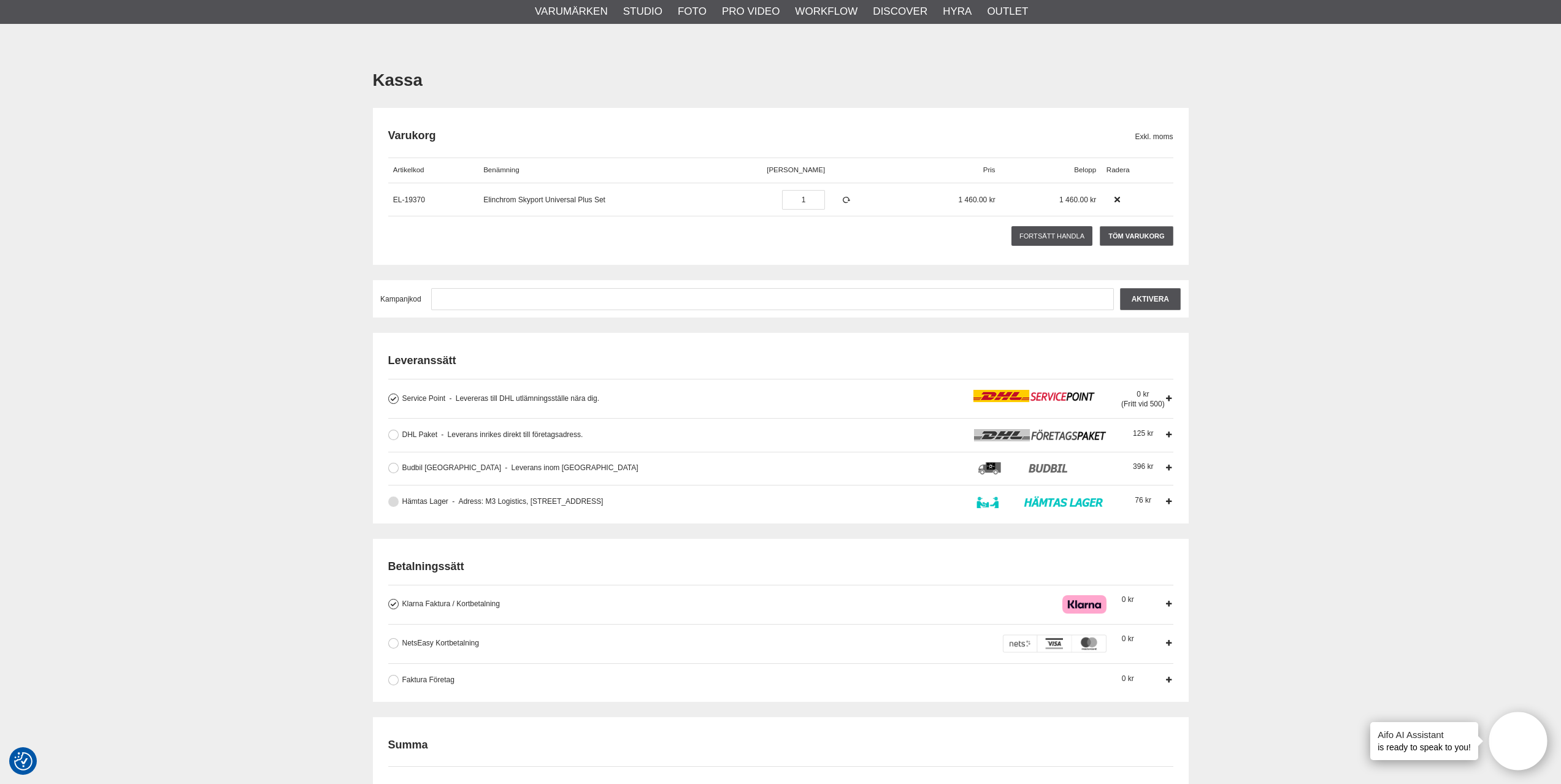
click at [392, 504] on button at bounding box center [394, 502] width 10 height 10
drag, startPoint x: 679, startPoint y: 502, endPoint x: 410, endPoint y: 512, distance: 269.2
click at [415, 512] on div "Leveranssätt Service Point Levereras till DHL utlämningsställe nära dig. Levere…" at bounding box center [781, 428] width 816 height 190
click at [399, 649] on label "NetsEasy Kortbetalning När du betalar med kort skapas reservation motsvarande b…" at bounding box center [782, 644] width 766 height 18
click at [0, 0] on input "NetsEasy Kortbetalning När du betalar med kort skapas reservation motsvarande b…" at bounding box center [0, 0] width 0 height 0
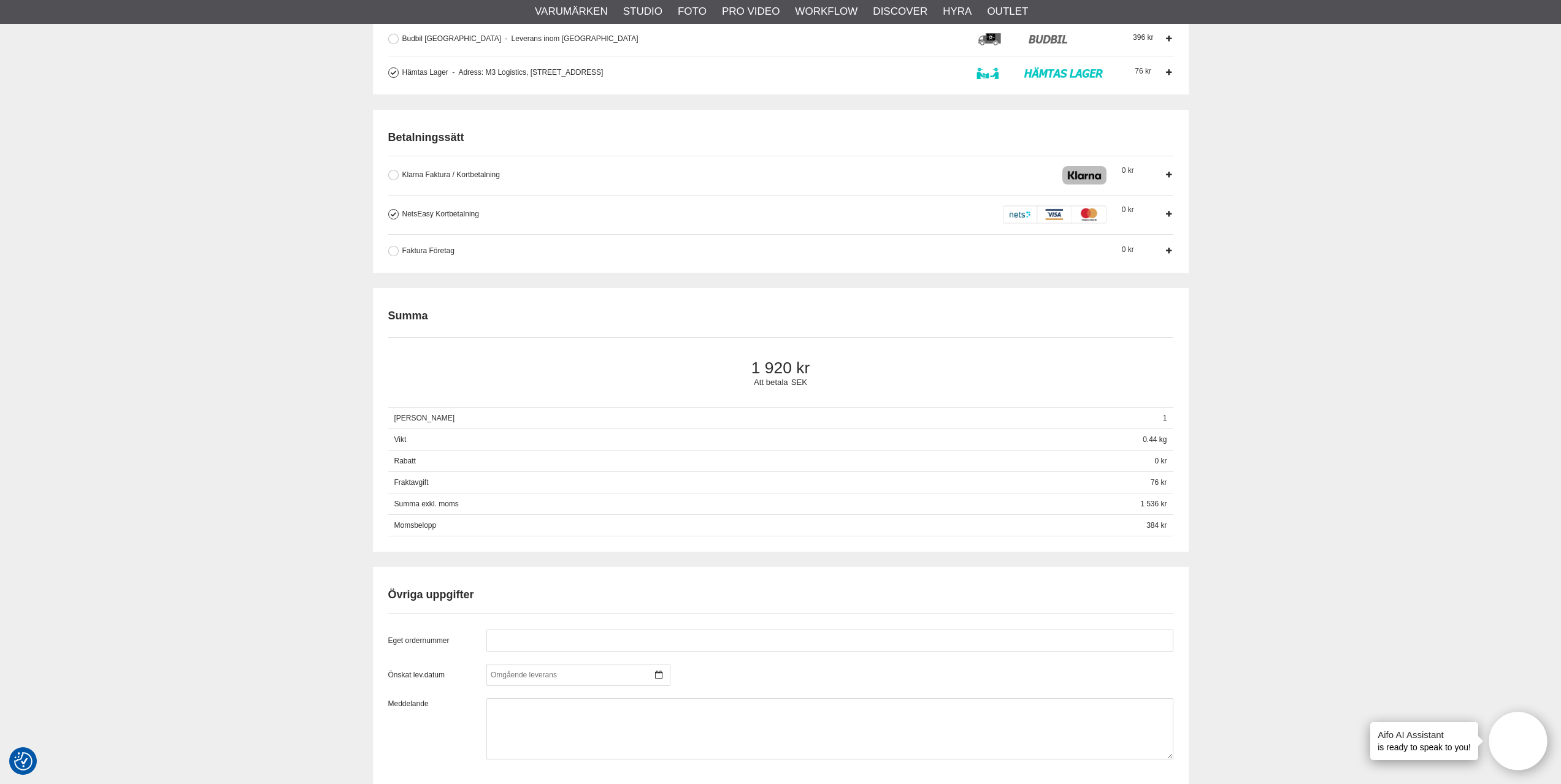
scroll to position [552, 0]
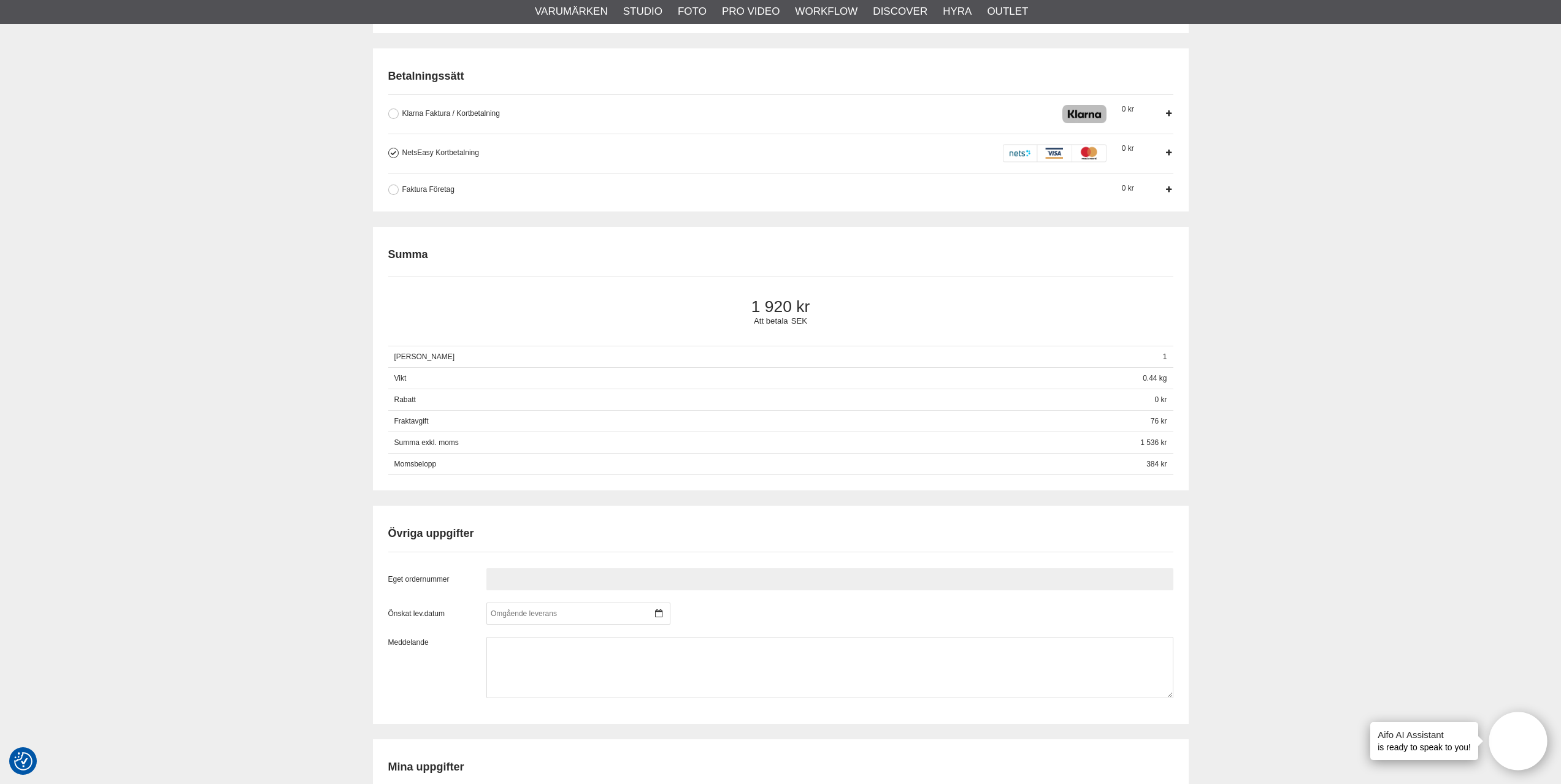
click at [538, 585] on input "text" at bounding box center [830, 579] width 687 height 22
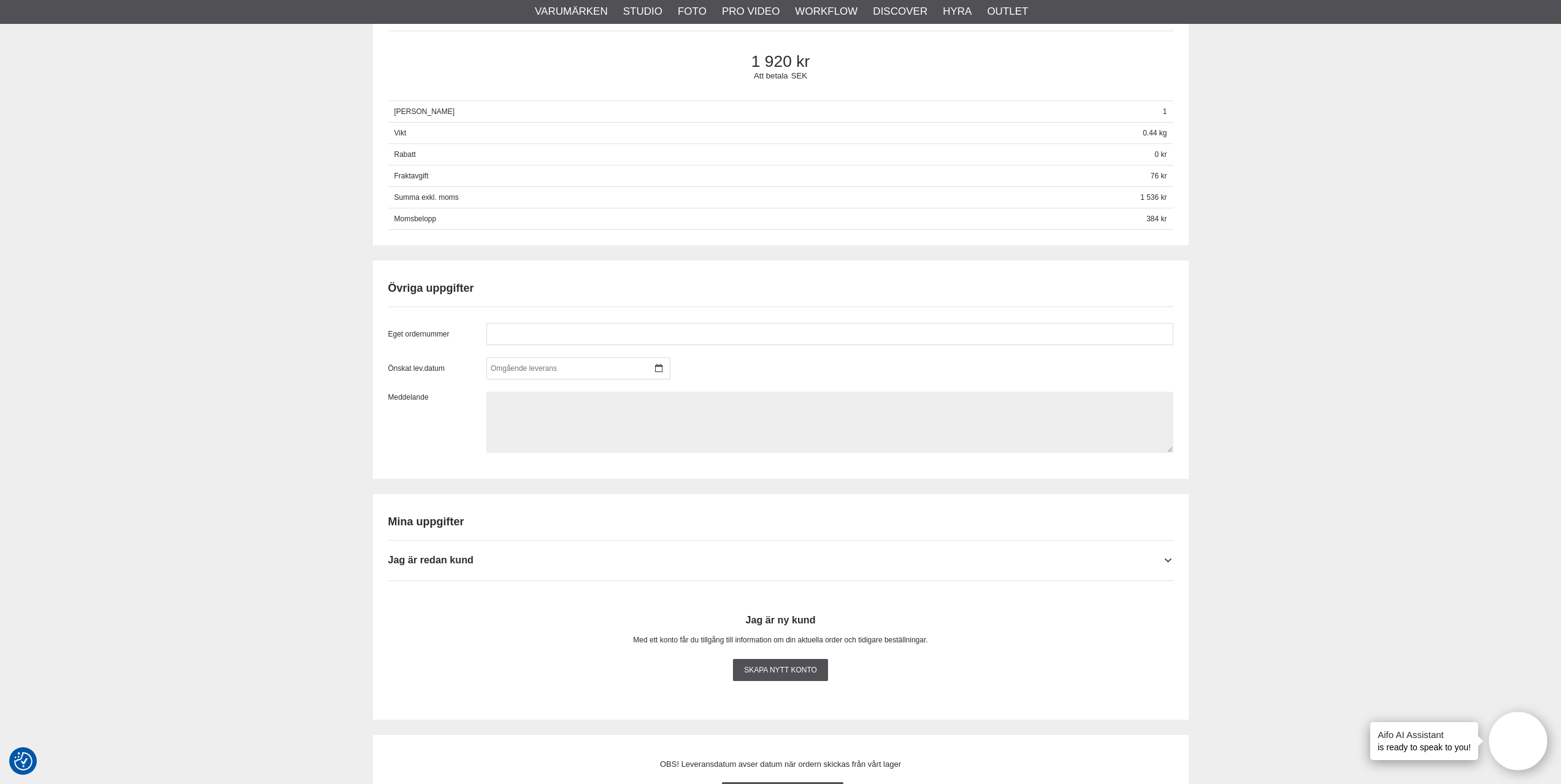
click at [581, 412] on textarea at bounding box center [830, 423] width 687 height 62
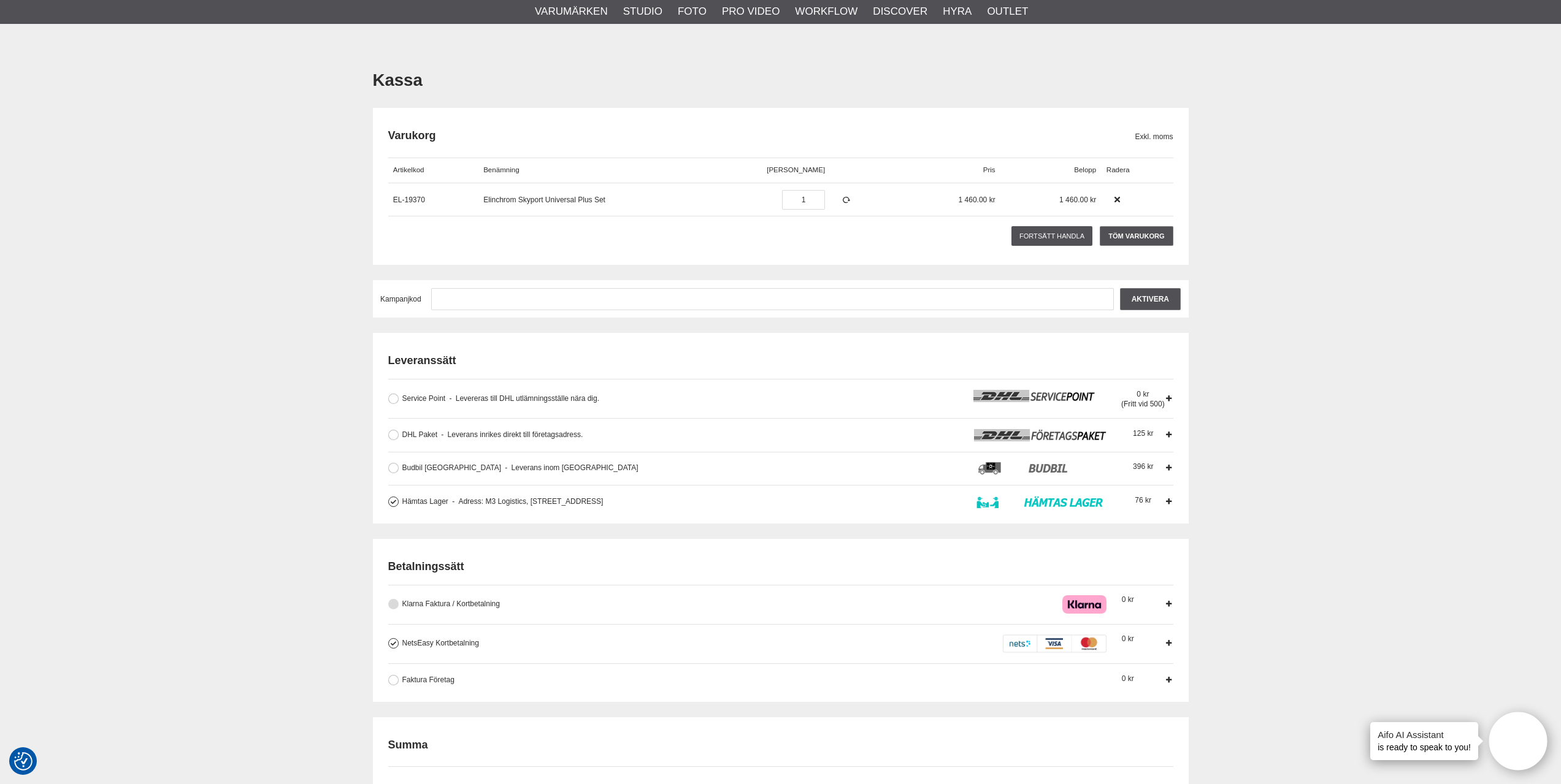
scroll to position [0, 0]
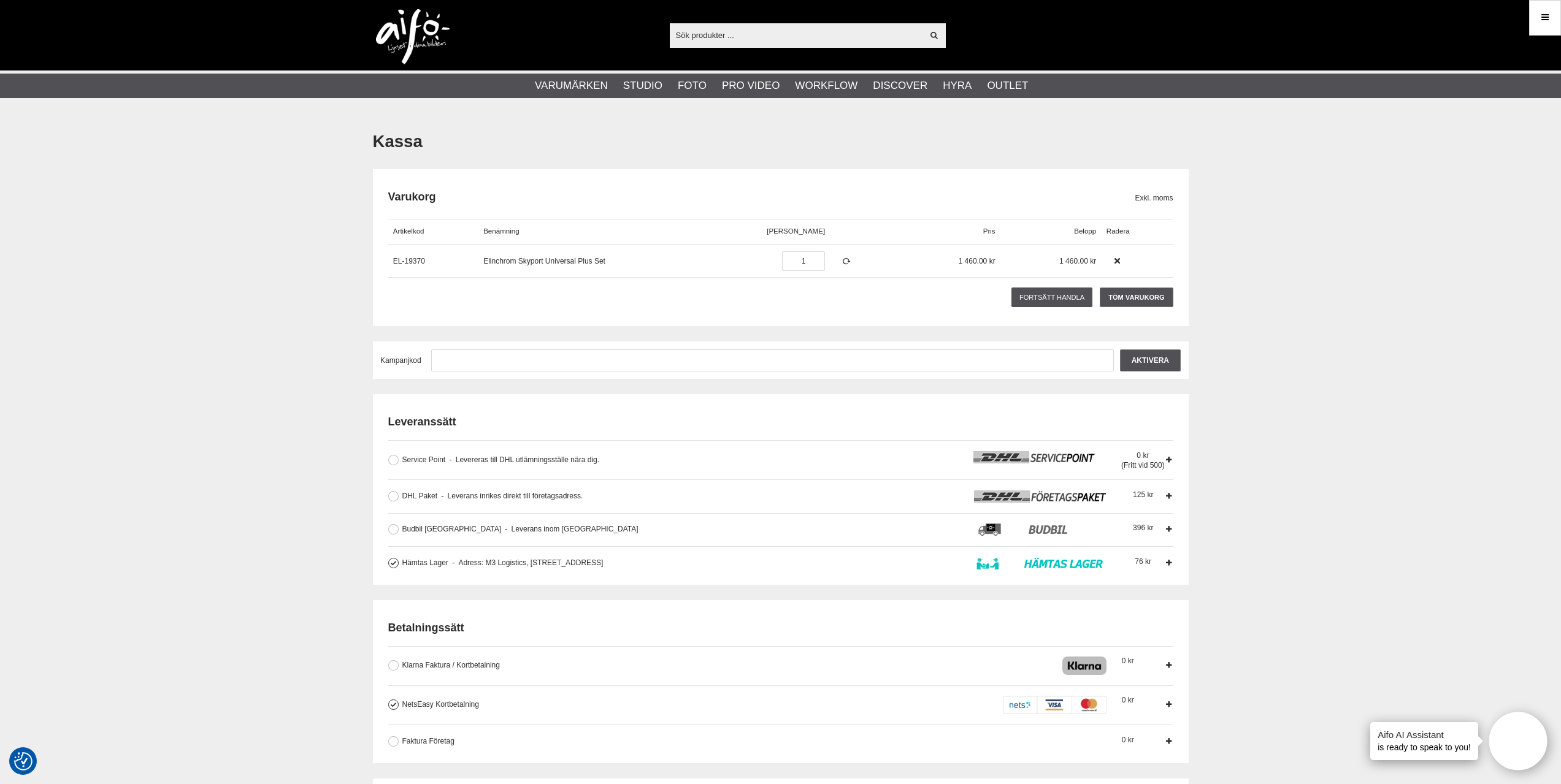
type textarea "Vi skickar ett bud som"
drag, startPoint x: 682, startPoint y: 562, endPoint x: 283, endPoint y: 629, distance: 404.6
